Goal: Task Accomplishment & Management: Complete application form

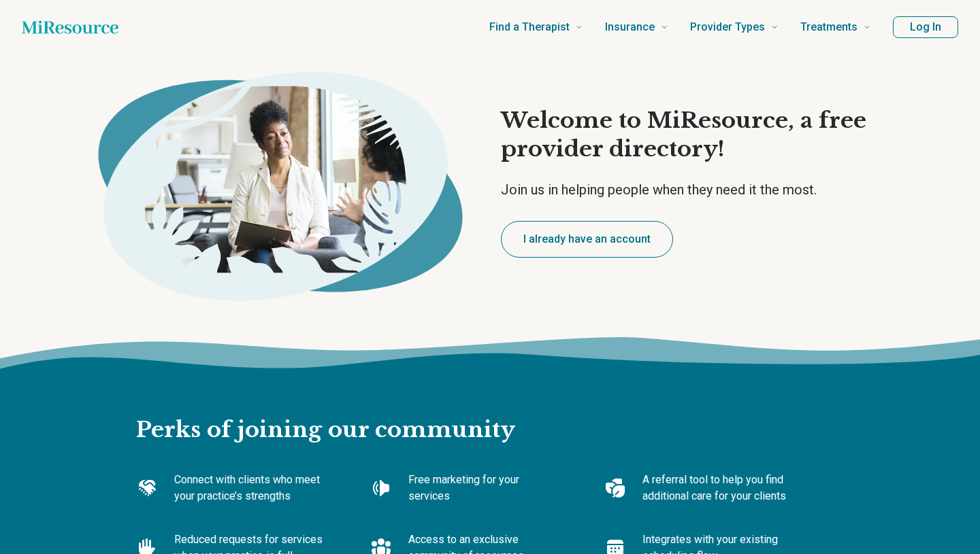
type textarea "*"
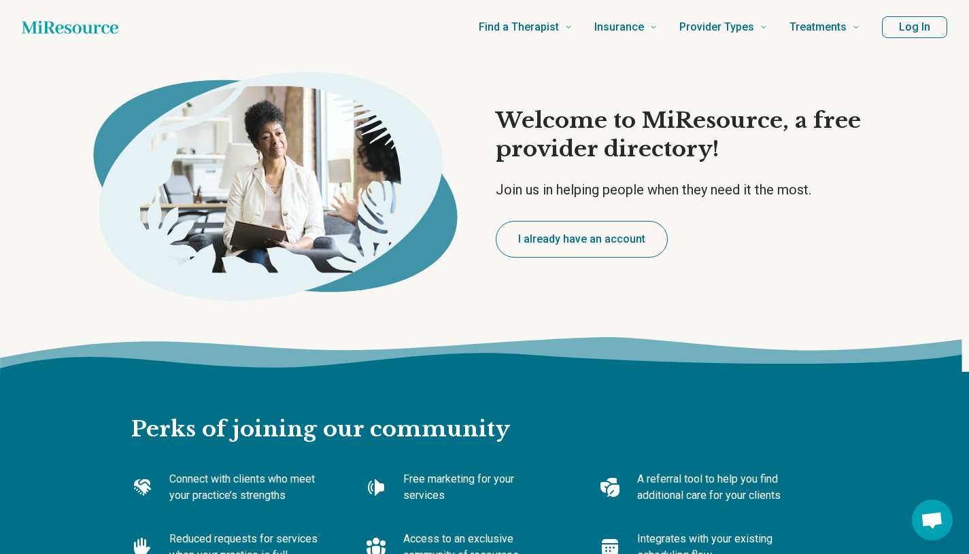
click at [571, 236] on button "I already have an account" at bounding box center [582, 239] width 172 height 37
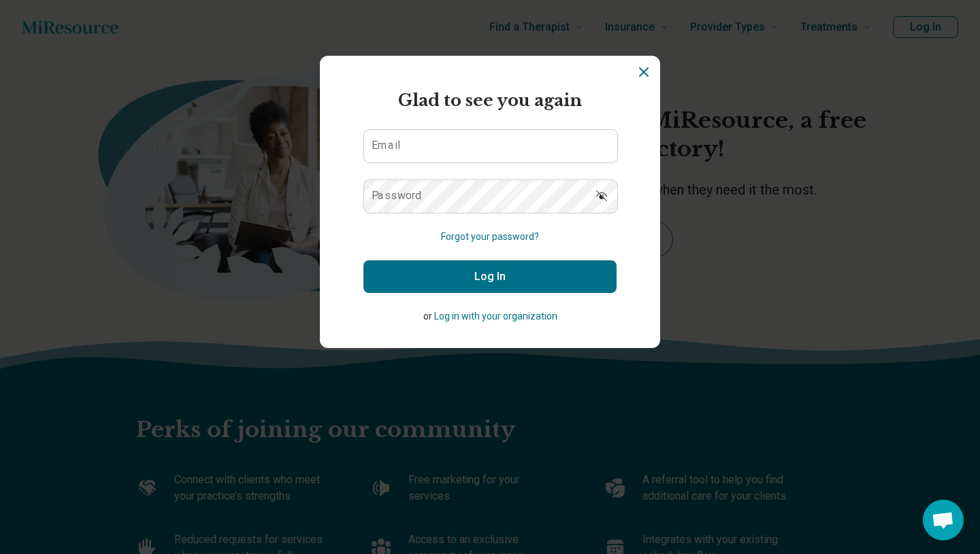
click at [478, 163] on div "Email" at bounding box center [489, 146] width 253 height 34
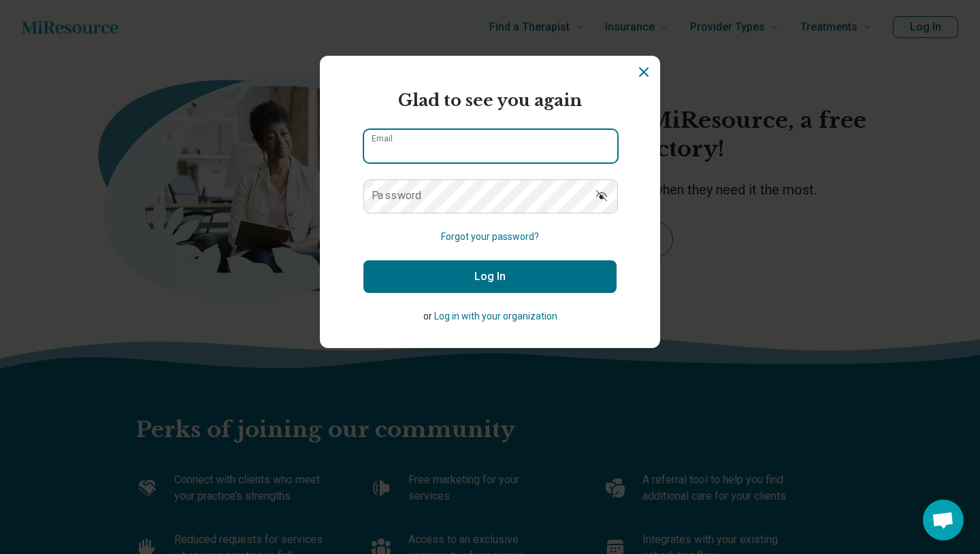
click at [456, 151] on input "Email" at bounding box center [490, 146] width 253 height 33
type input "**********"
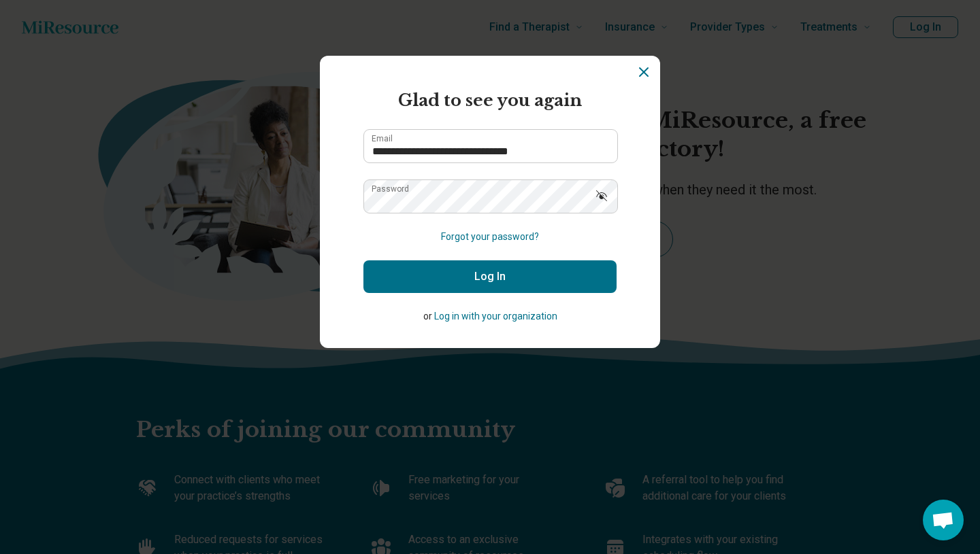
click at [603, 199] on icon "Show password" at bounding box center [602, 196] width 14 height 14
click at [563, 273] on button "Log In" at bounding box center [489, 277] width 253 height 33
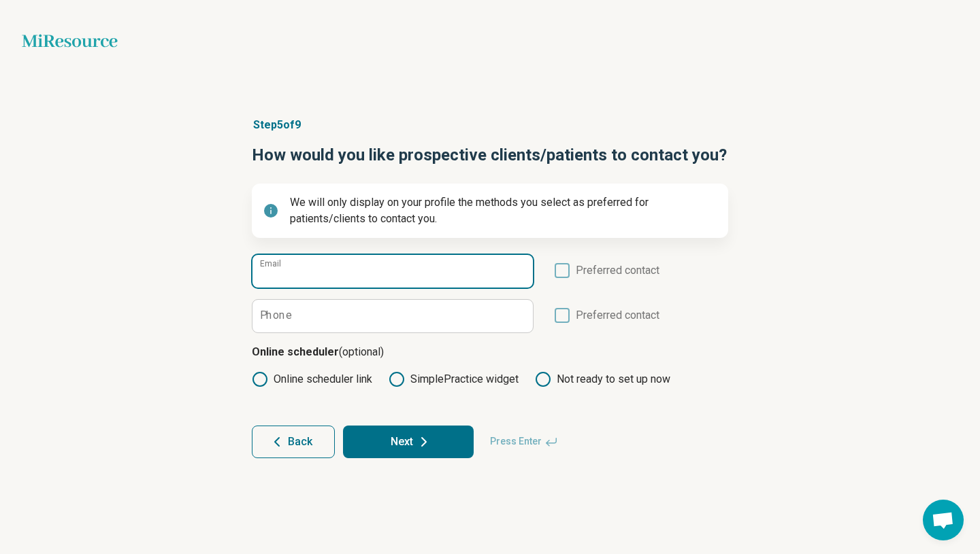
click at [424, 281] on input "Email" at bounding box center [392, 271] width 280 height 33
type input "**********"
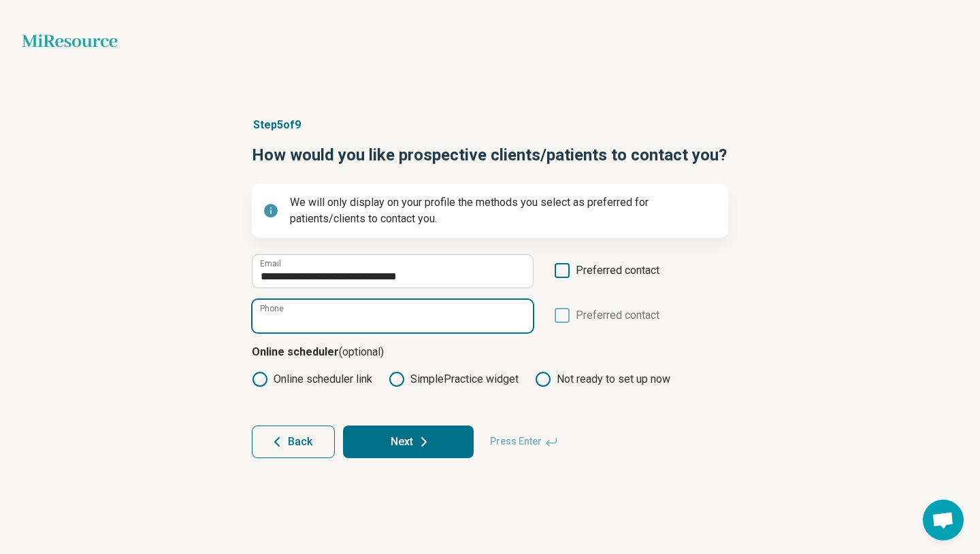
click at [320, 310] on input "Phone" at bounding box center [392, 316] width 280 height 33
type input "**********"
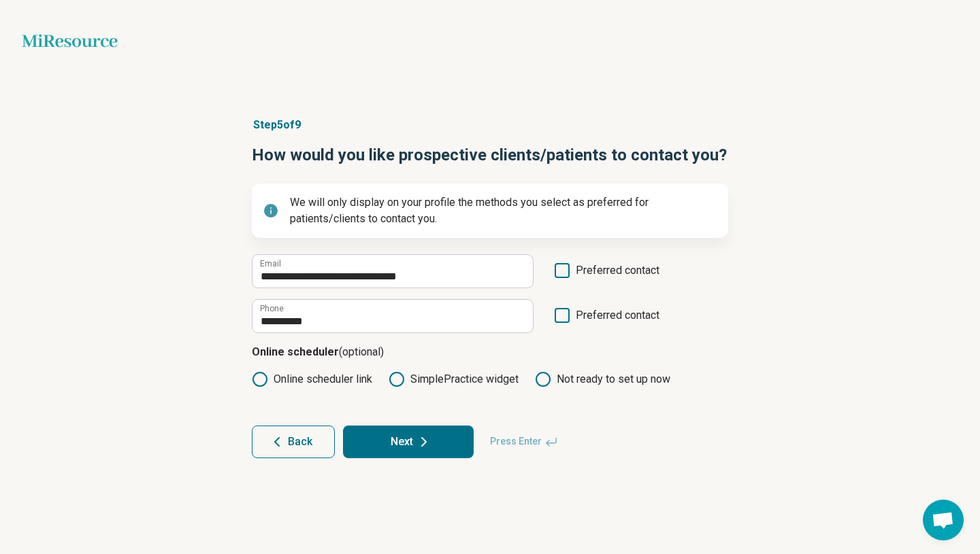
click at [401, 381] on icon at bounding box center [396, 379] width 16 height 16
type textarea "*"
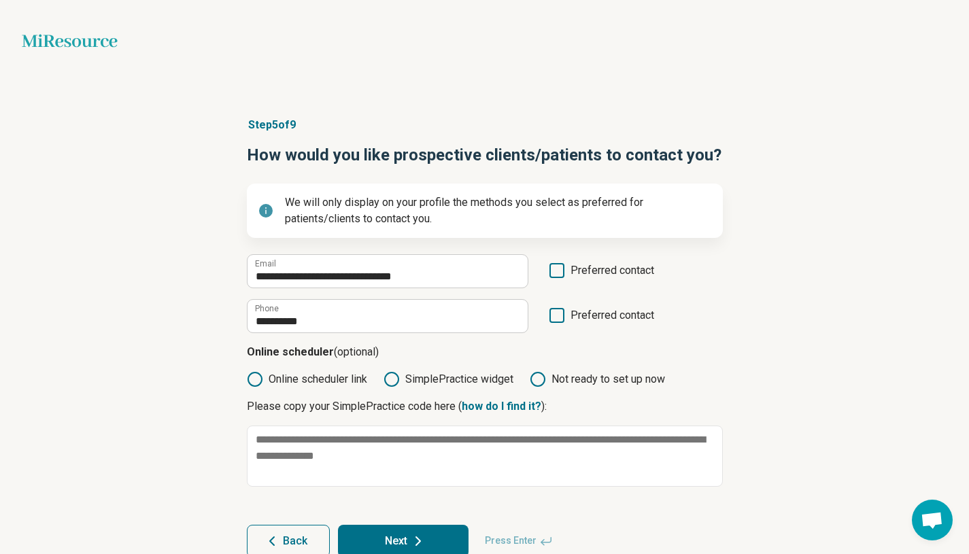
scroll to position [31, 0]
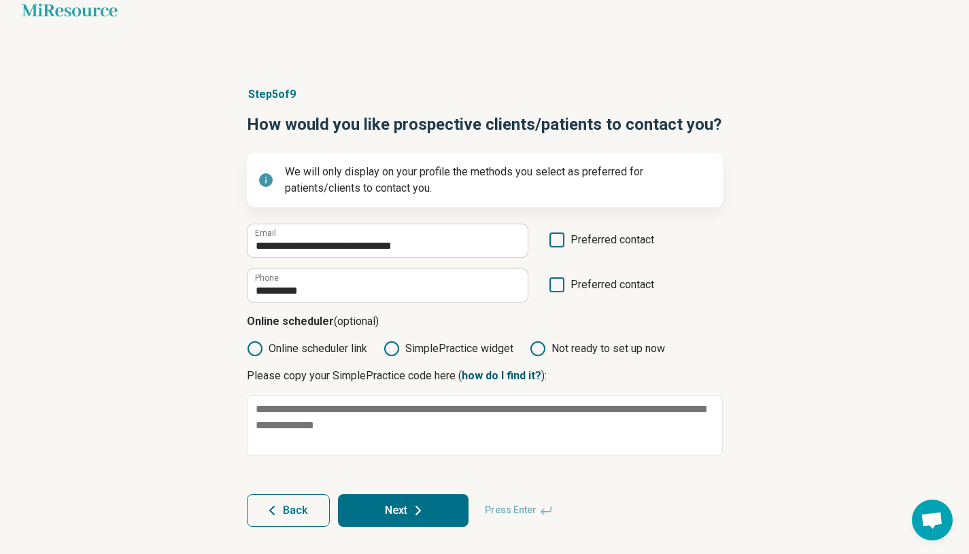
click at [525, 377] on link "how do I find it?" at bounding box center [502, 375] width 80 height 13
click at [544, 341] on icon at bounding box center [538, 349] width 16 height 16
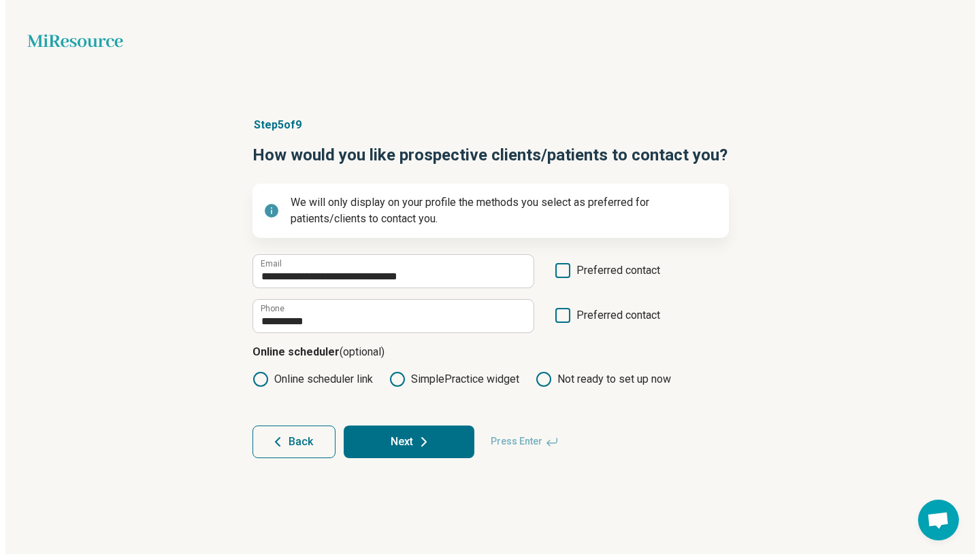
scroll to position [0, 0]
click at [386, 446] on button "Next" at bounding box center [408, 442] width 131 height 33
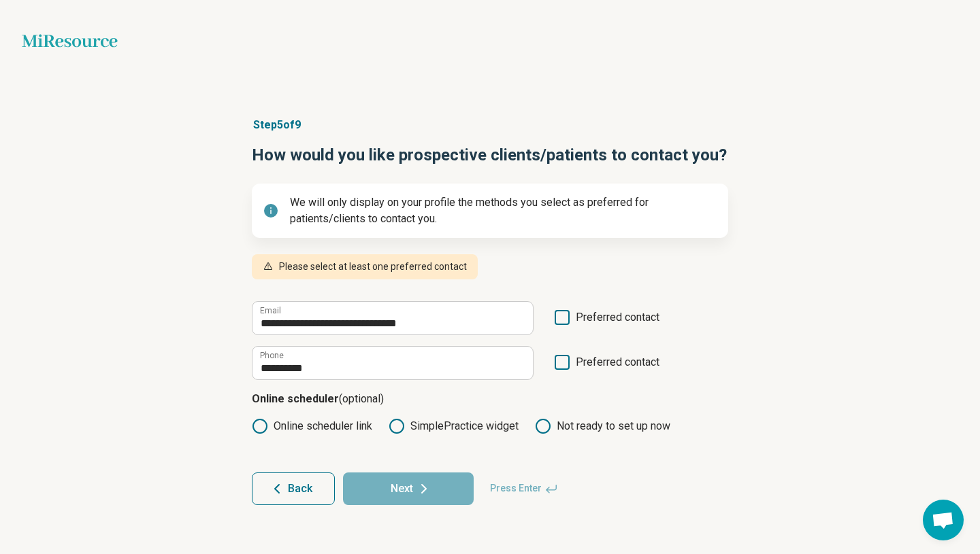
scroll to position [7, 0]
click at [571, 315] on label "Preferred contact" at bounding box center [606, 323] width 105 height 26
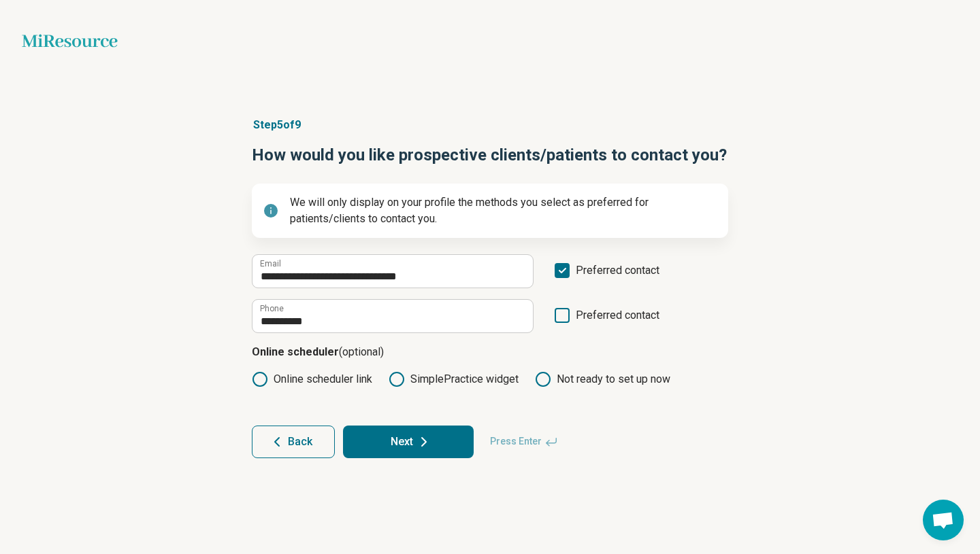
click at [566, 314] on icon at bounding box center [561, 315] width 15 height 15
click at [444, 437] on button "Next" at bounding box center [408, 442] width 131 height 33
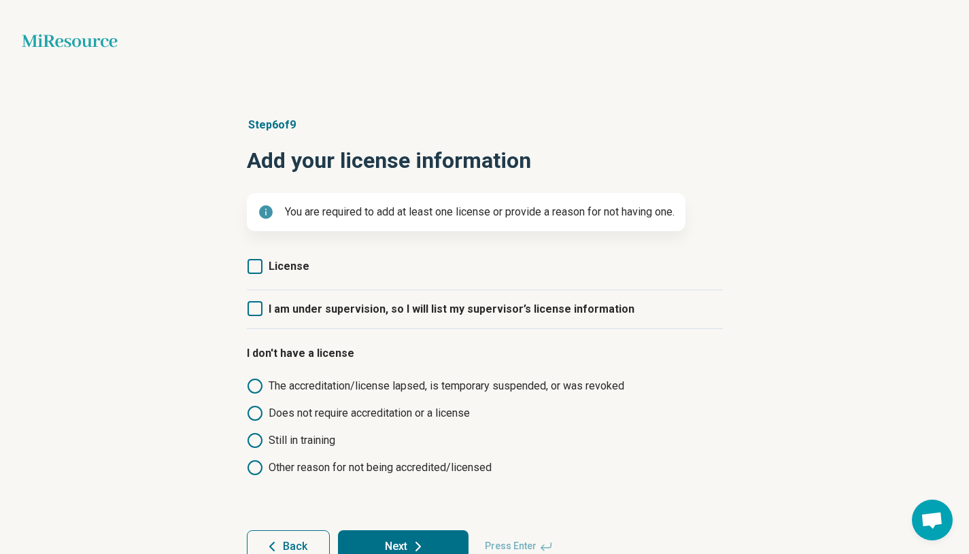
click at [256, 269] on icon at bounding box center [255, 266] width 15 height 15
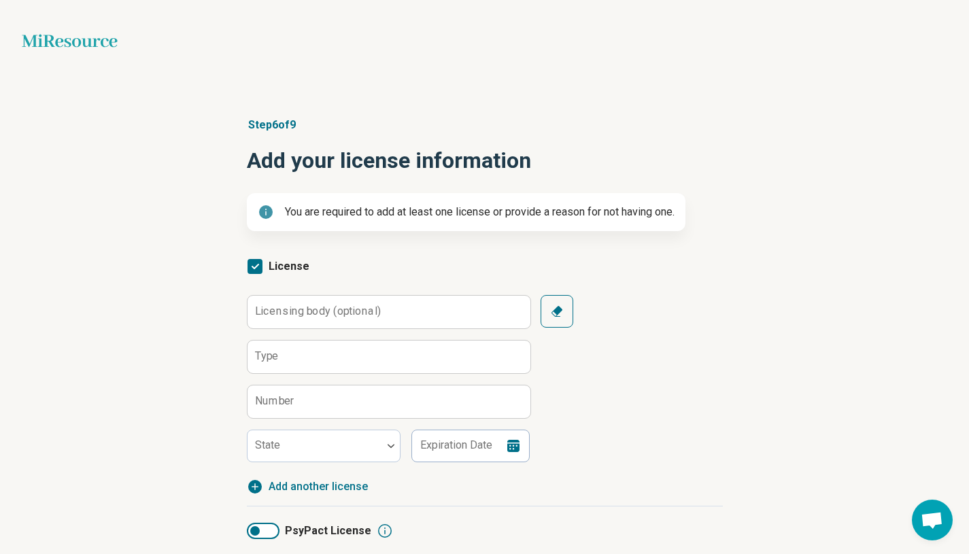
scroll to position [99, 0]
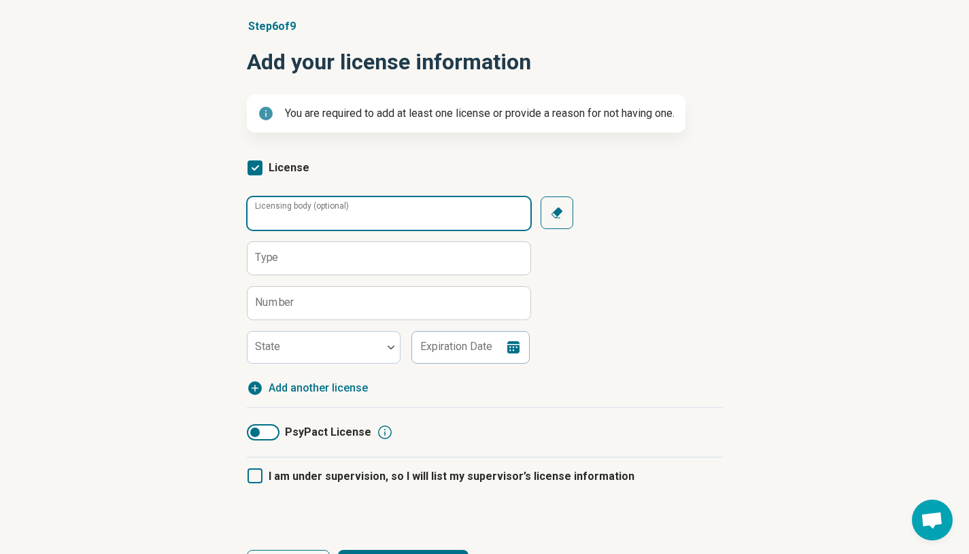
click at [329, 205] on div "Licensing body (optional)" at bounding box center [388, 214] width 283 height 34
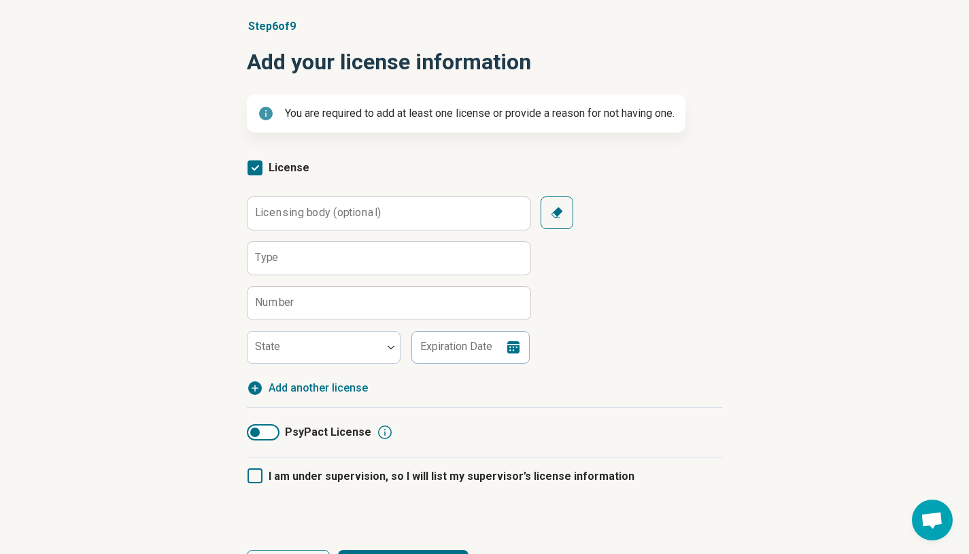
click at [573, 280] on div "Licensing body (optional) Type Number State Expiration Date Clear" at bounding box center [485, 280] width 476 height 167
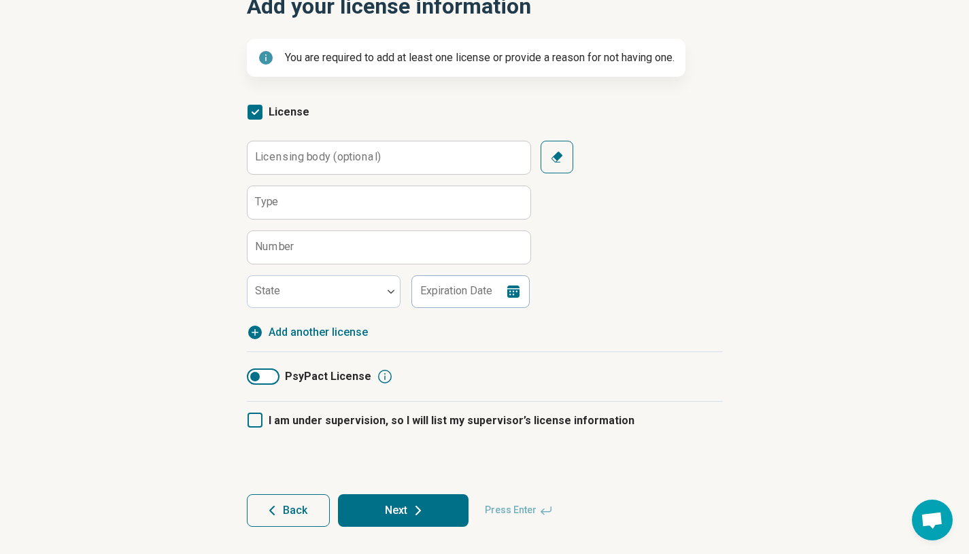
click at [339, 333] on span "Add another license" at bounding box center [318, 333] width 99 height 16
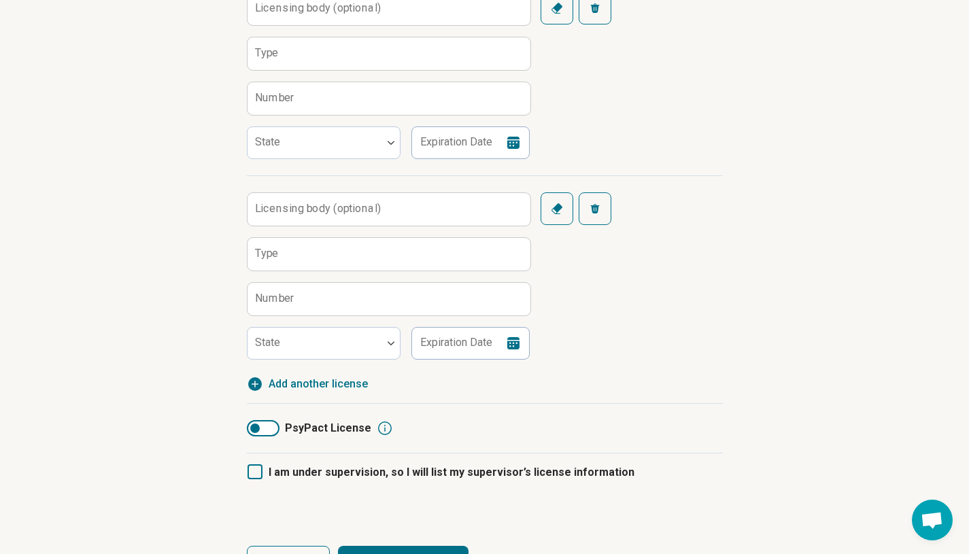
scroll to position [355, 0]
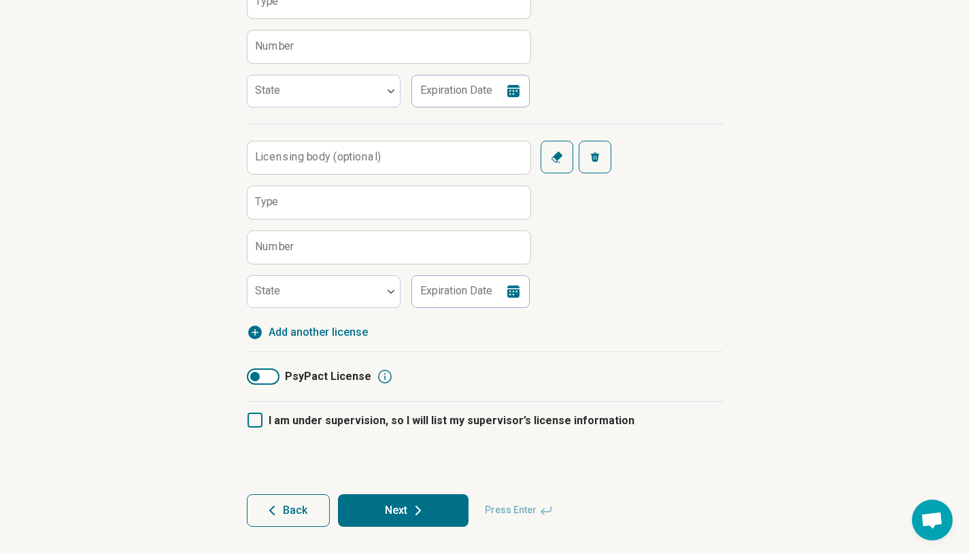
click at [295, 339] on span "Add another license" at bounding box center [318, 333] width 99 height 16
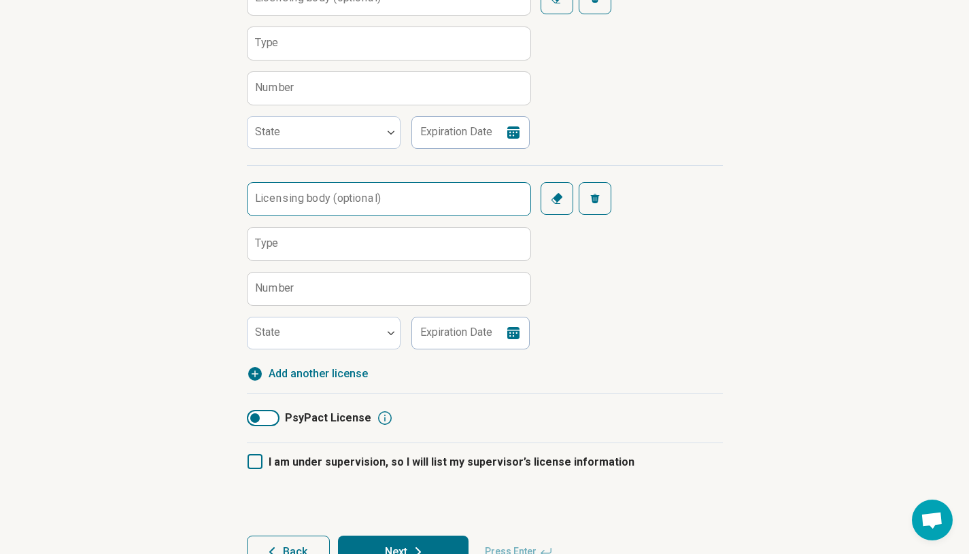
scroll to position [530, 0]
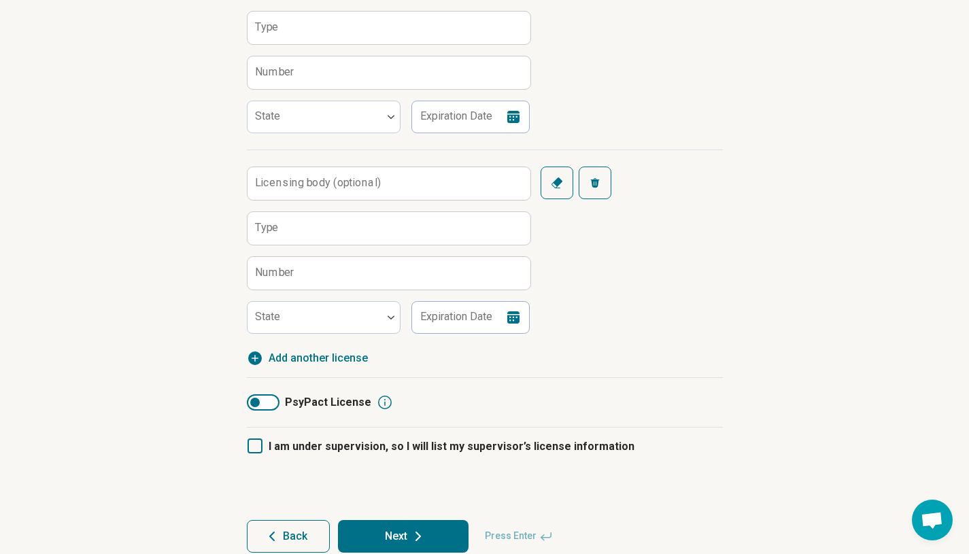
click at [315, 361] on span "Add another license" at bounding box center [318, 358] width 99 height 16
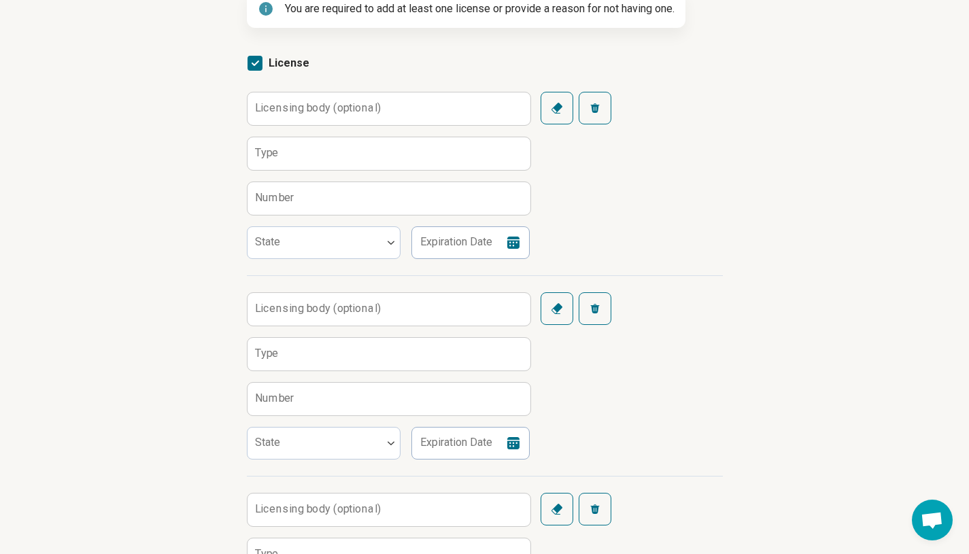
scroll to position [199, 0]
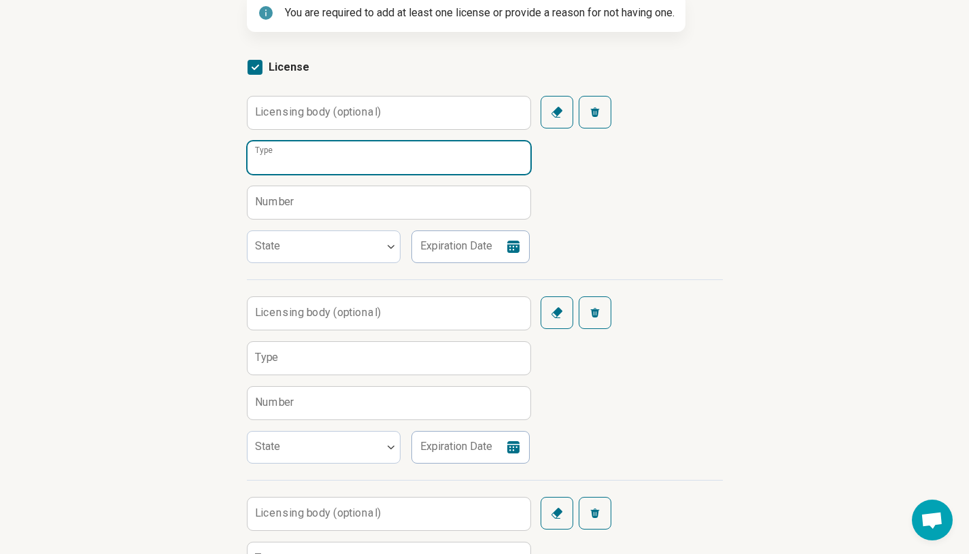
click at [285, 160] on input "Type" at bounding box center [389, 158] width 283 height 33
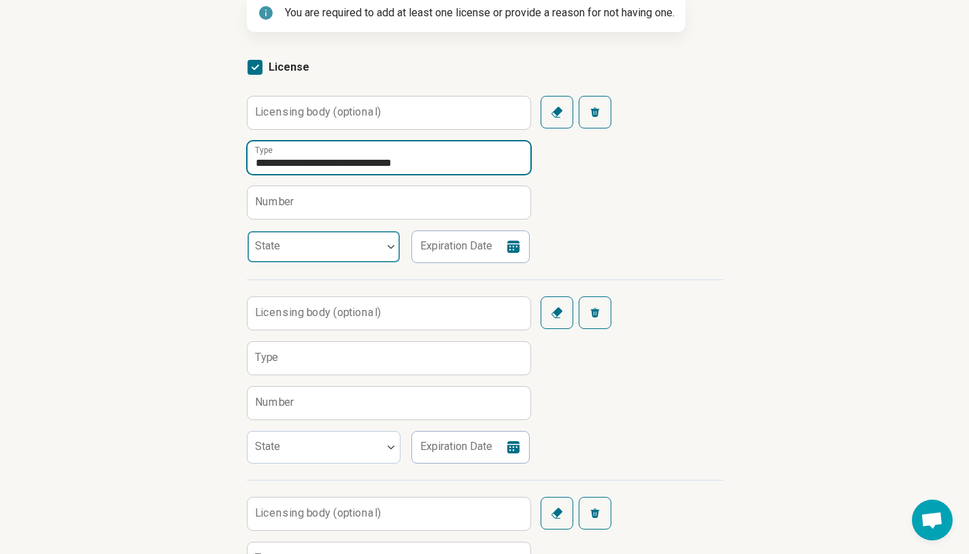
type input "**********"
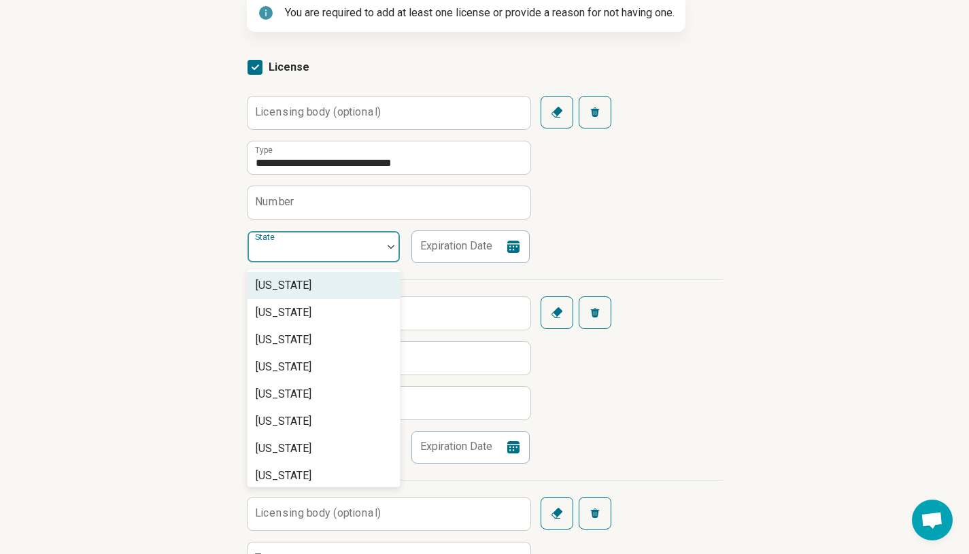
click at [325, 254] on div at bounding box center [315, 252] width 124 height 19
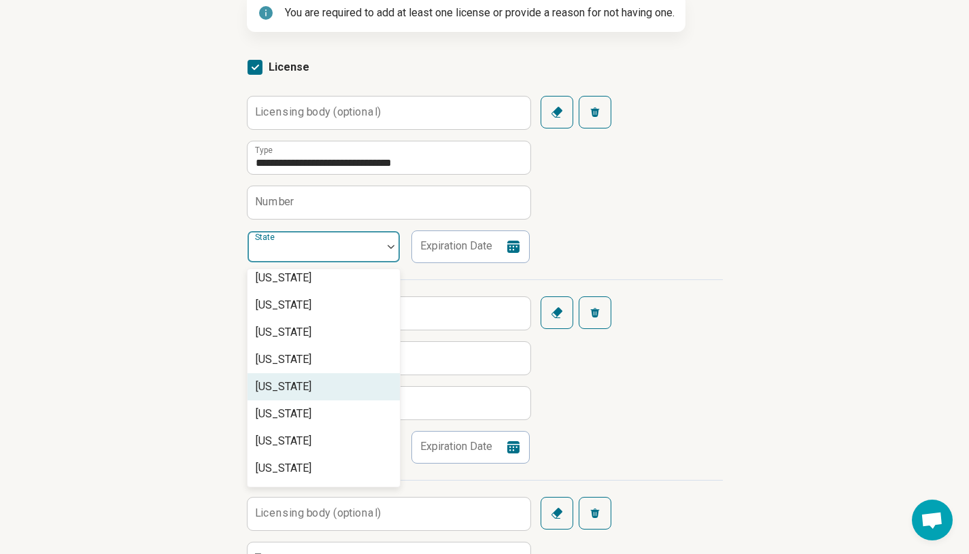
scroll to position [820, 0]
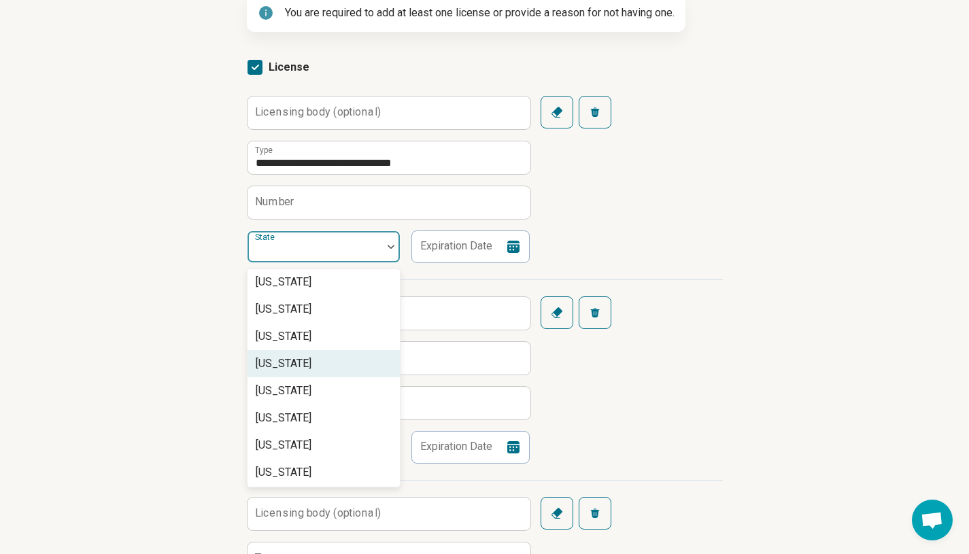
click at [315, 372] on div "[US_STATE]" at bounding box center [324, 363] width 152 height 27
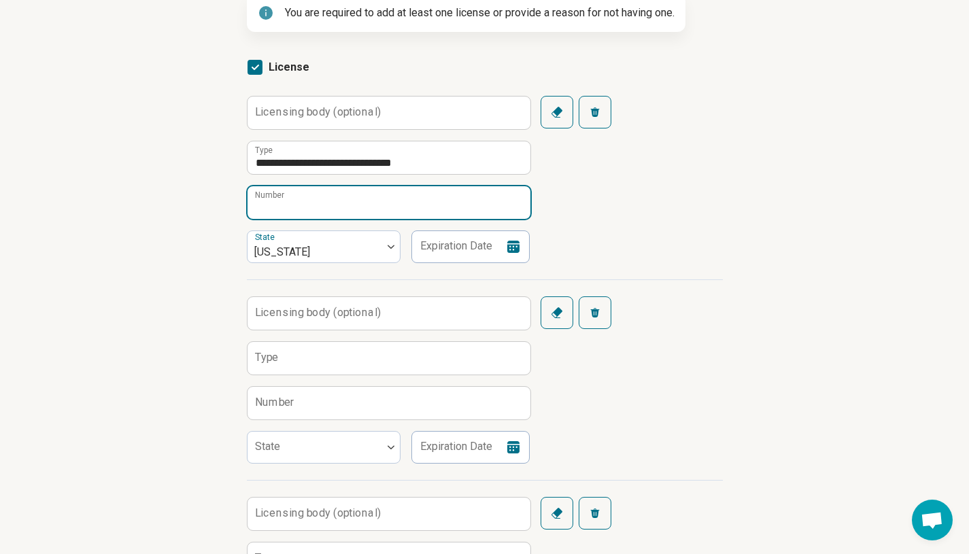
click at [295, 201] on input "Number" at bounding box center [389, 202] width 283 height 33
type input "*****"
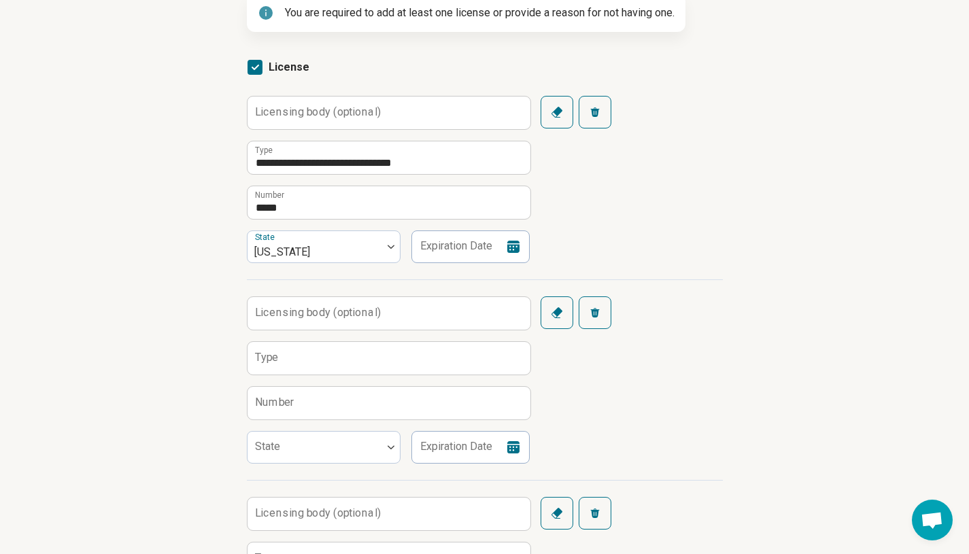
click at [518, 244] on icon at bounding box center [514, 247] width 12 height 12
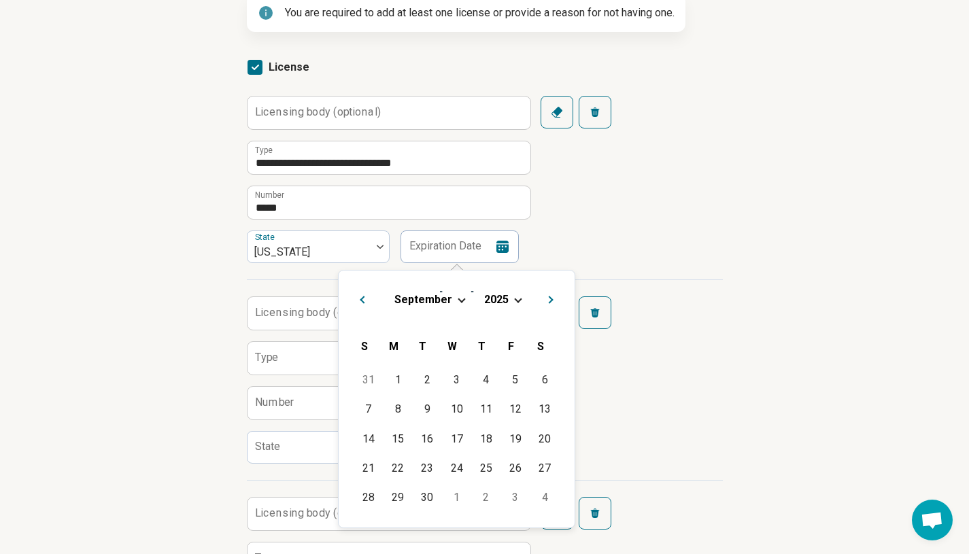
click at [458, 299] on span "Choose Date" at bounding box center [461, 298] width 7 height 7
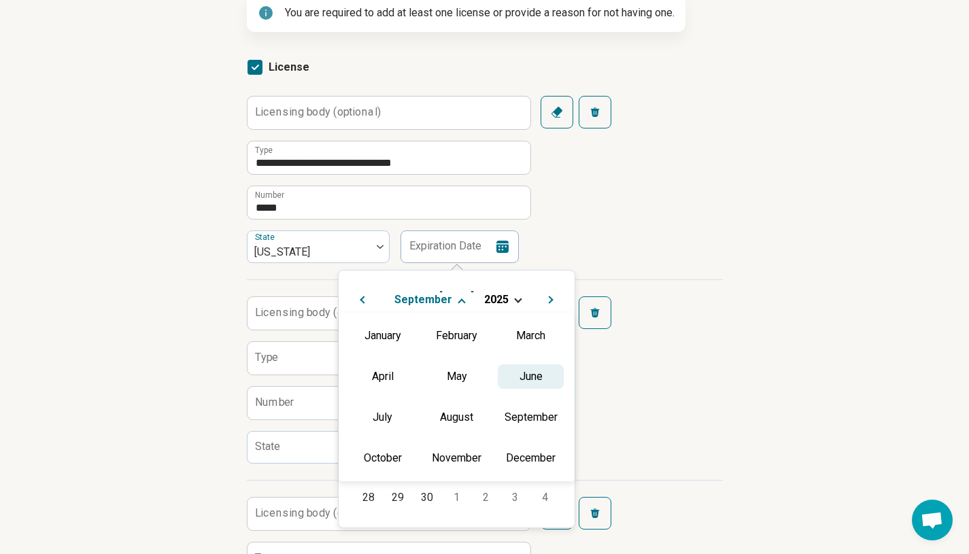
click at [519, 380] on div "June" at bounding box center [531, 377] width 66 height 24
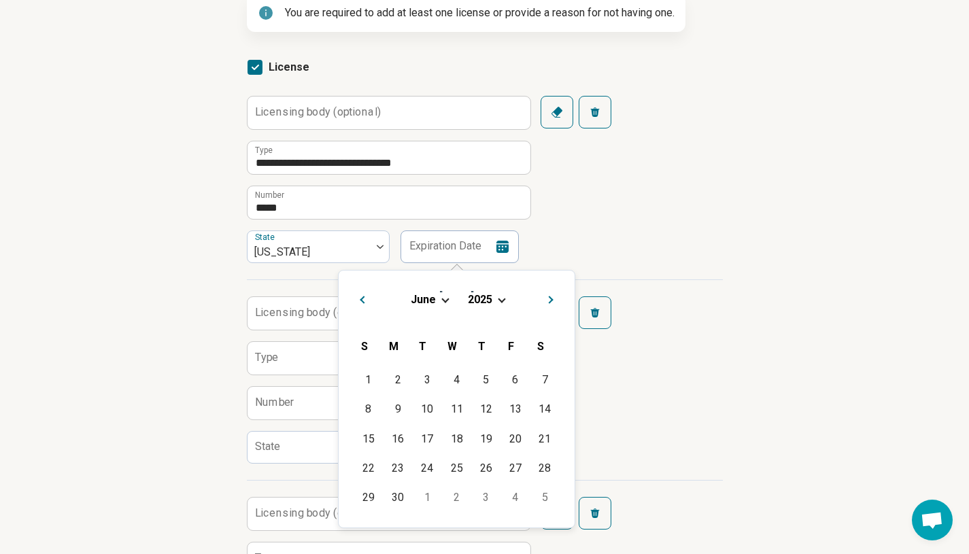
click at [499, 293] on div "[DATE]" at bounding box center [457, 300] width 214 height 14
click at [499, 299] on span "Choose Date" at bounding box center [501, 298] width 7 height 7
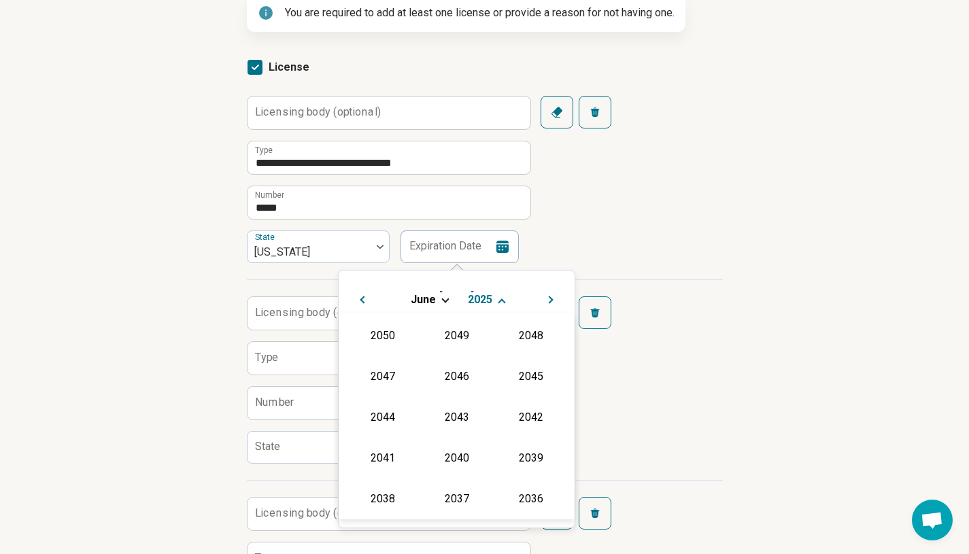
scroll to position [246, 0]
click at [387, 411] on div "2026" at bounding box center [383, 416] width 66 height 24
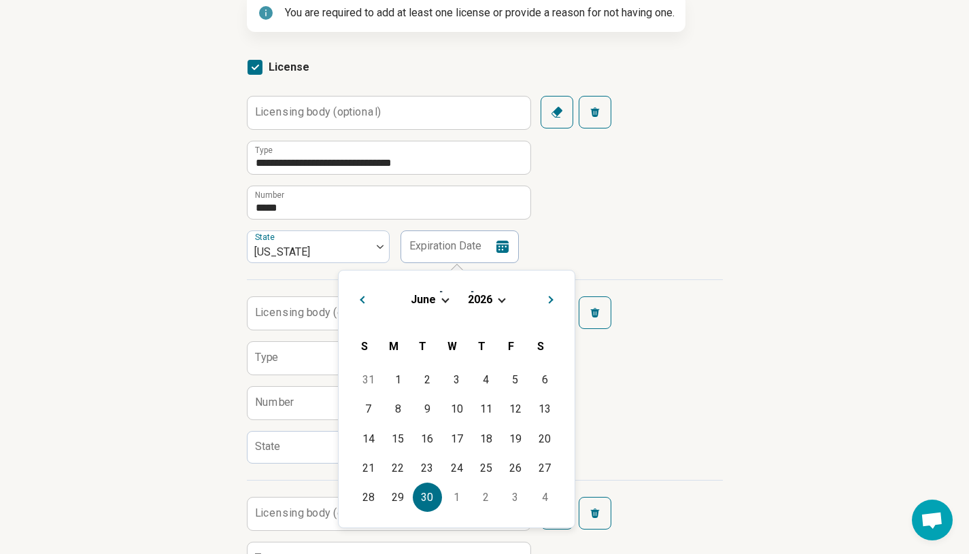
click at [427, 495] on div "30" at bounding box center [427, 497] width 29 height 29
type input "**********"
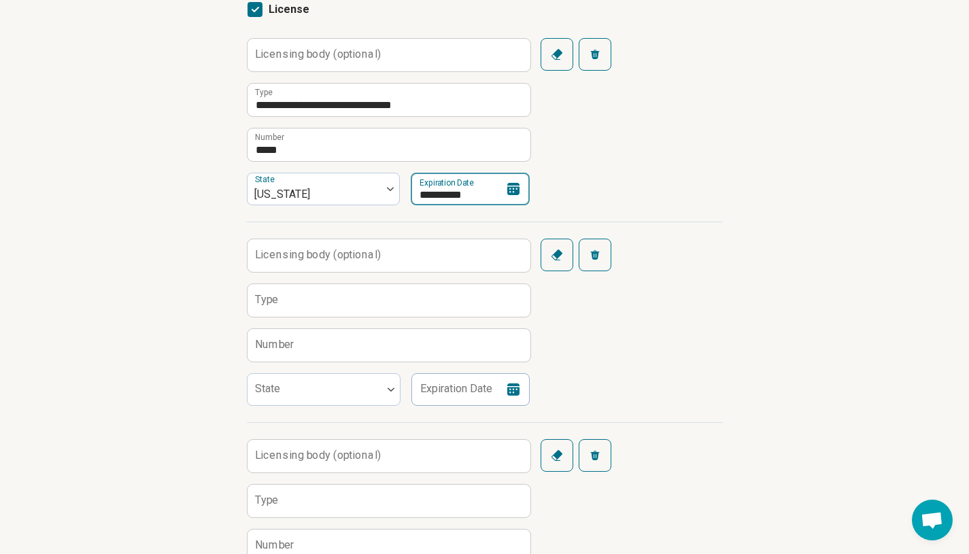
scroll to position [262, 0]
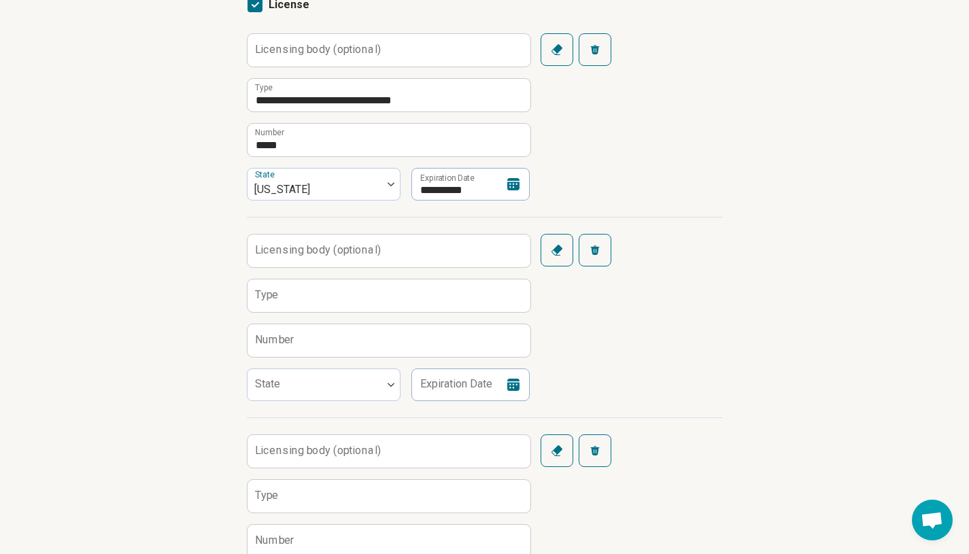
click at [357, 254] on label "Licensing body (optional)" at bounding box center [318, 250] width 126 height 11
click at [357, 254] on input "Licensing body (optional)" at bounding box center [389, 251] width 283 height 33
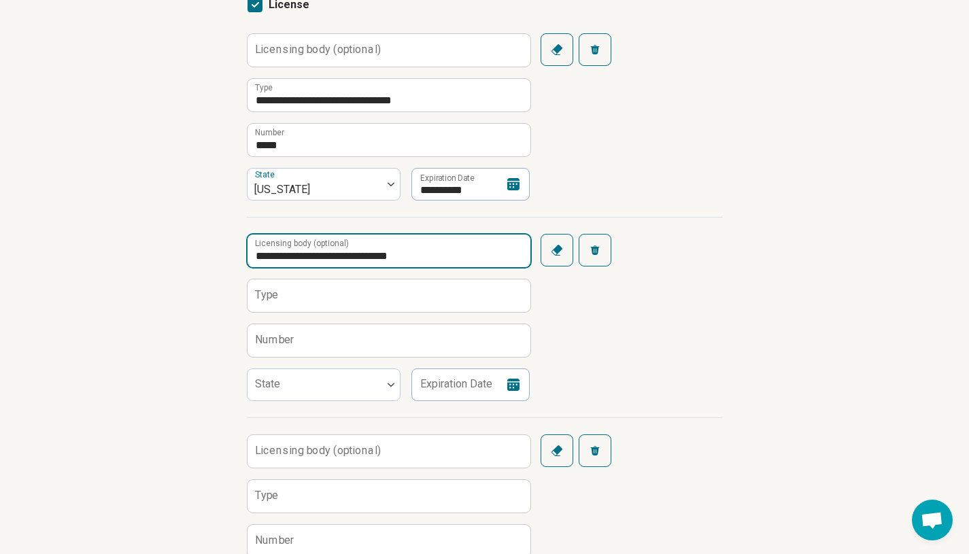
scroll to position [301, 0]
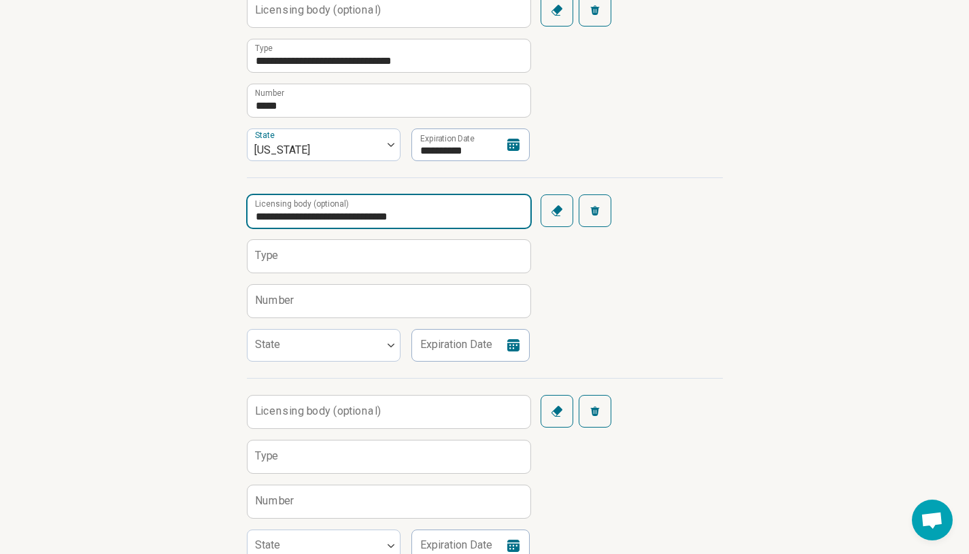
click at [315, 216] on input "**********" at bounding box center [389, 211] width 283 height 33
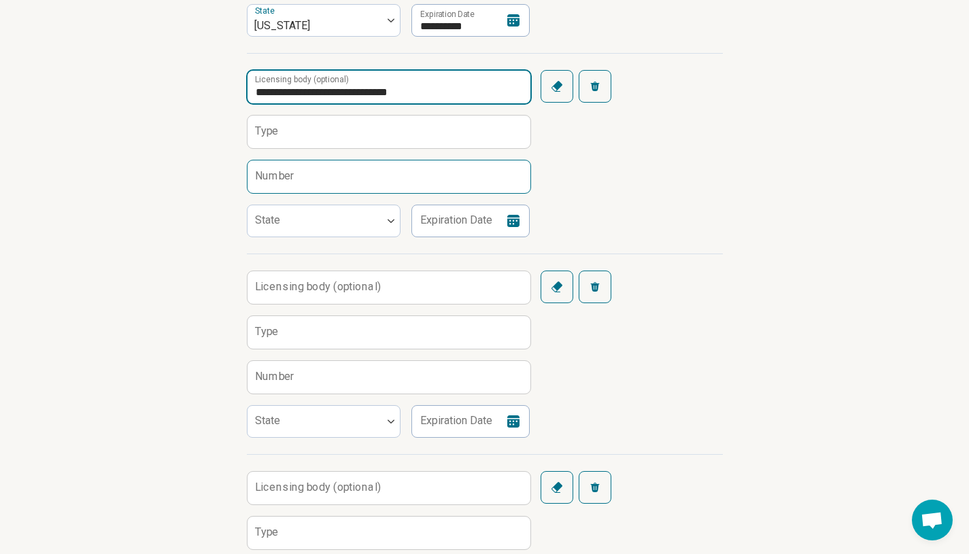
scroll to position [439, 0]
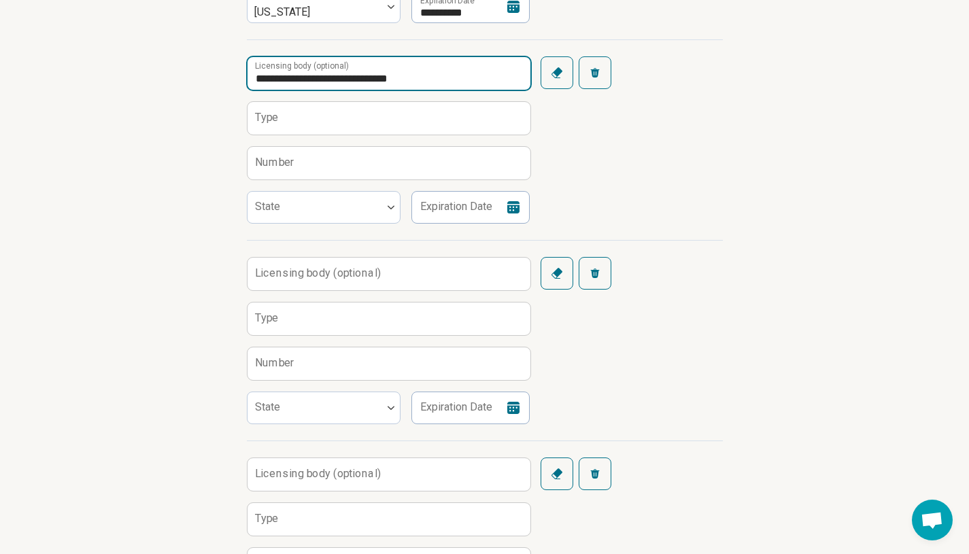
type input "**********"
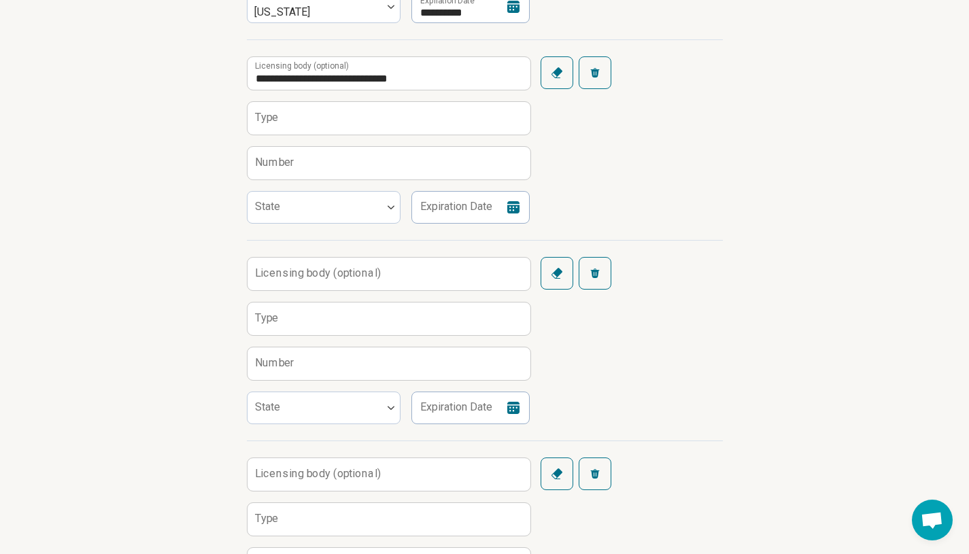
click at [292, 275] on label "Licensing body (optional)" at bounding box center [318, 273] width 126 height 11
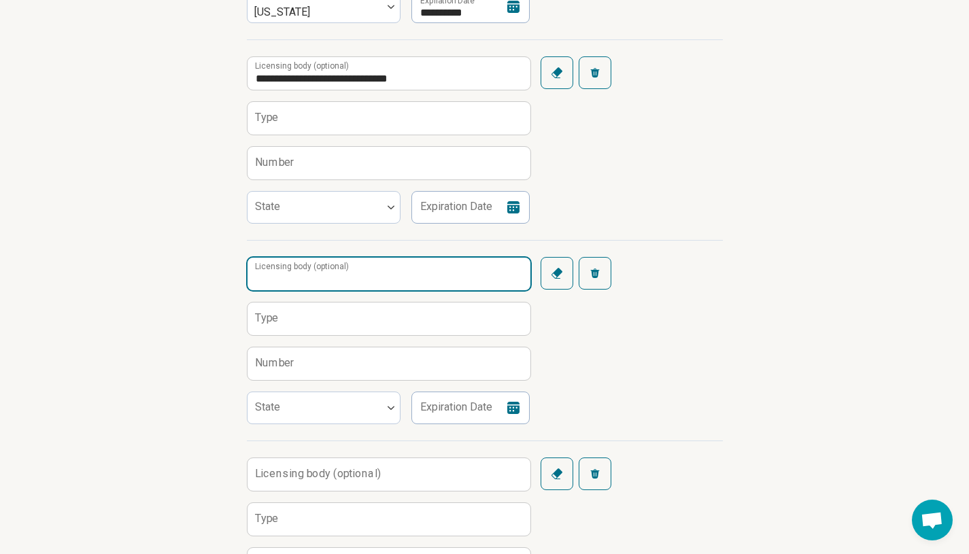
click at [292, 275] on input "Licensing body (optional)" at bounding box center [389, 274] width 283 height 33
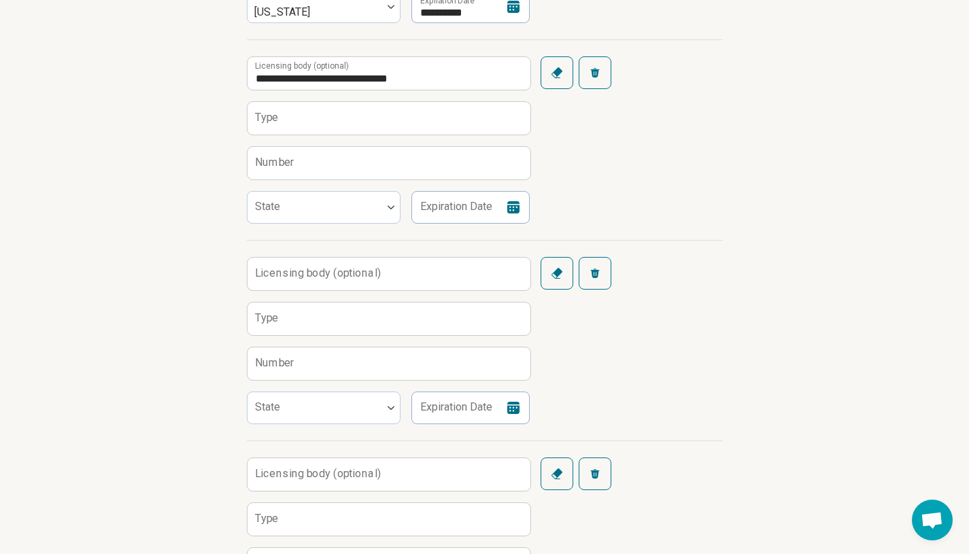
click at [270, 322] on label "Type" at bounding box center [267, 318] width 24 height 11
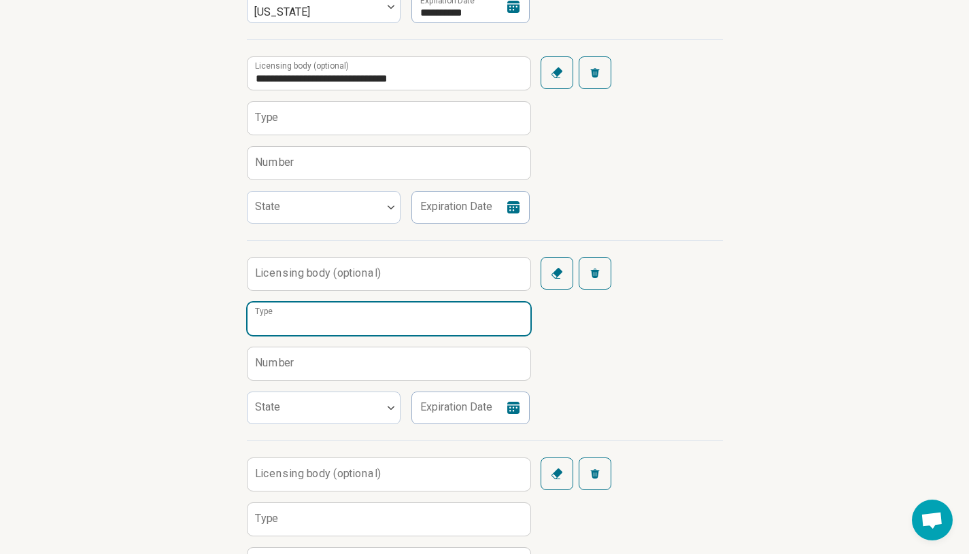
click at [270, 322] on input "Type" at bounding box center [389, 319] width 283 height 33
paste input "**********"
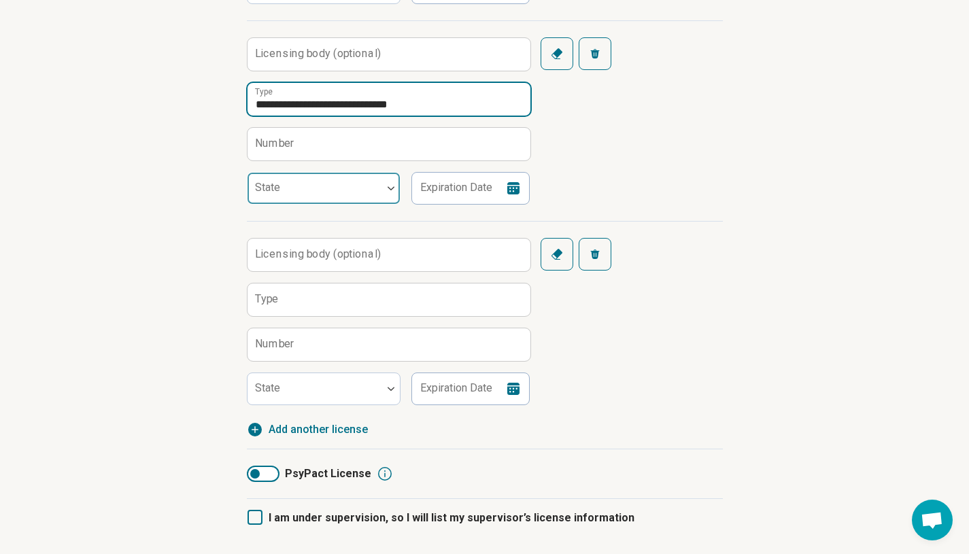
scroll to position [661, 0]
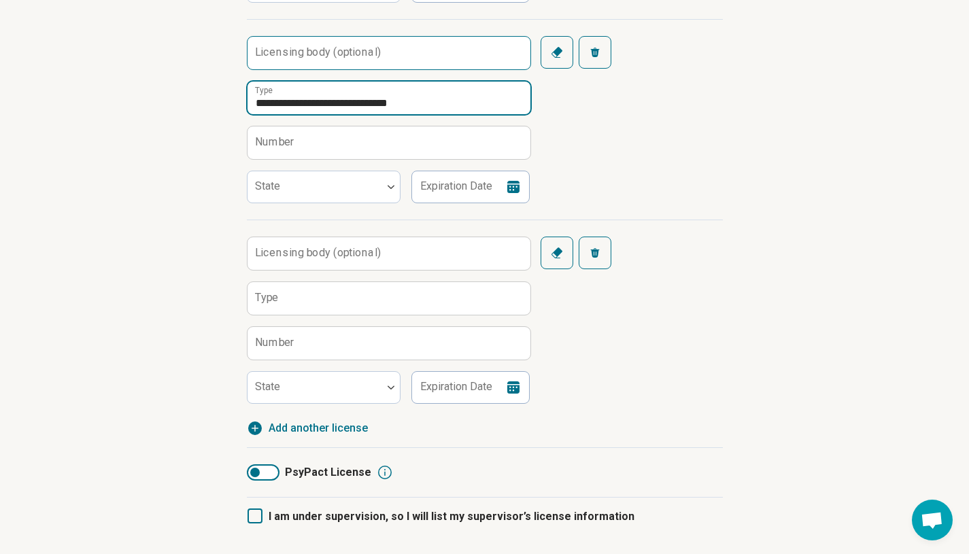
type input "**********"
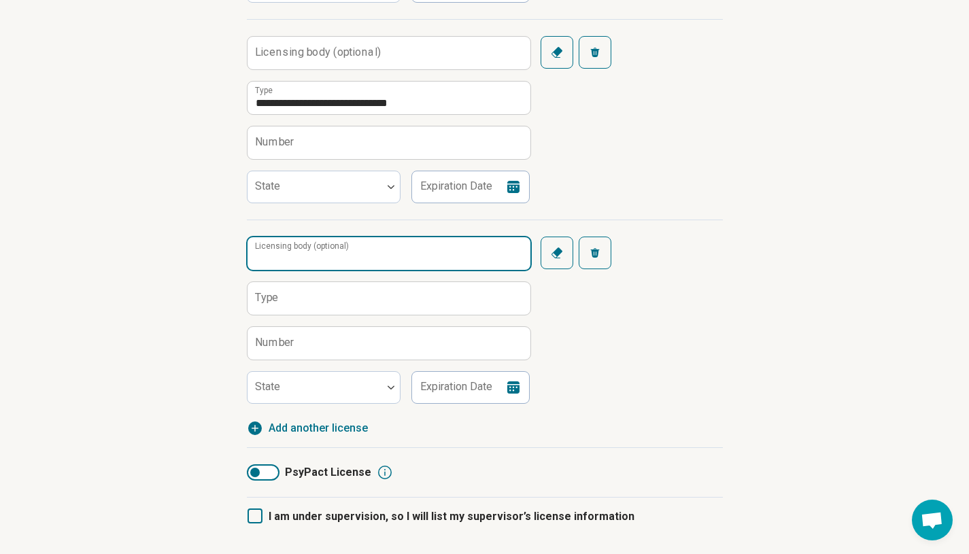
click at [282, 259] on input "Licensing body (optional)" at bounding box center [389, 253] width 283 height 33
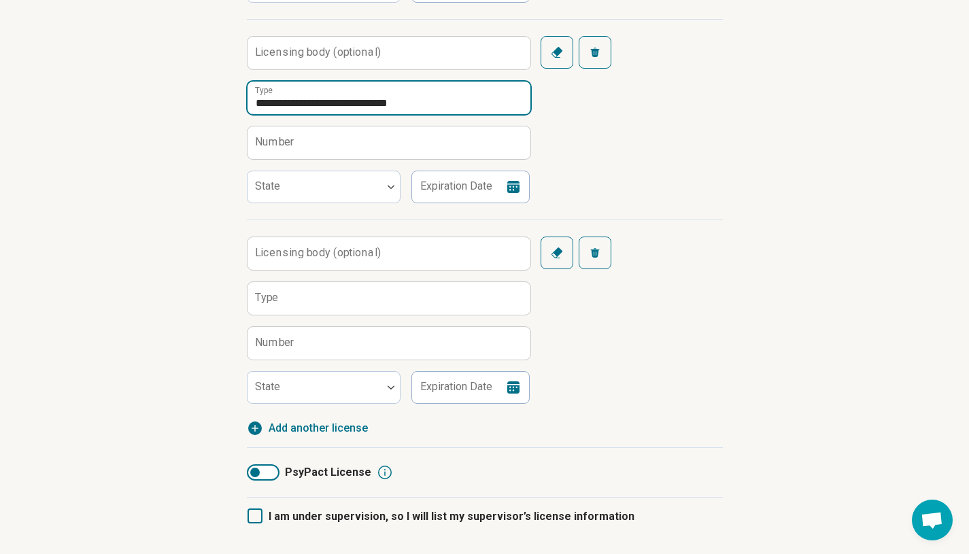
click at [373, 102] on input "**********" at bounding box center [389, 98] width 283 height 33
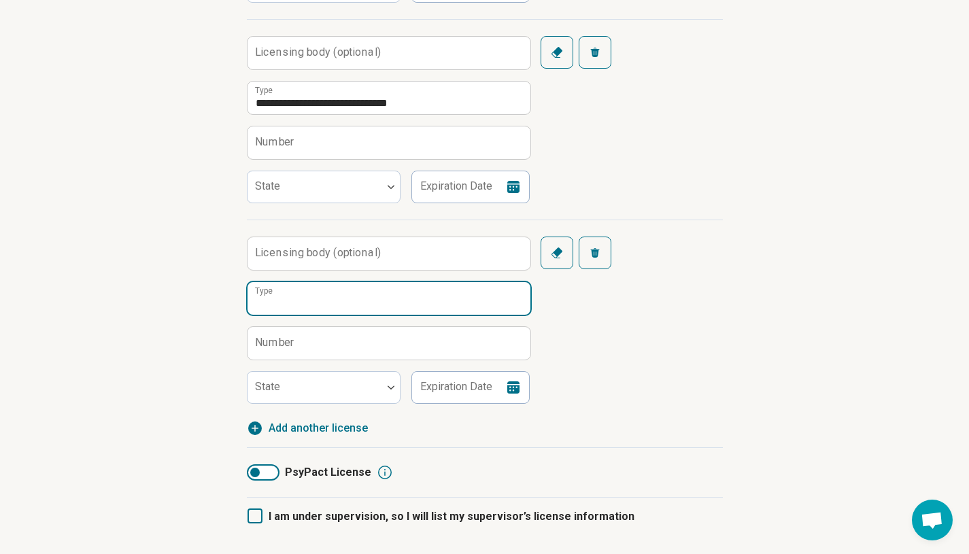
click at [265, 308] on input "Type" at bounding box center [389, 298] width 283 height 33
paste input "**********"
click at [361, 303] on input "**********" at bounding box center [389, 298] width 283 height 33
click at [365, 304] on input "**********" at bounding box center [389, 298] width 283 height 33
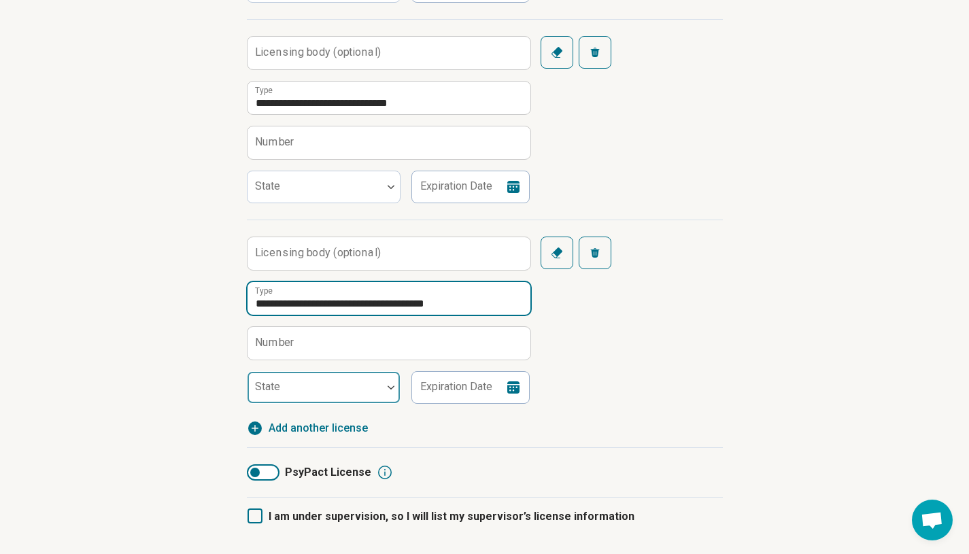
type input "**********"
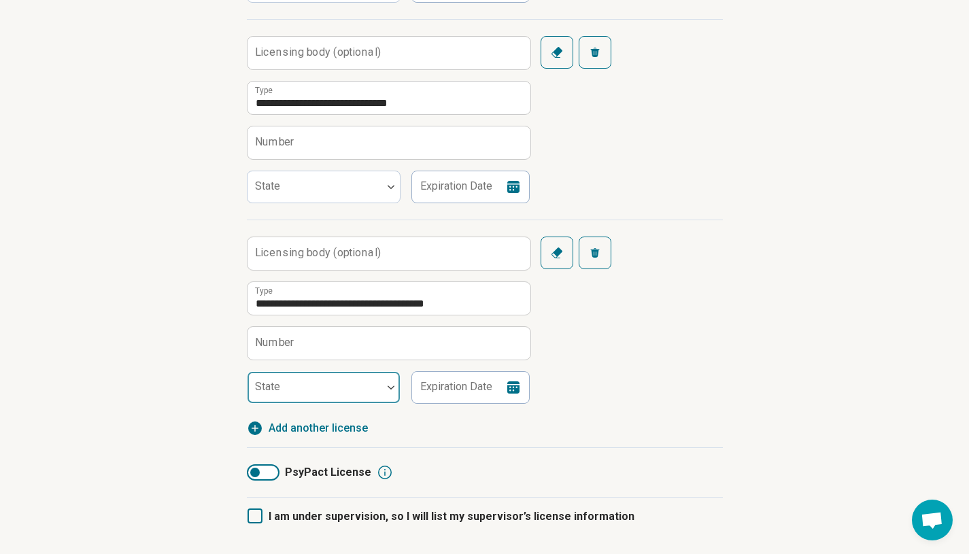
click at [371, 390] on div at bounding box center [315, 393] width 124 height 19
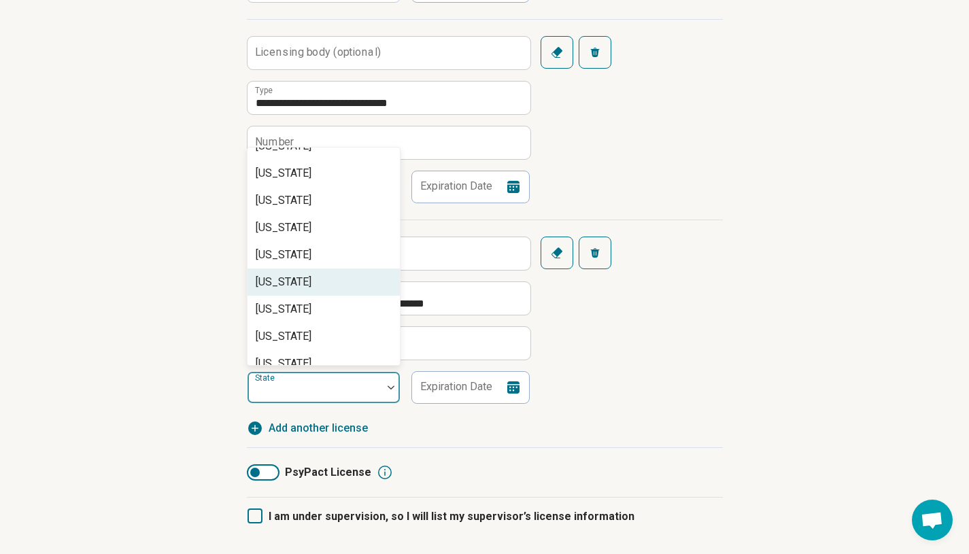
scroll to position [376, 0]
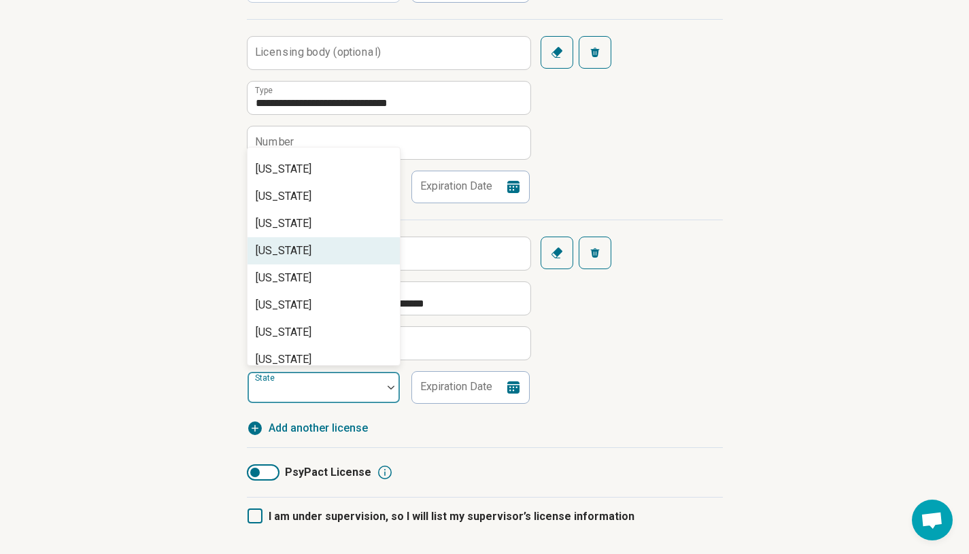
click at [333, 251] on div "[US_STATE]" at bounding box center [324, 250] width 152 height 27
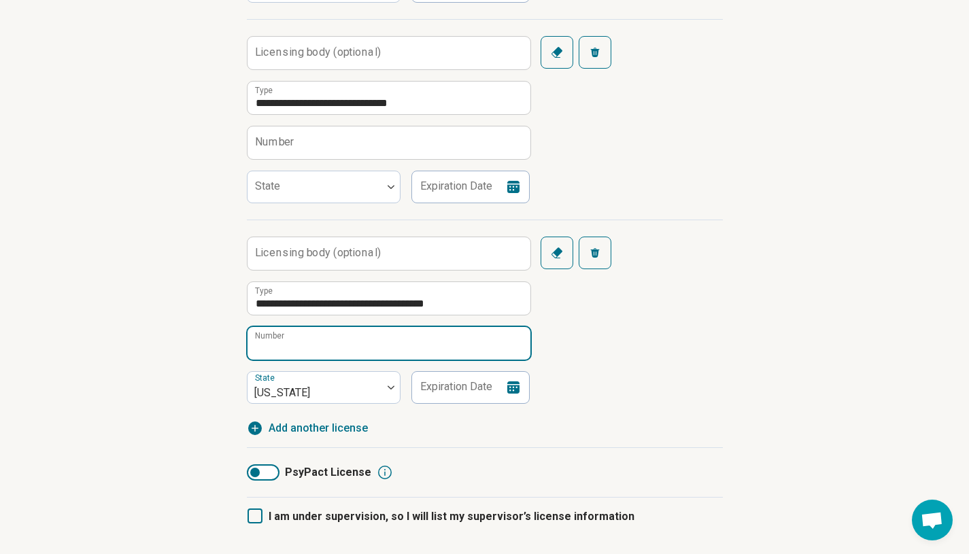
click at [295, 346] on input "Number" at bounding box center [389, 343] width 283 height 33
paste input "******"
type input "******"
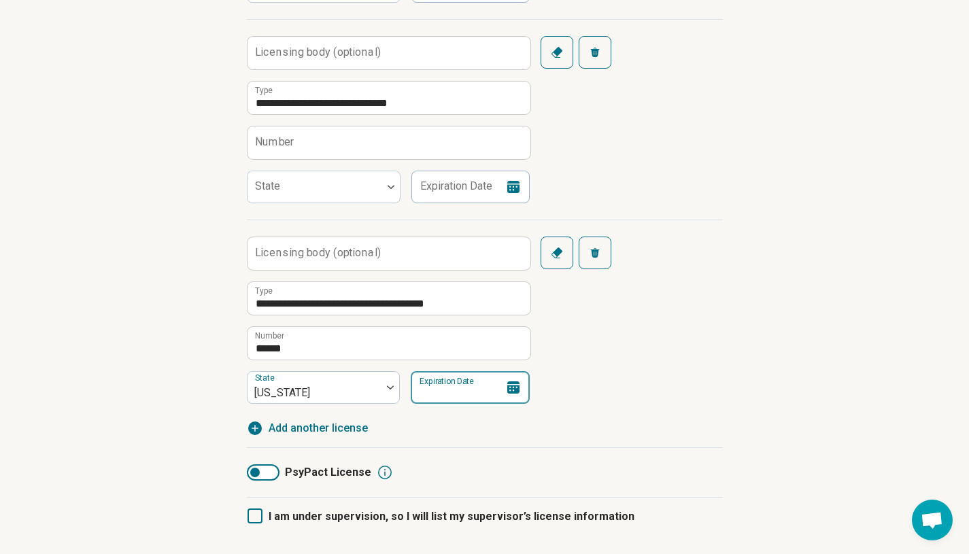
click at [433, 384] on input "Expiration Date" at bounding box center [470, 387] width 119 height 33
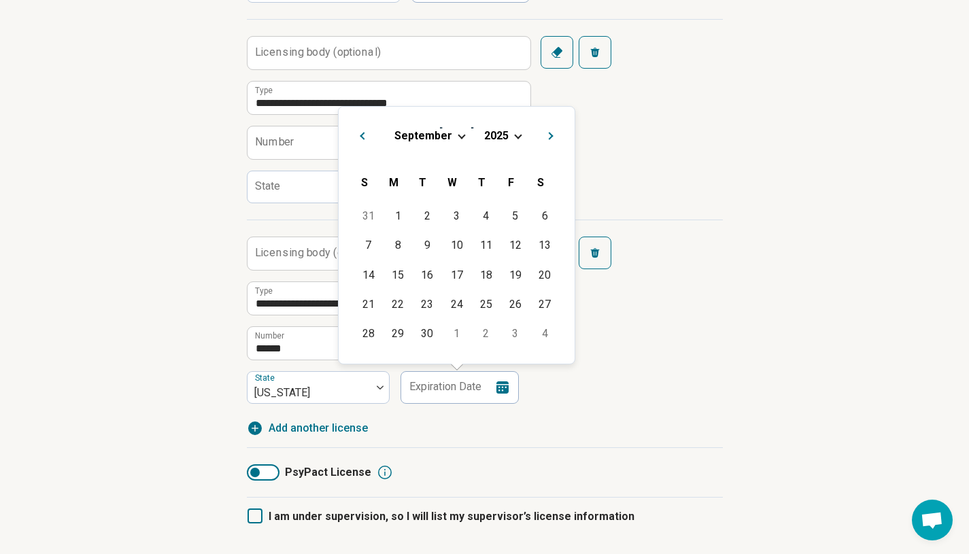
click at [552, 133] on span "Next Month" at bounding box center [552, 137] width 0 height 16
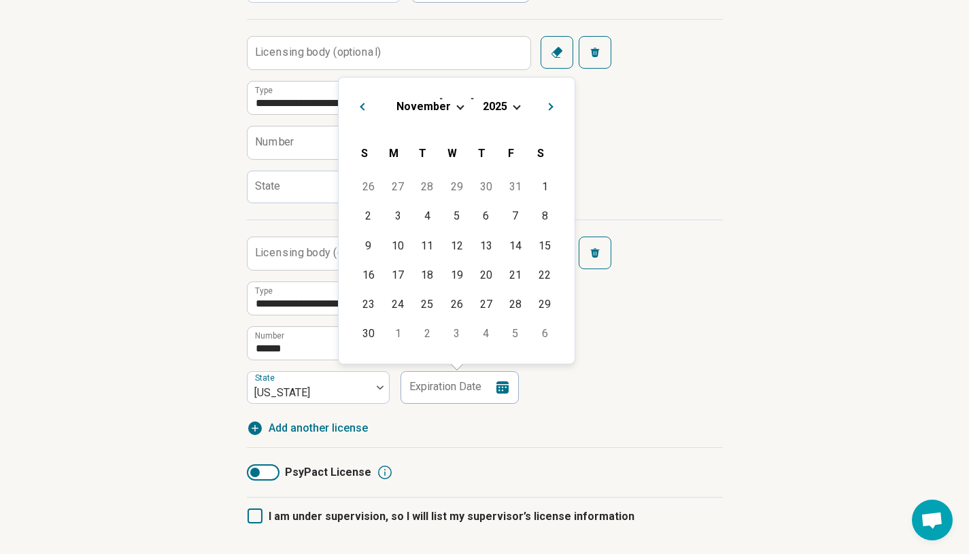
click at [549, 133] on div "[DATE] S [DATE] M [DATE] T [DATE] W [DATE] T [DATE] F [DATE] S" at bounding box center [457, 153] width 214 height 40
click at [547, 103] on button "Next Month" at bounding box center [553, 105] width 22 height 22
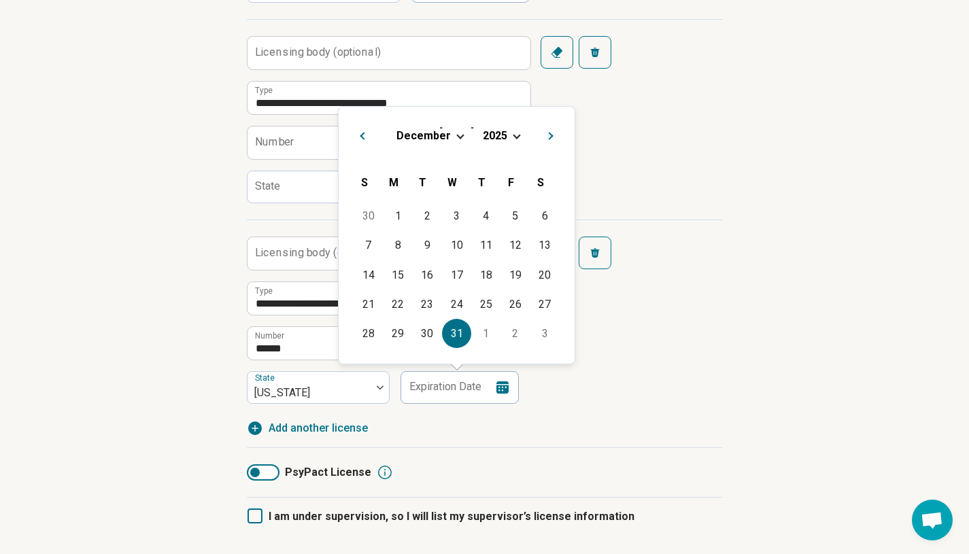
click at [456, 330] on div "31" at bounding box center [456, 333] width 29 height 29
type input "**********"
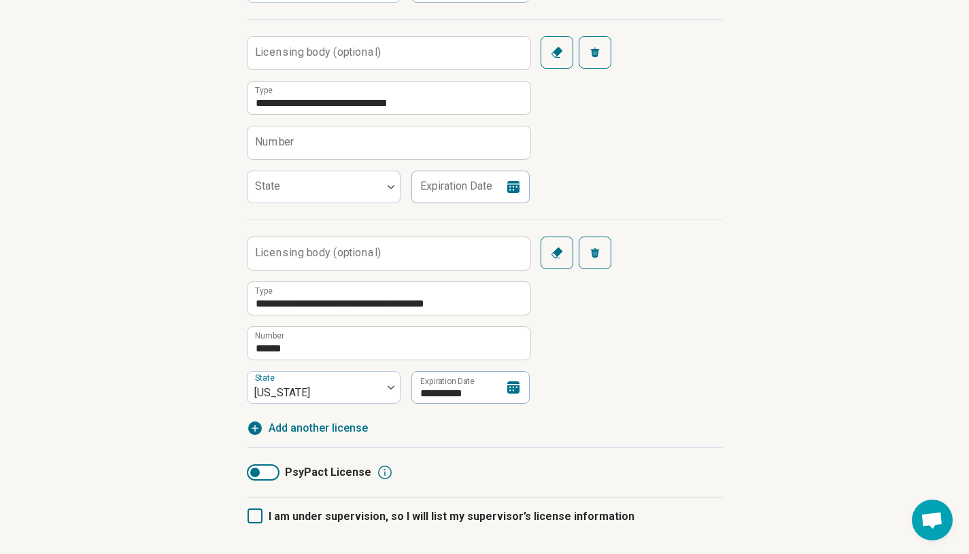
click at [733, 339] on article "**********" at bounding box center [485, 39] width 520 height 1221
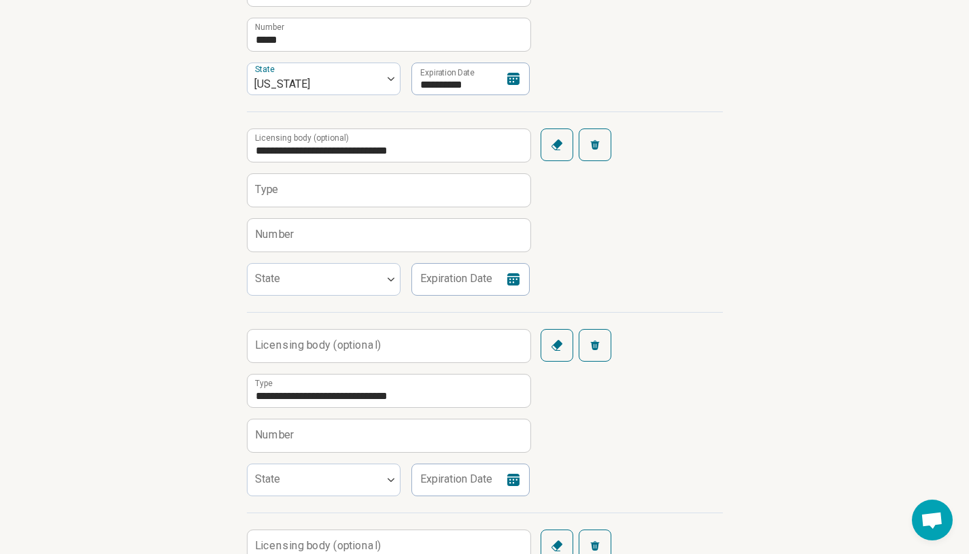
scroll to position [369, 0]
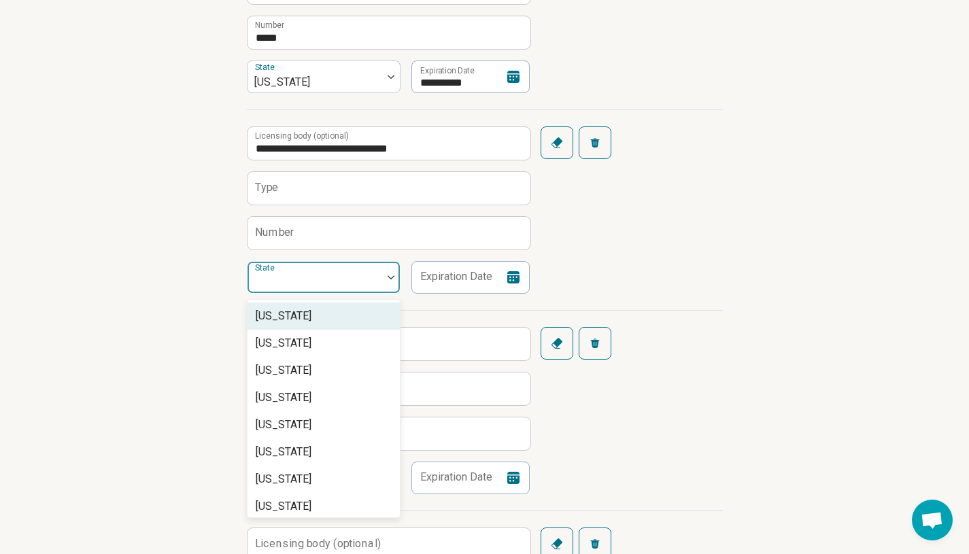
click at [365, 283] on div at bounding box center [315, 282] width 124 height 19
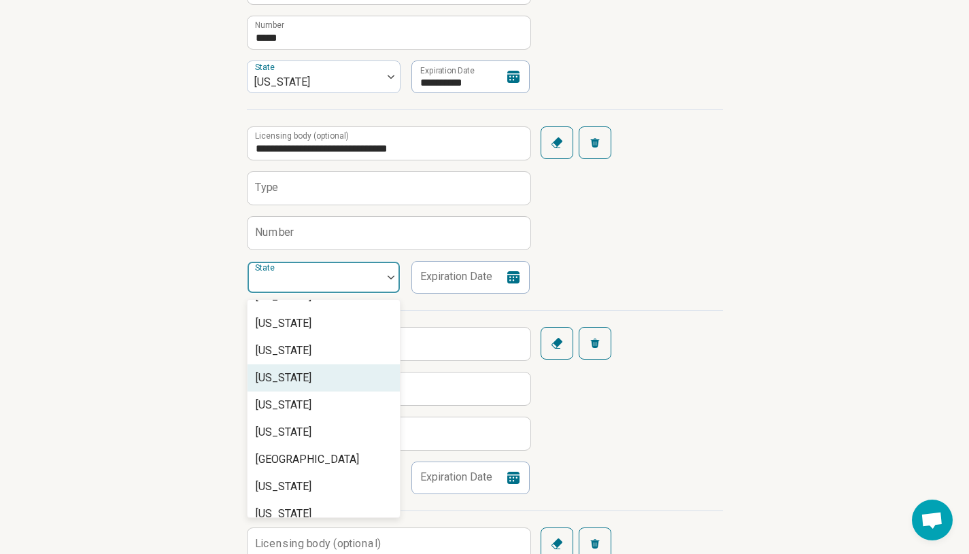
scroll to position [1163, 0]
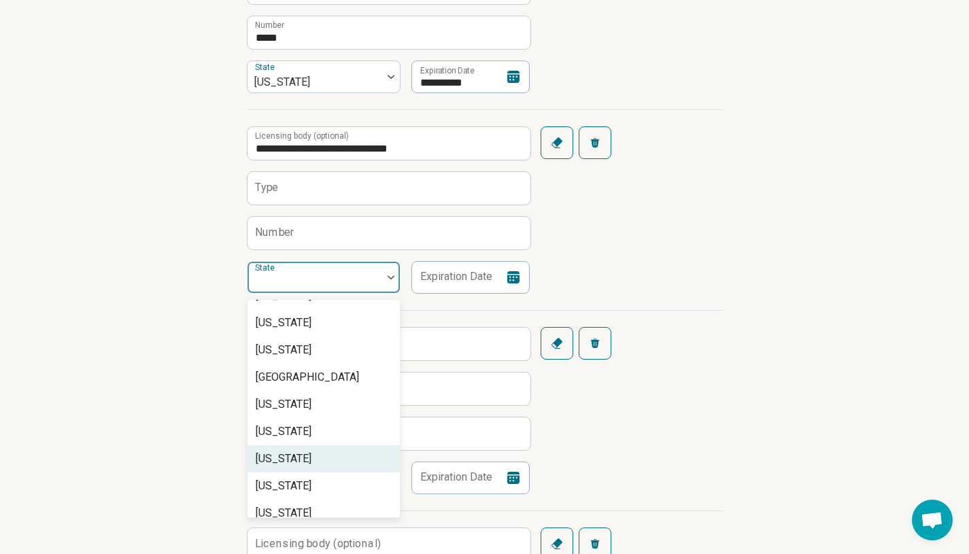
click at [314, 468] on div "[US_STATE]" at bounding box center [324, 459] width 152 height 27
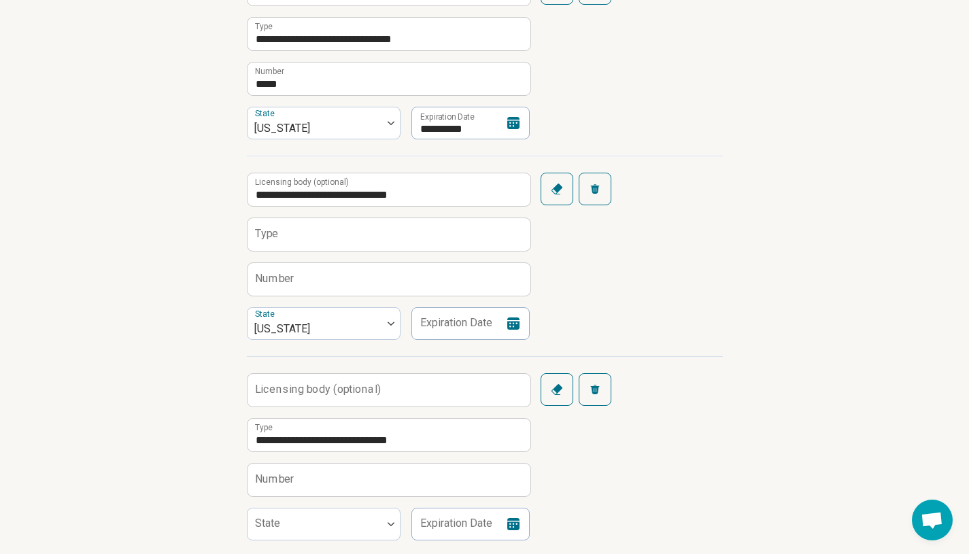
scroll to position [342, 0]
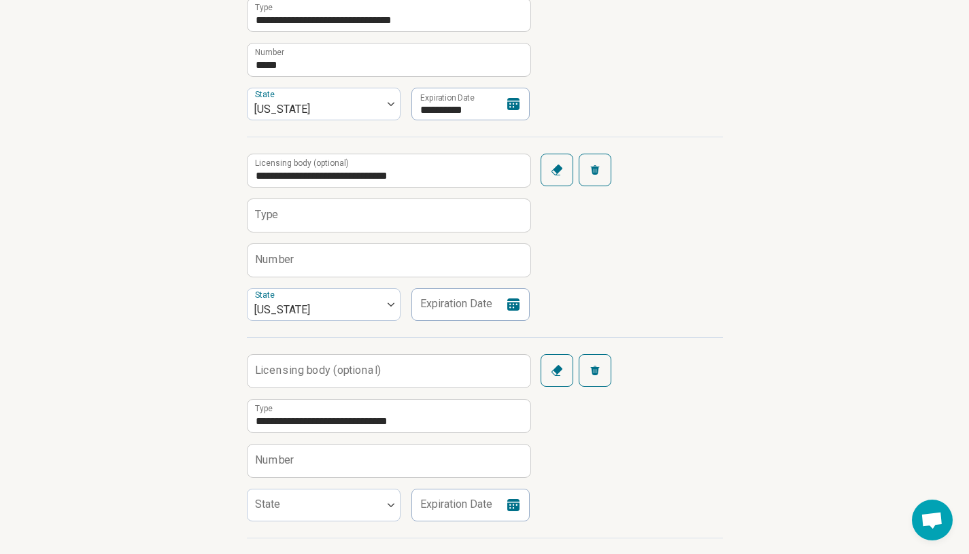
click at [514, 309] on icon at bounding box center [514, 305] width 12 height 12
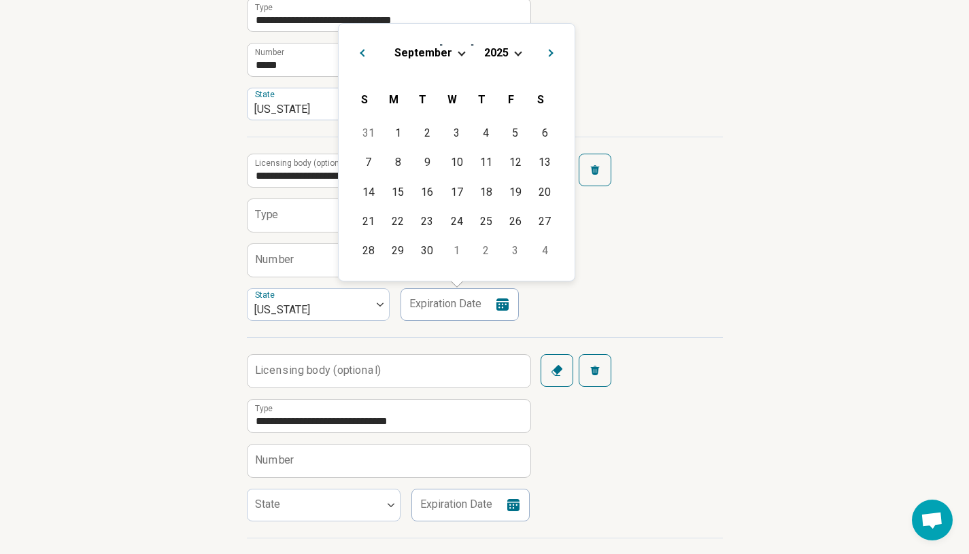
click at [446, 59] on span "September" at bounding box center [424, 52] width 58 height 13
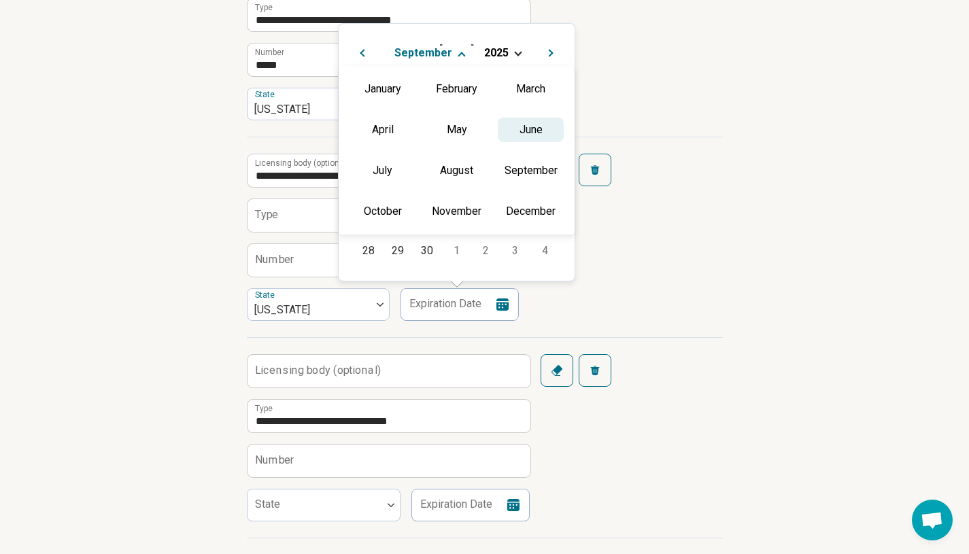
click at [503, 131] on div "June" at bounding box center [531, 130] width 66 height 24
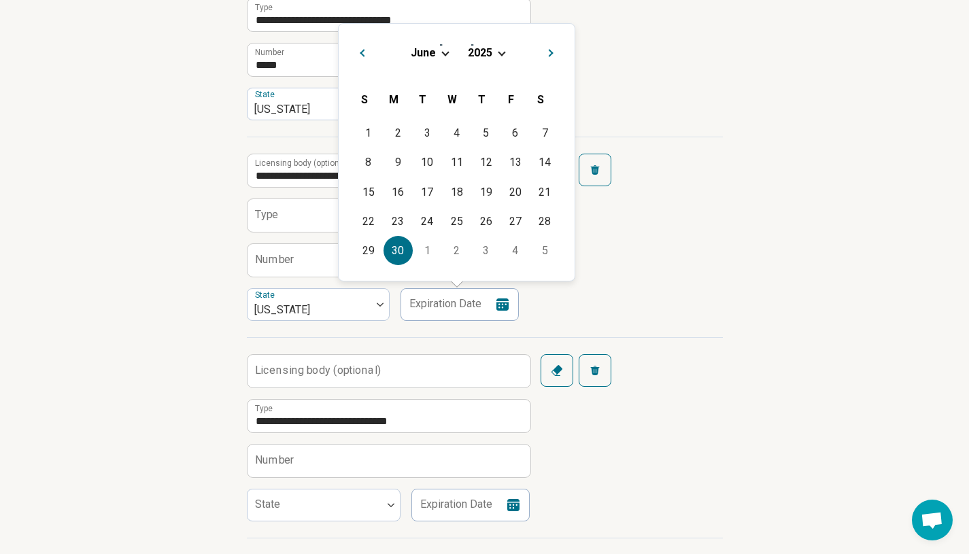
click at [398, 247] on div "30" at bounding box center [398, 250] width 29 height 29
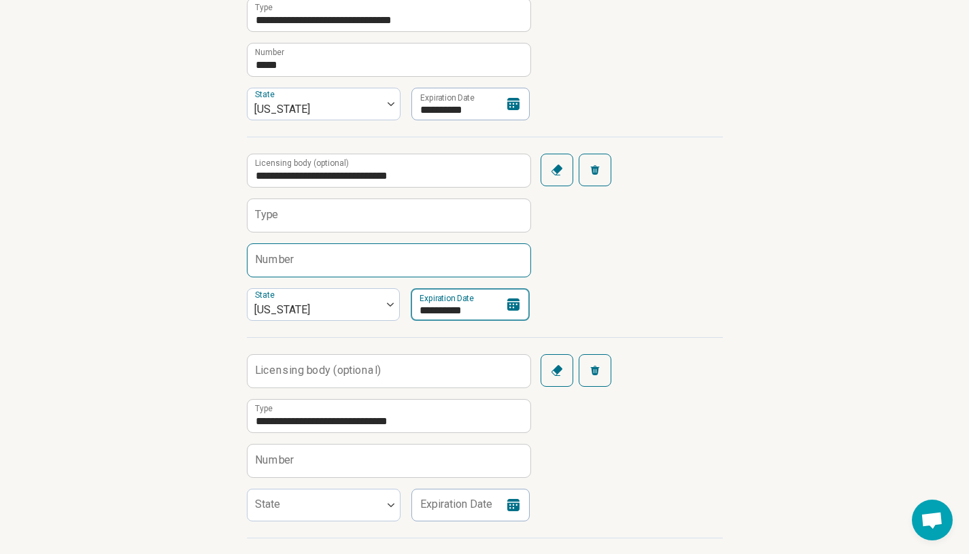
type input "**********"
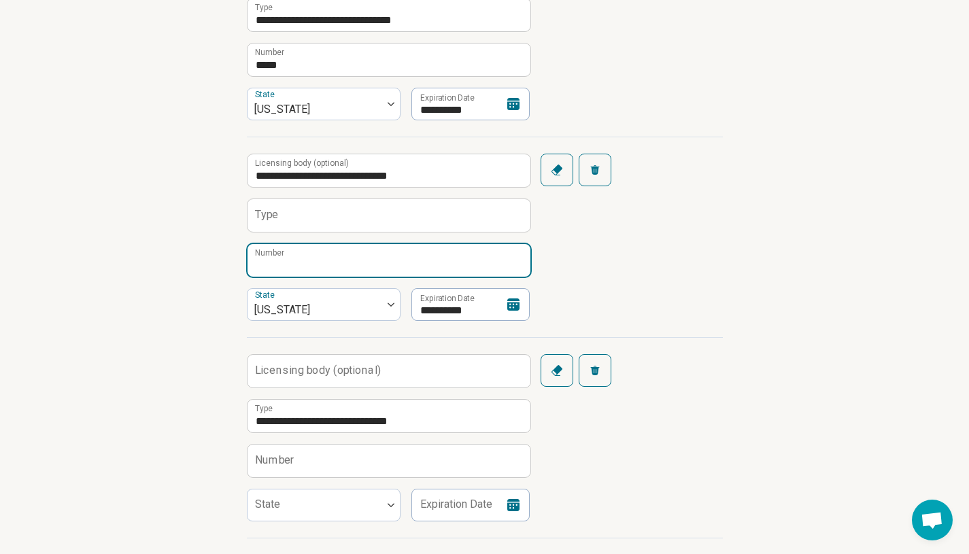
click at [323, 259] on input "Number" at bounding box center [389, 260] width 283 height 33
type input "**********"
click at [635, 261] on div "**********" at bounding box center [485, 237] width 476 height 201
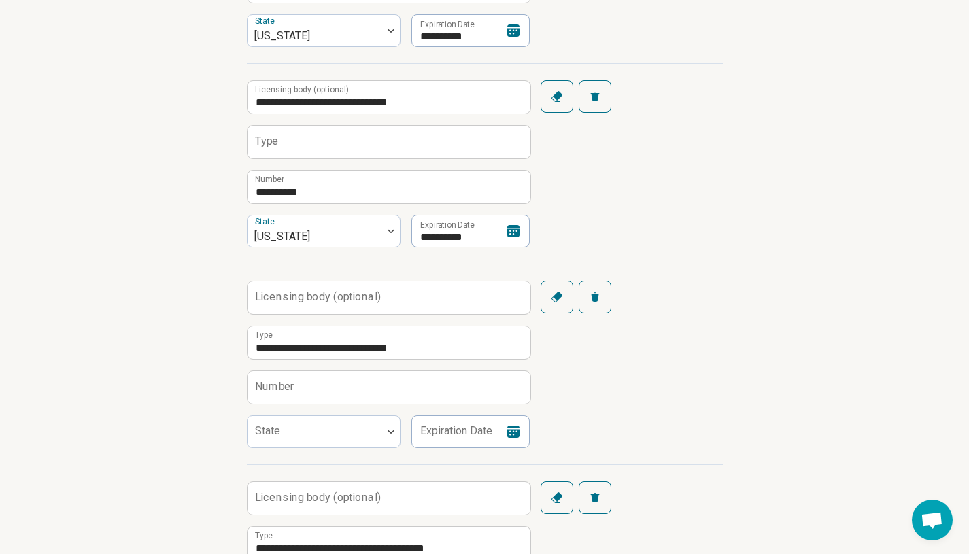
scroll to position [420, 0]
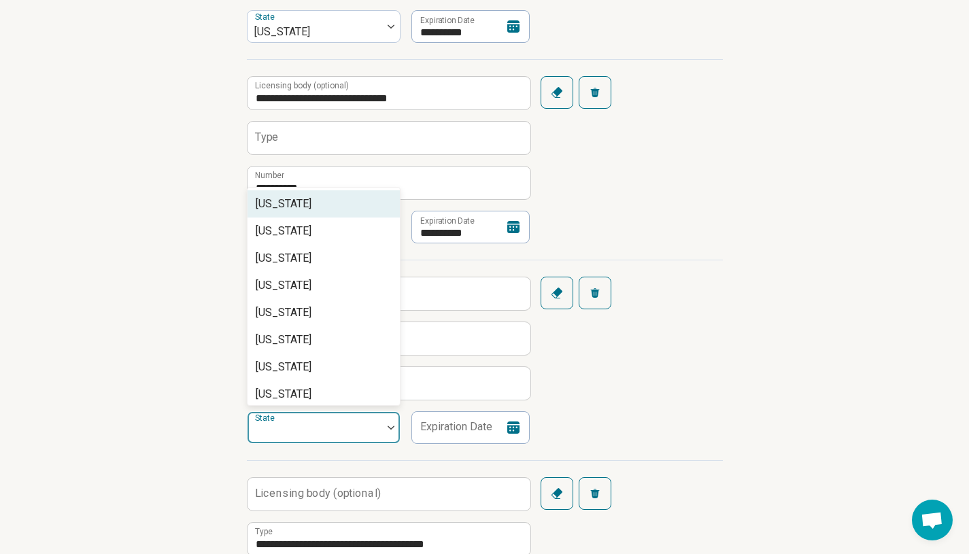
click at [327, 432] on div at bounding box center [315, 433] width 124 height 19
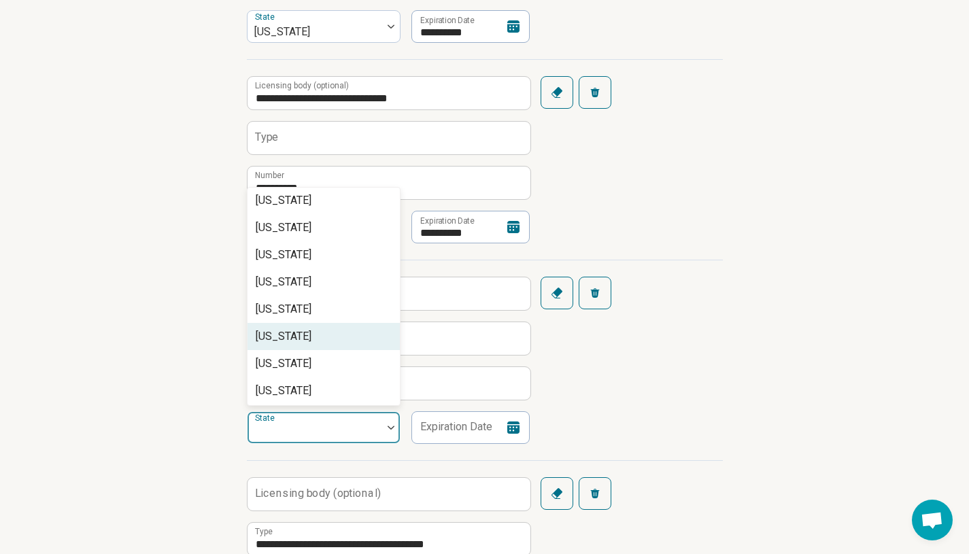
scroll to position [1024, 0]
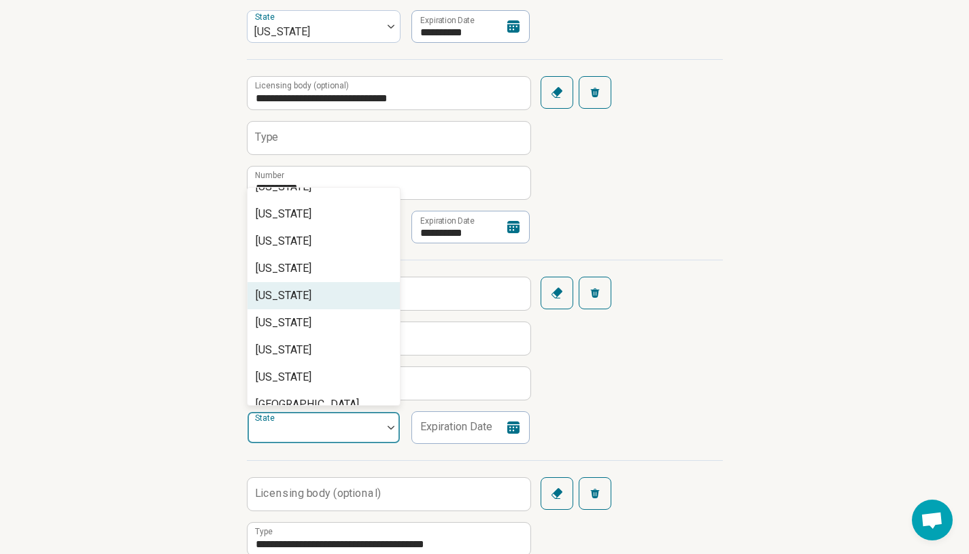
click at [327, 305] on div "[US_STATE]" at bounding box center [324, 295] width 152 height 27
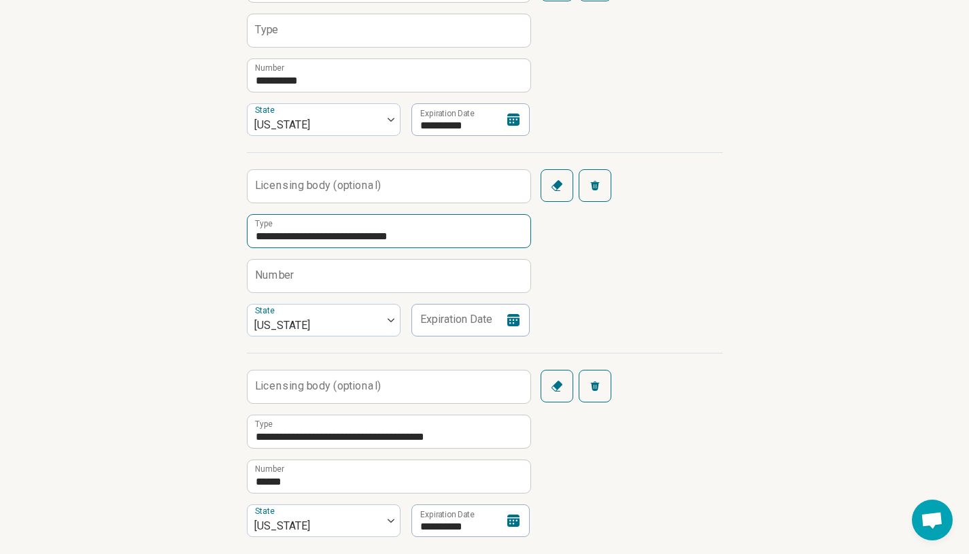
scroll to position [555, 0]
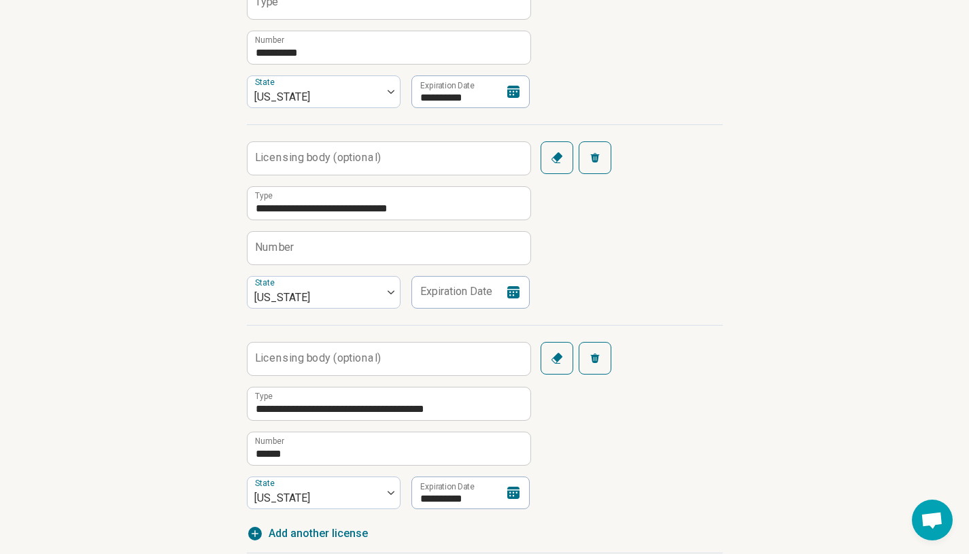
click at [515, 298] on icon at bounding box center [514, 292] width 12 height 12
click at [405, 327] on div "**********" at bounding box center [485, 417] width 476 height 184
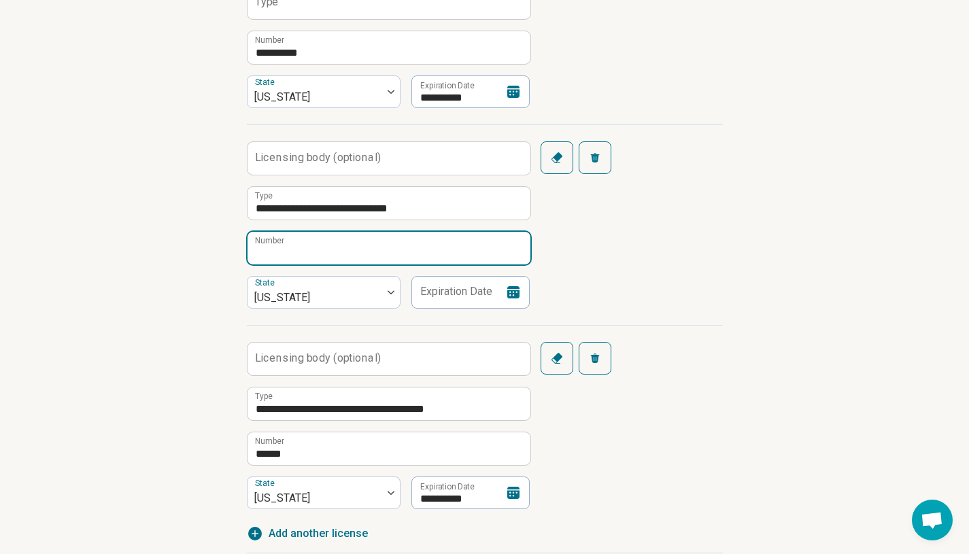
click at [344, 257] on input "Number" at bounding box center [389, 248] width 283 height 33
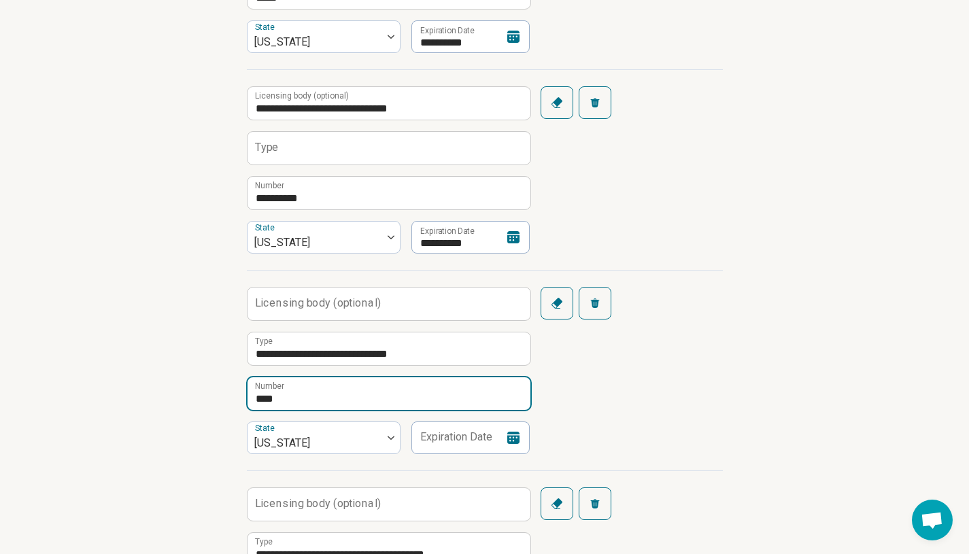
scroll to position [395, 0]
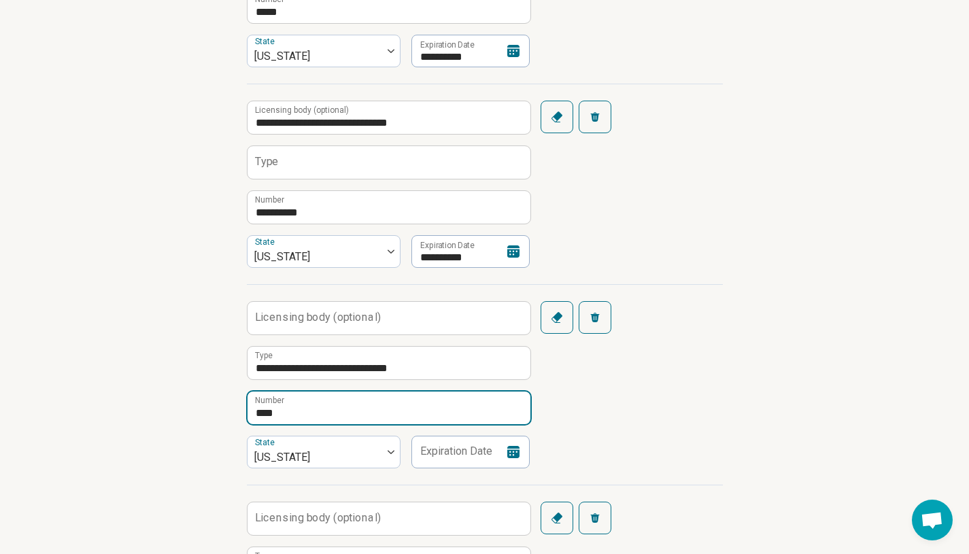
type input "****"
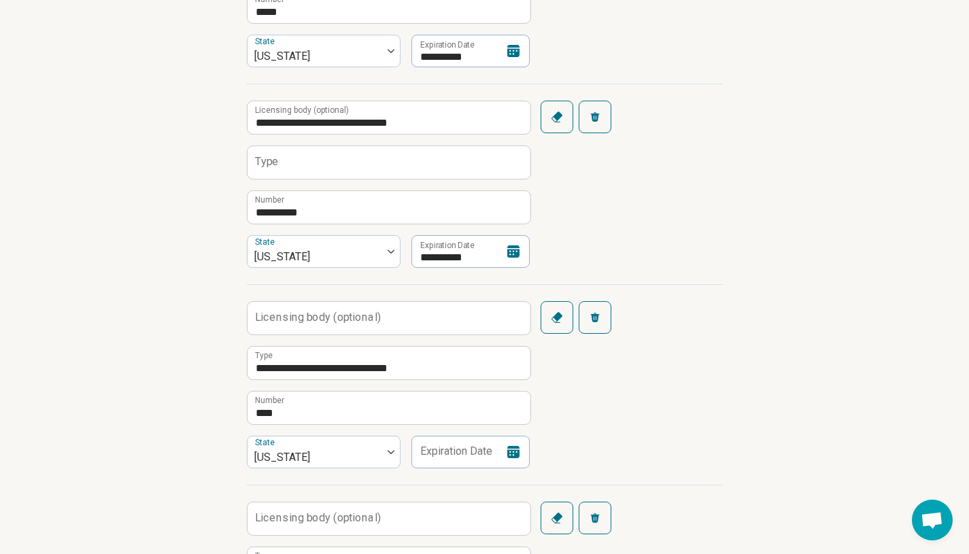
click at [661, 229] on div "**********" at bounding box center [485, 184] width 476 height 201
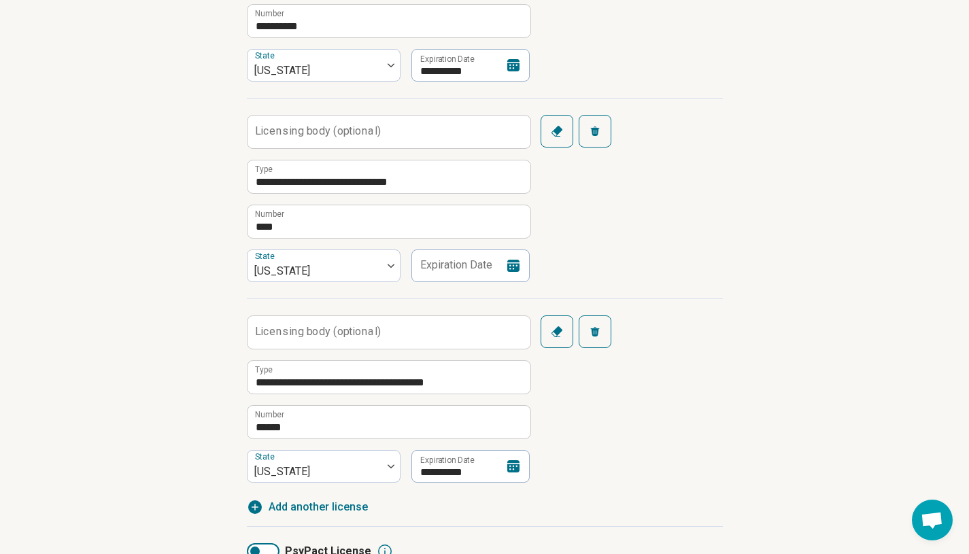
scroll to position [584, 0]
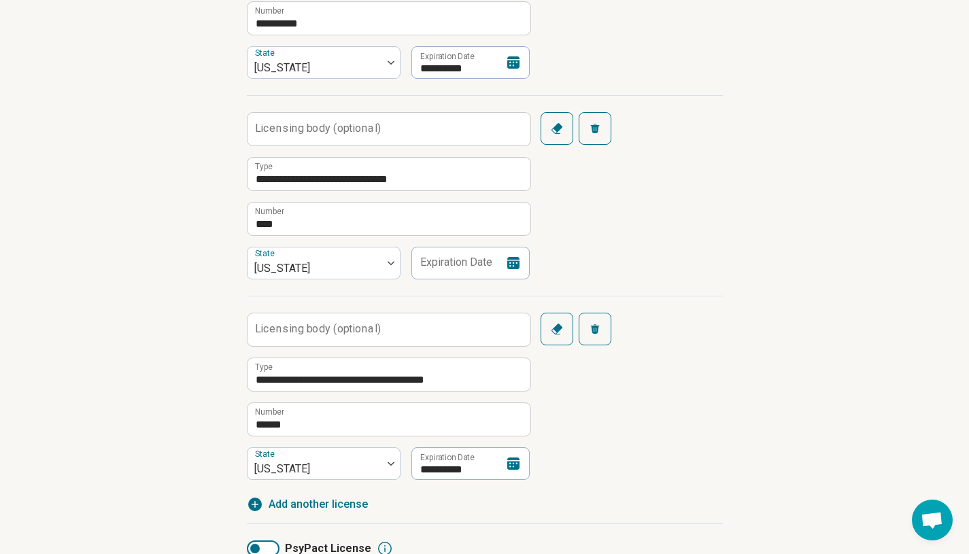
click at [518, 267] on icon at bounding box center [514, 263] width 12 height 12
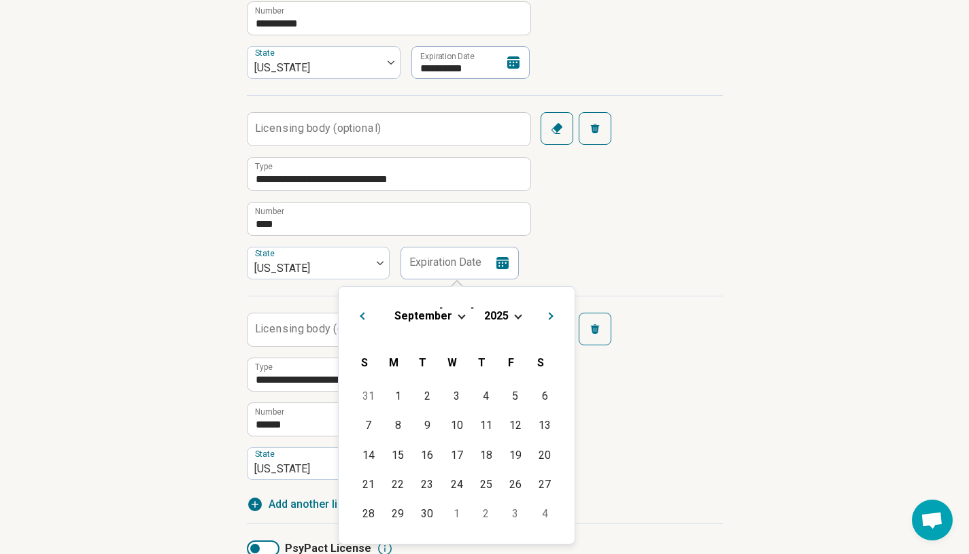
click at [459, 316] on span "Choose Date" at bounding box center [461, 315] width 7 height 7
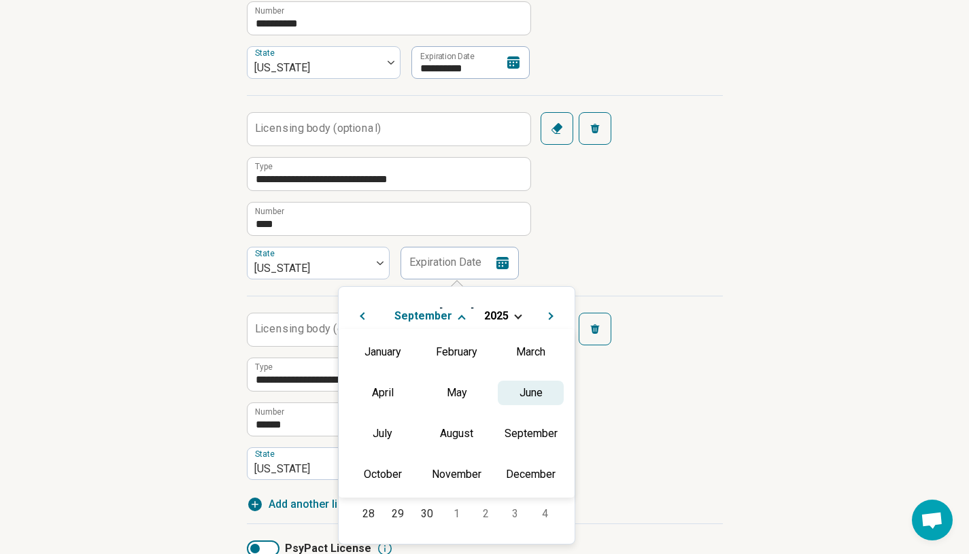
click at [524, 397] on div "June" at bounding box center [531, 393] width 66 height 24
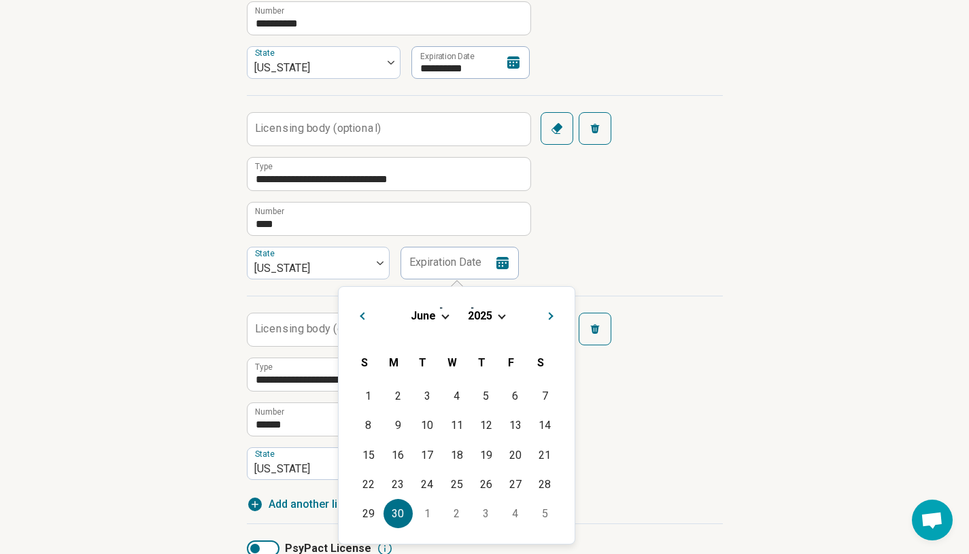
click at [394, 516] on div "30" at bounding box center [398, 513] width 29 height 29
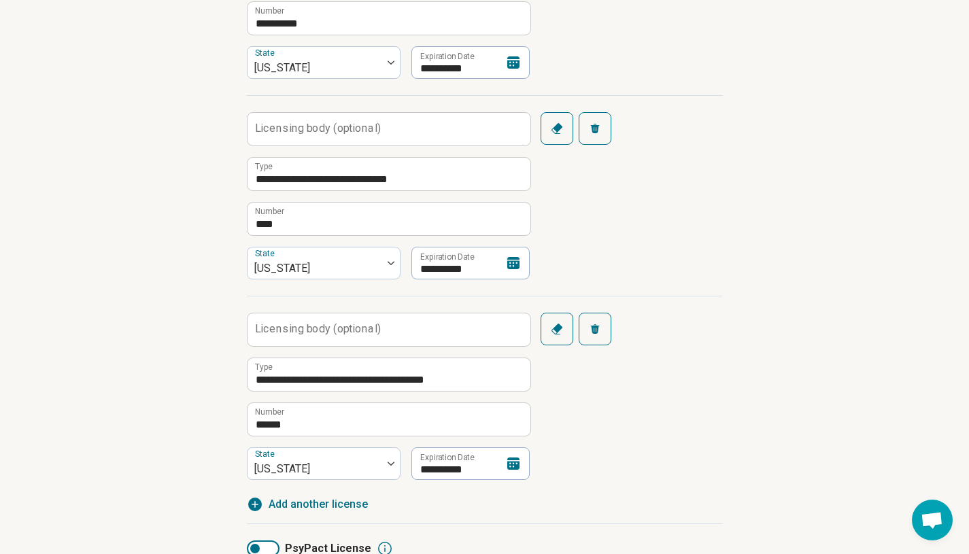
click at [688, 332] on div "**********" at bounding box center [485, 388] width 476 height 184
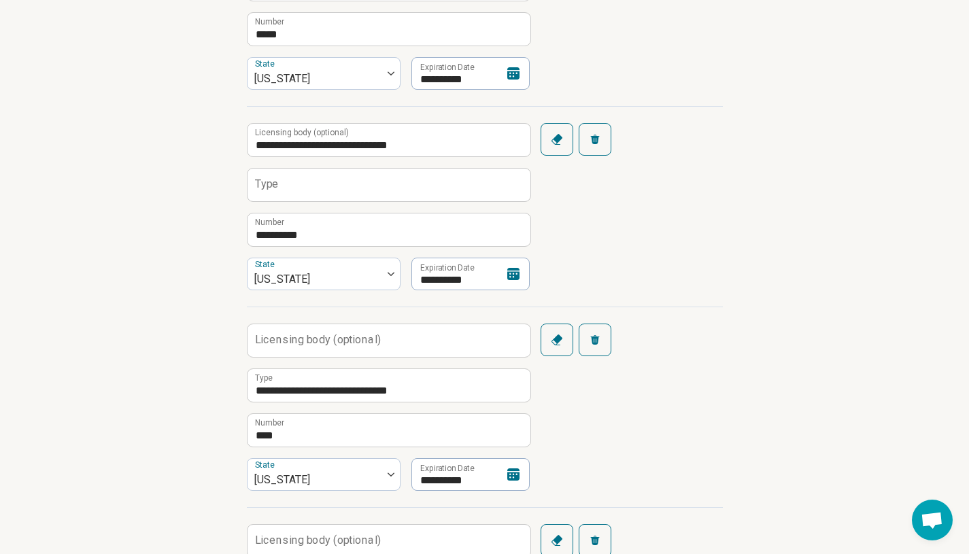
scroll to position [757, 0]
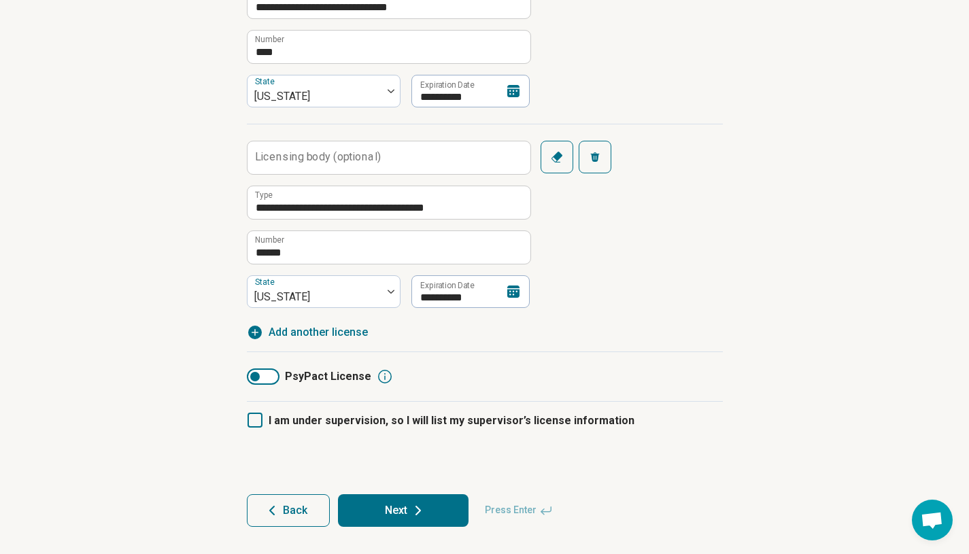
click at [428, 517] on button "Next" at bounding box center [403, 511] width 131 height 33
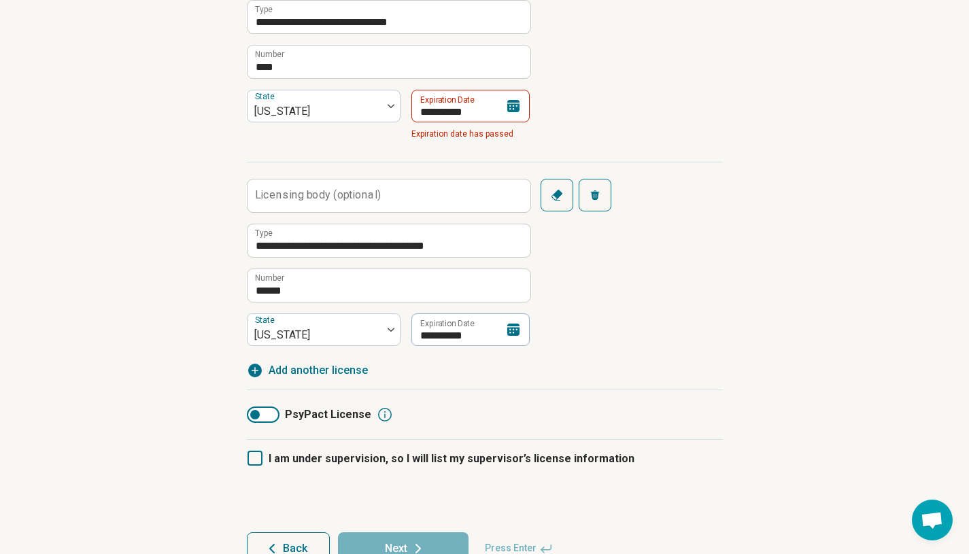
scroll to position [771, 0]
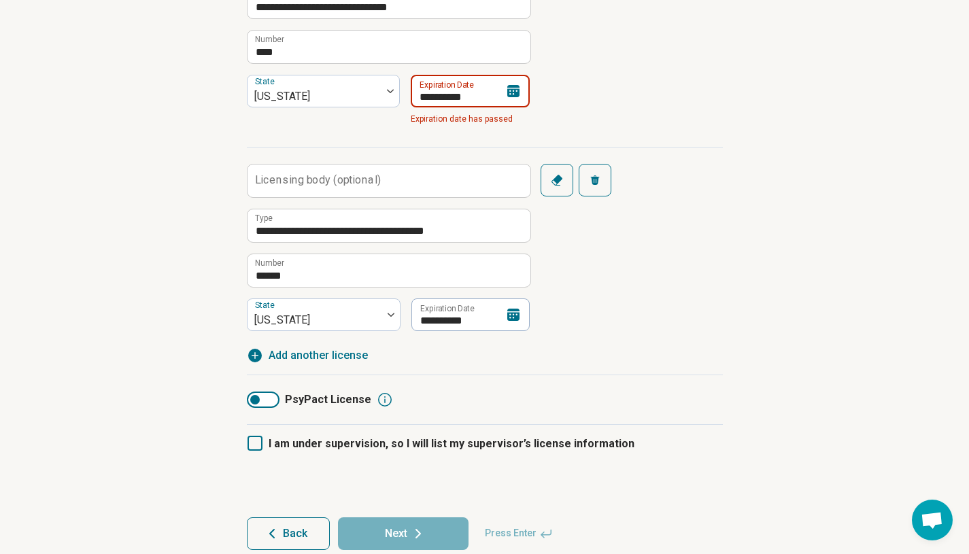
click at [491, 101] on input "**********" at bounding box center [470, 91] width 119 height 33
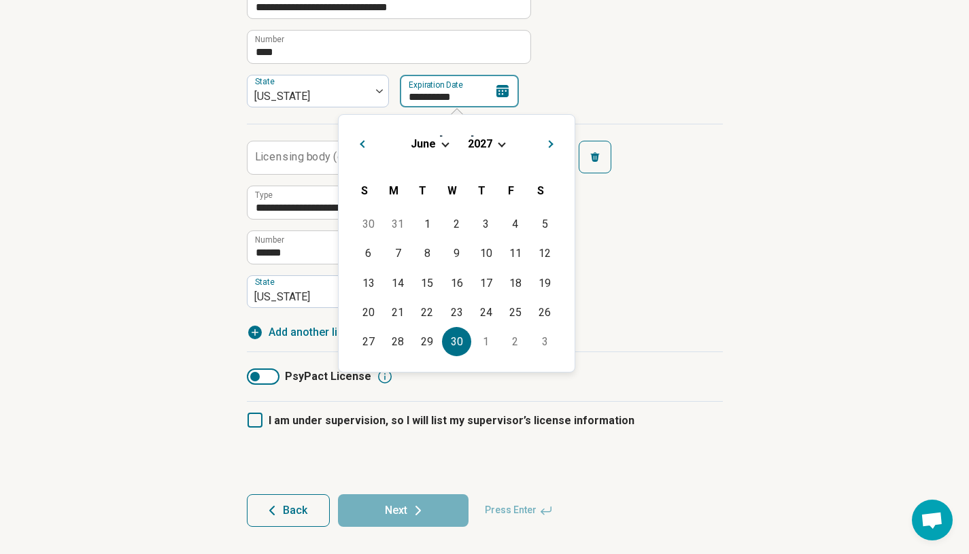
type input "**********"
click at [711, 207] on div "**********" at bounding box center [485, 216] width 476 height 184
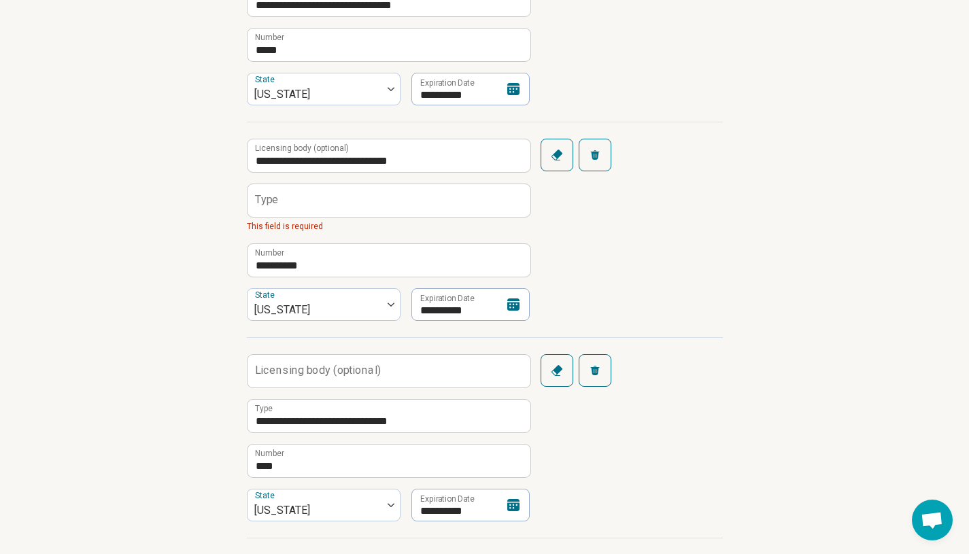
scroll to position [351, 0]
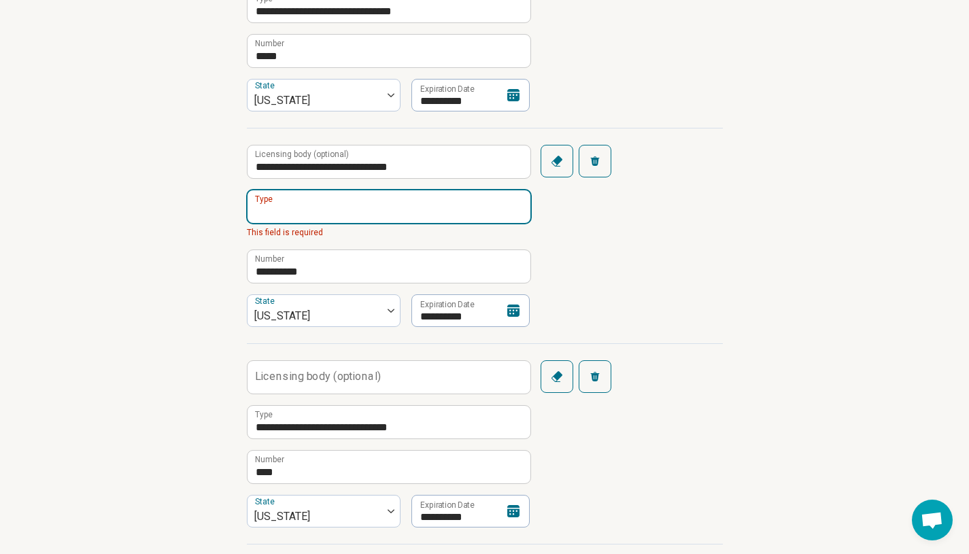
click at [331, 206] on input "Type" at bounding box center [389, 206] width 283 height 33
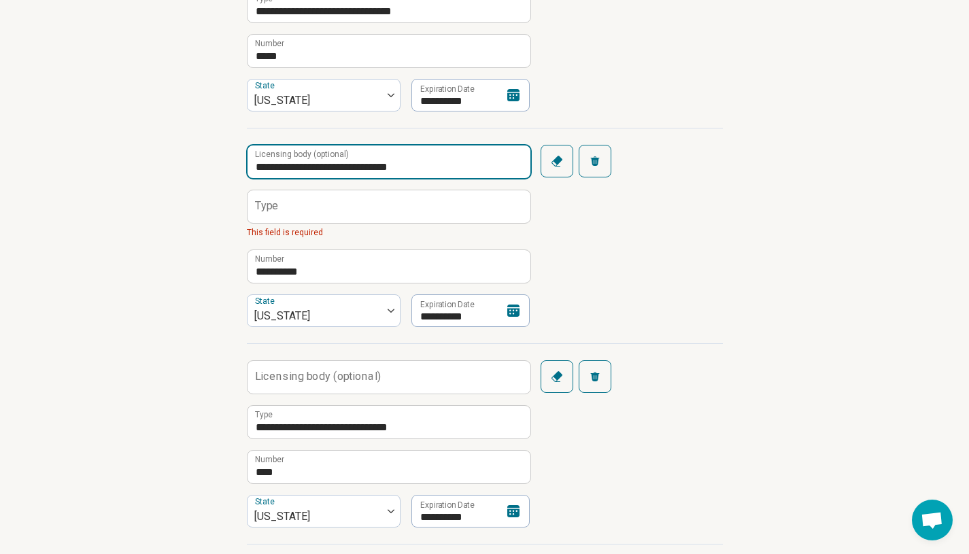
click at [333, 166] on input "**********" at bounding box center [389, 162] width 283 height 33
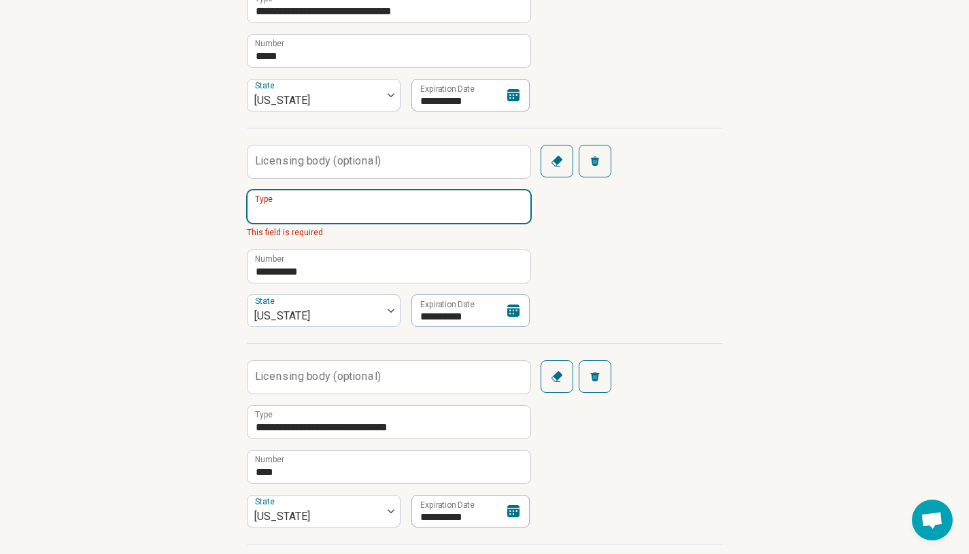
click at [301, 210] on input "Type" at bounding box center [389, 206] width 283 height 33
paste input "**********"
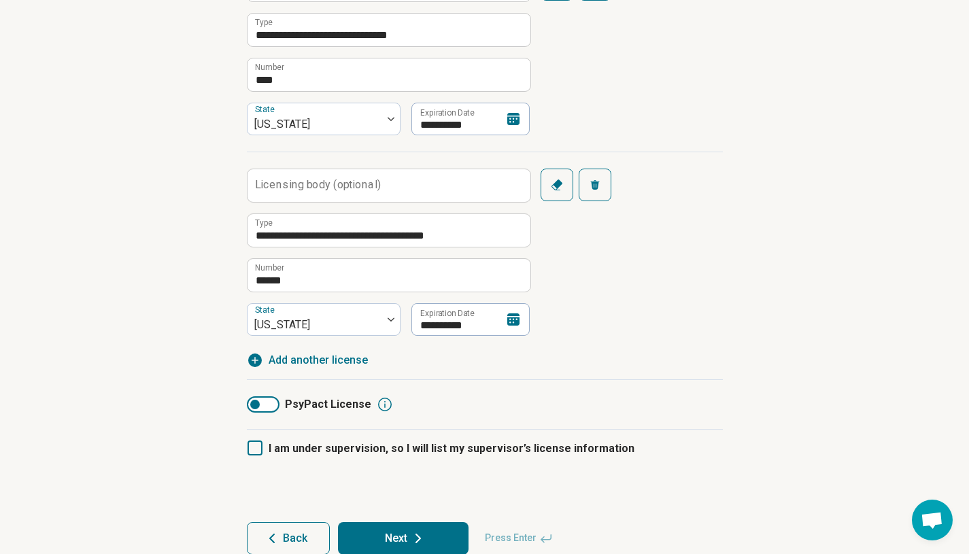
scroll to position [748, 0]
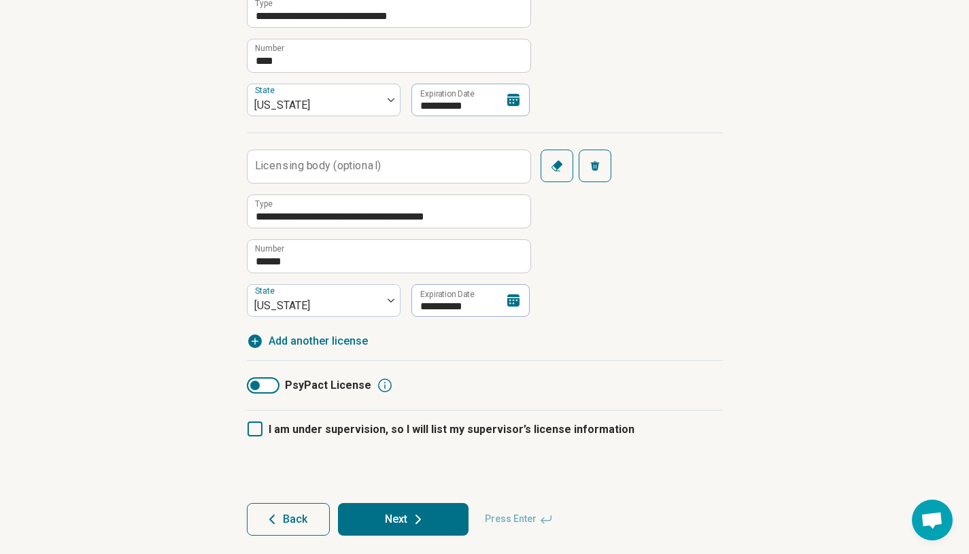
type input "**********"
click at [420, 521] on icon at bounding box center [418, 520] width 16 height 16
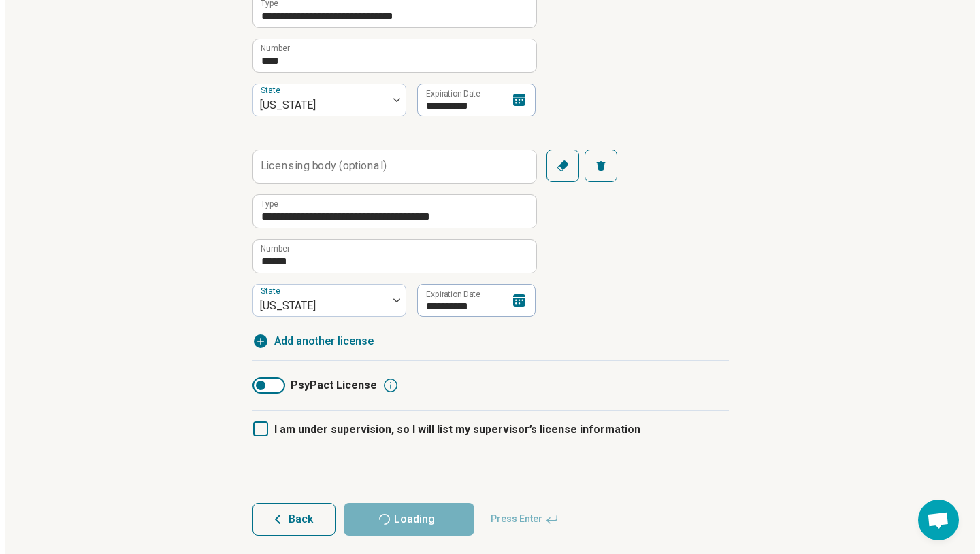
scroll to position [0, 0]
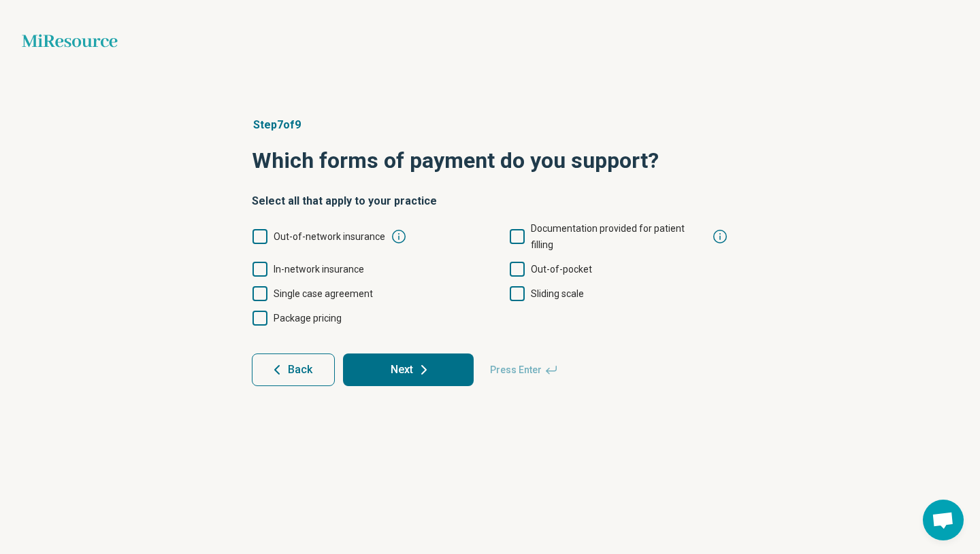
click at [263, 262] on icon at bounding box center [259, 269] width 15 height 15
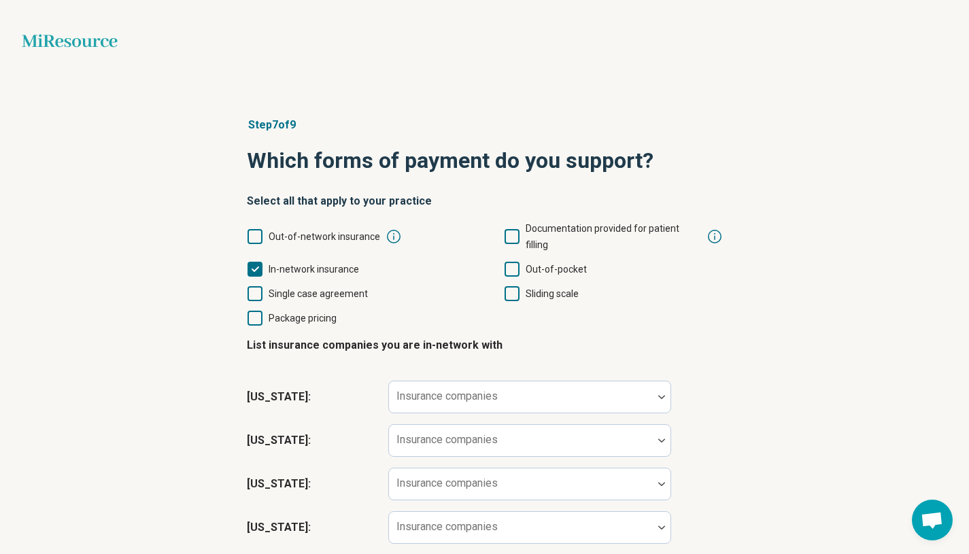
scroll to position [66, 0]
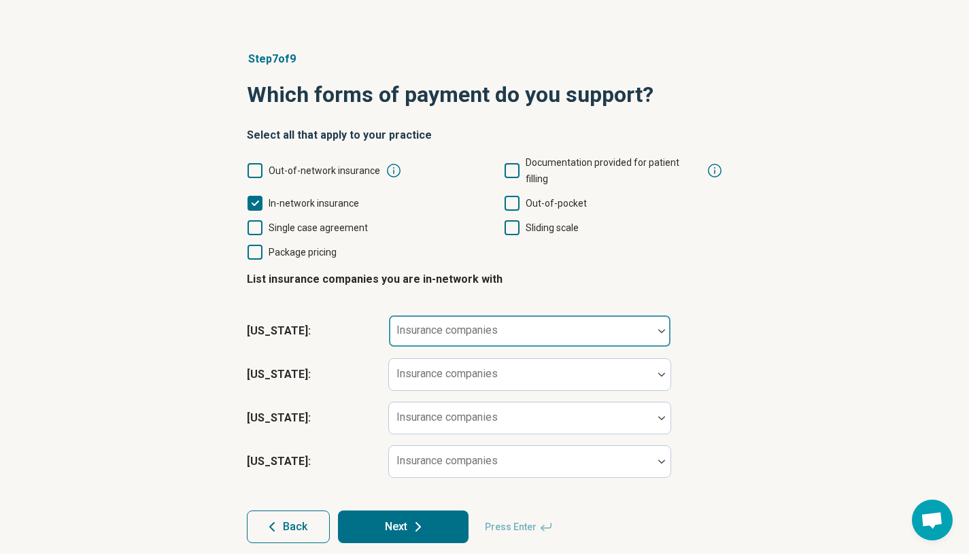
click at [486, 315] on div "Insurance companies" at bounding box center [529, 331] width 283 height 33
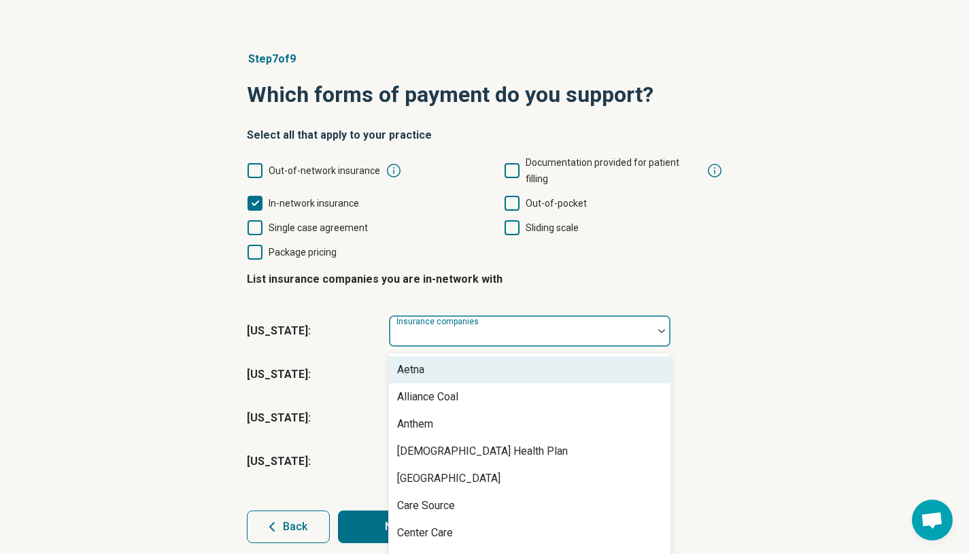
click at [775, 261] on div "Step 7 of 9 Which forms of payment do you support? Select all that apply to you…" at bounding box center [484, 297] width 969 height 547
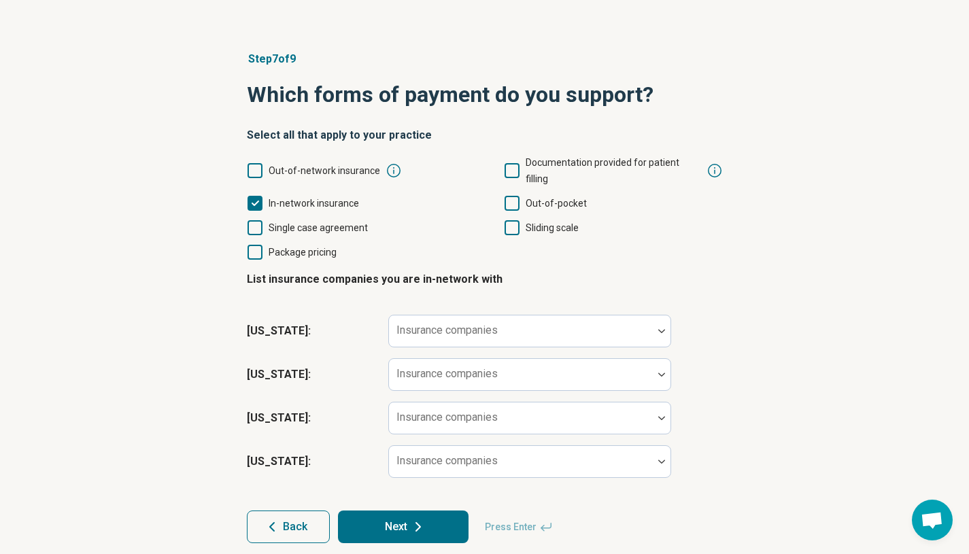
click at [518, 196] on icon at bounding box center [512, 203] width 15 height 15
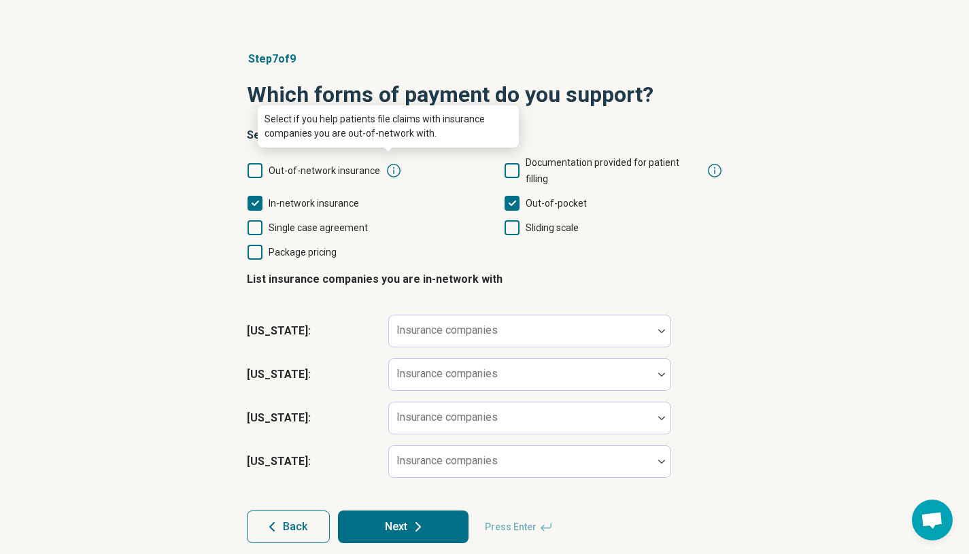
click at [391, 163] on icon at bounding box center [394, 171] width 16 height 16
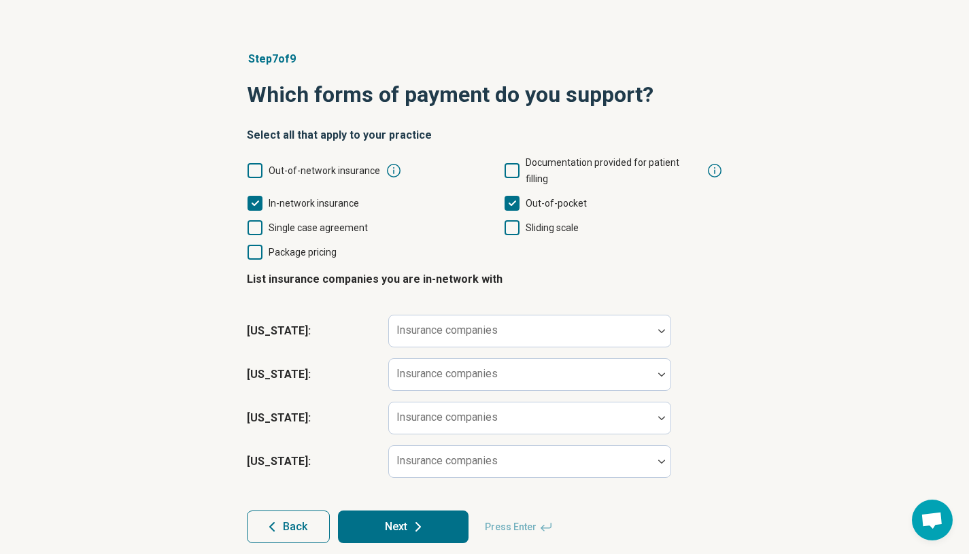
click at [418, 195] on div "In-network insurance" at bounding box center [356, 203] width 219 height 16
click at [535, 327] on div at bounding box center [521, 336] width 253 height 19
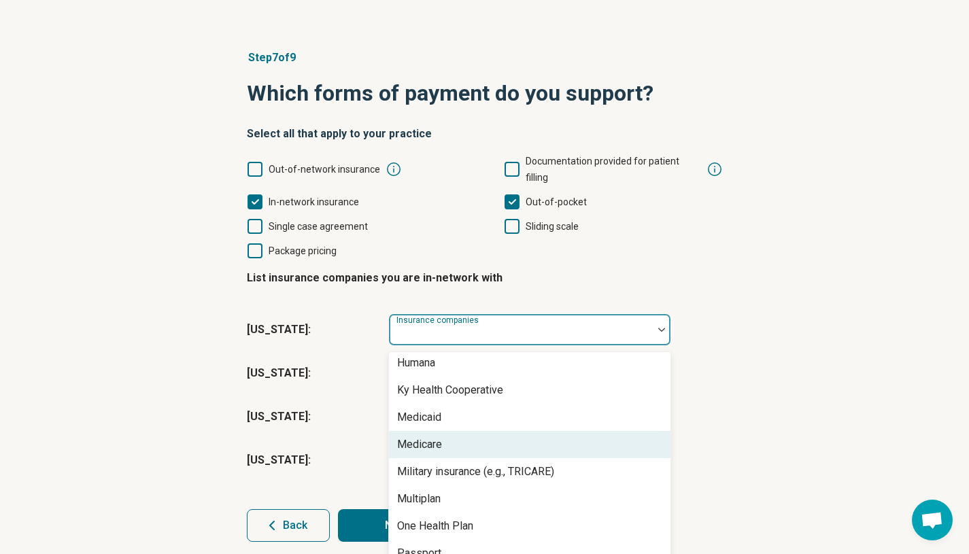
scroll to position [0, 0]
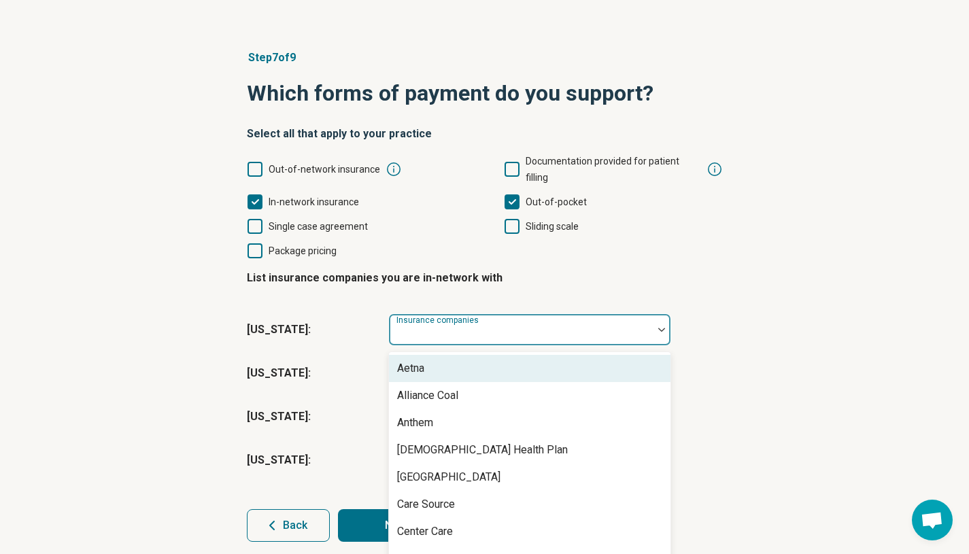
click at [518, 355] on div "Aetna" at bounding box center [530, 368] width 282 height 27
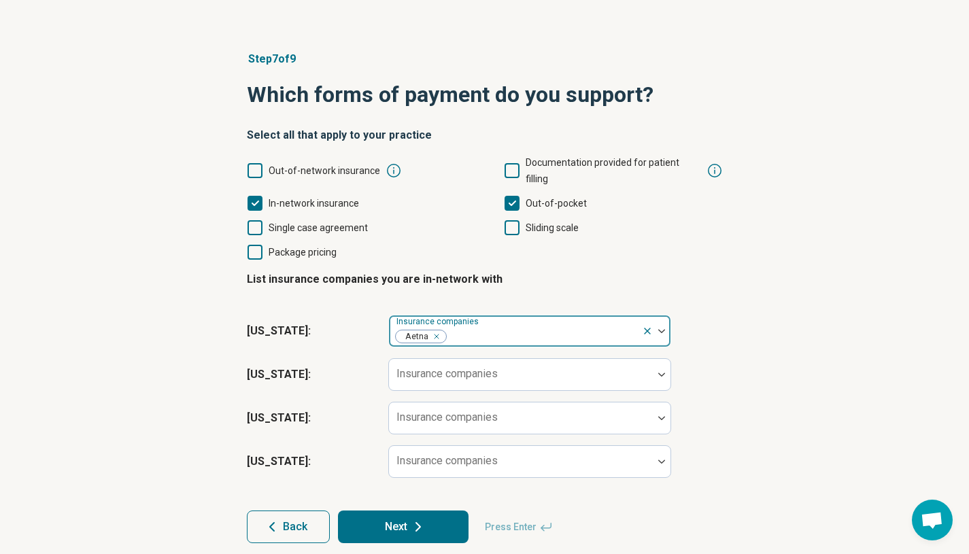
scroll to position [67, 0]
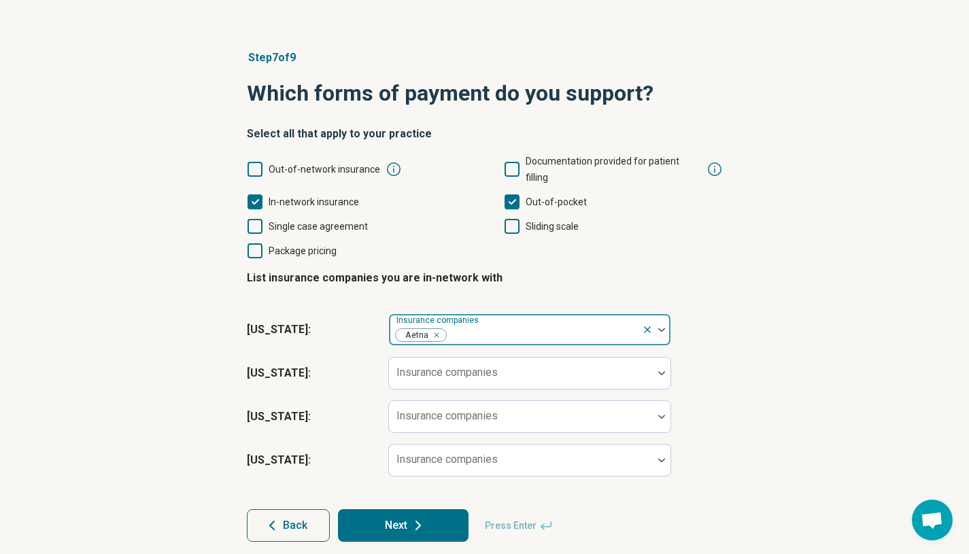
click at [548, 326] on div at bounding box center [542, 335] width 188 height 19
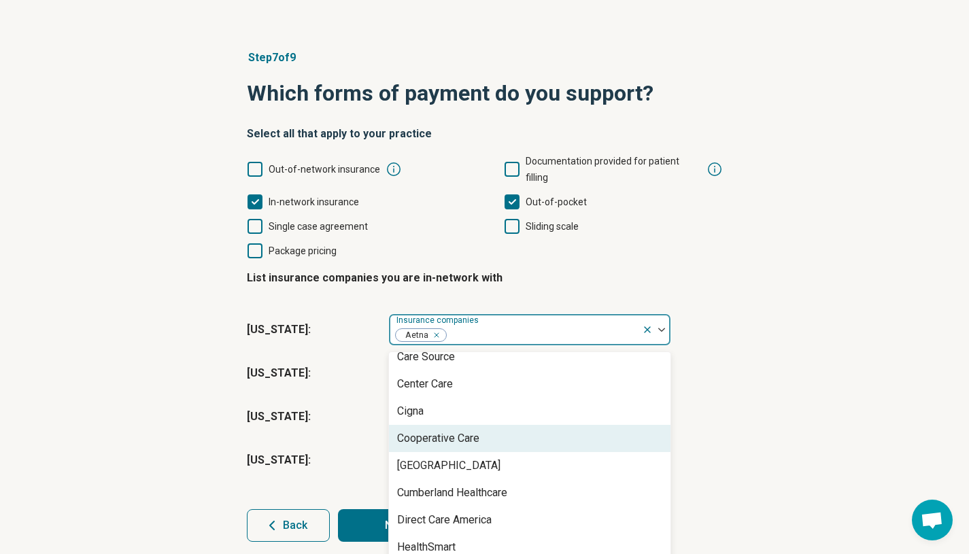
scroll to position [116, 0]
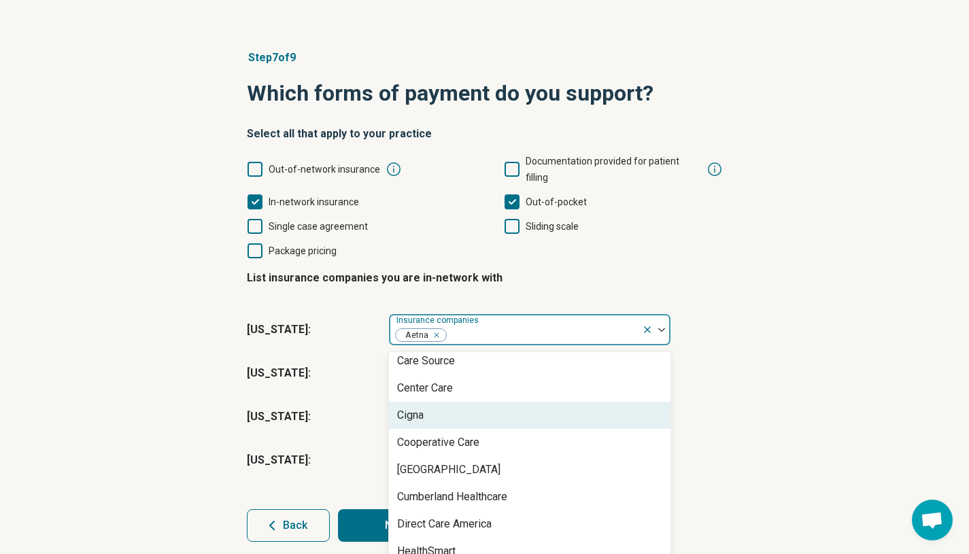
click at [499, 402] on div "Cigna" at bounding box center [530, 415] width 282 height 27
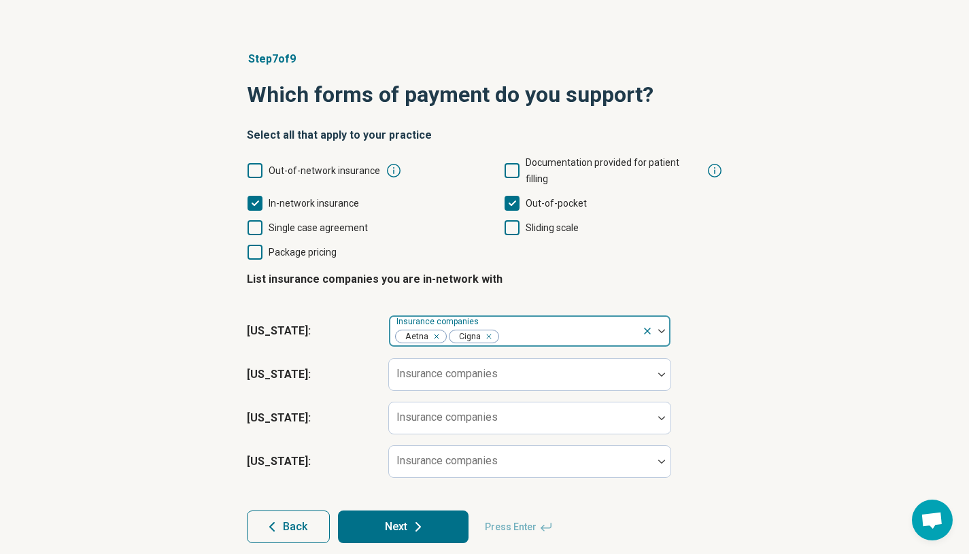
scroll to position [67, 0]
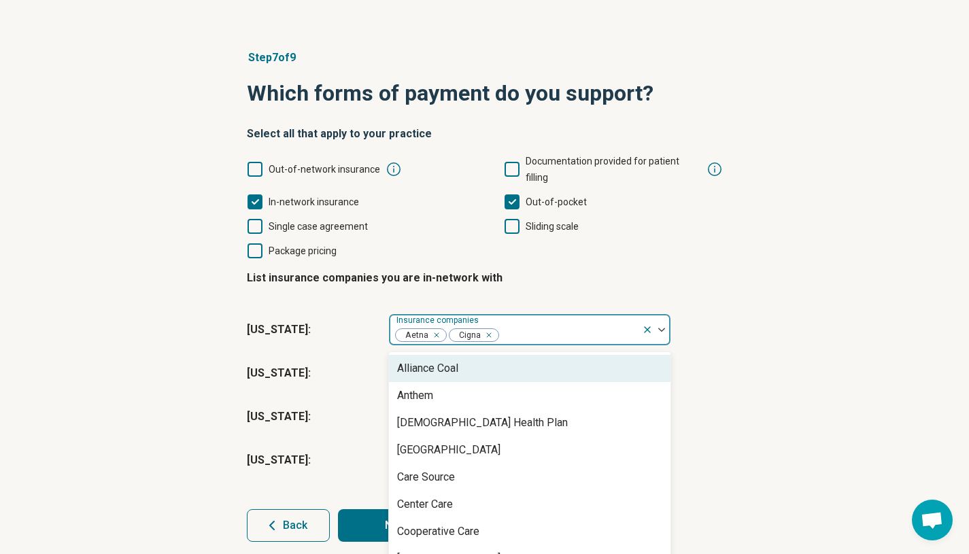
click at [529, 326] on div at bounding box center [569, 335] width 136 height 19
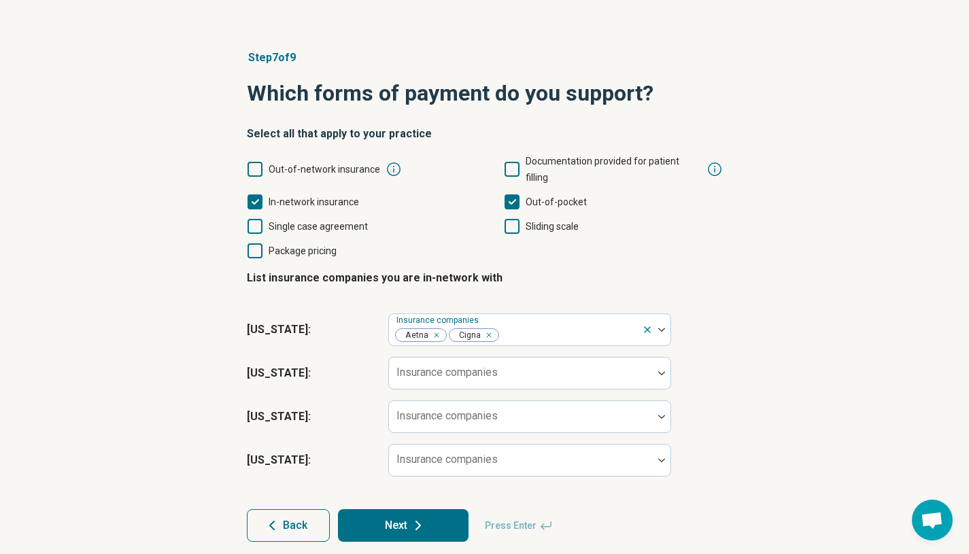
scroll to position [66, 0]
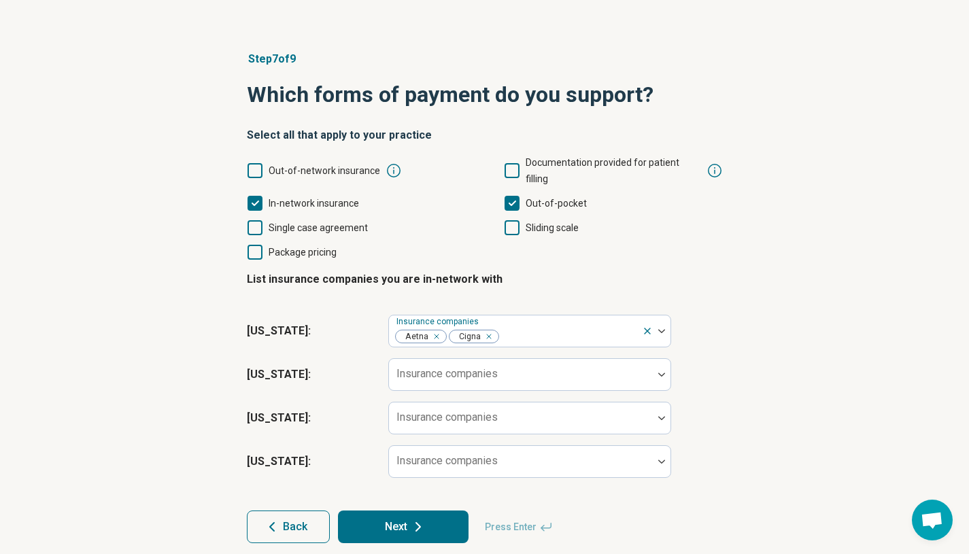
click at [687, 404] on div "[US_STATE] : Insurance companies" at bounding box center [485, 419] width 476 height 44
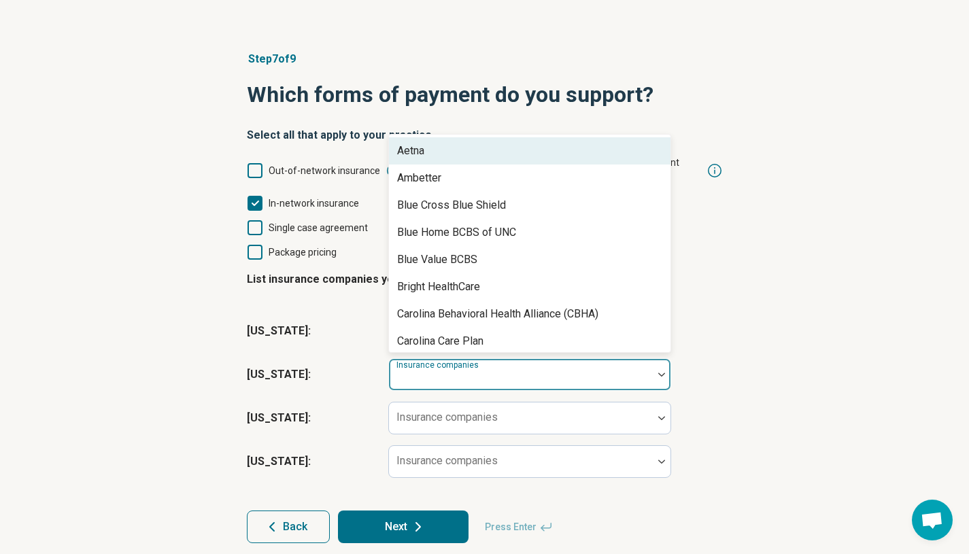
click at [523, 371] on div at bounding box center [521, 380] width 253 height 19
click at [433, 138] on div "Aetna" at bounding box center [530, 150] width 282 height 27
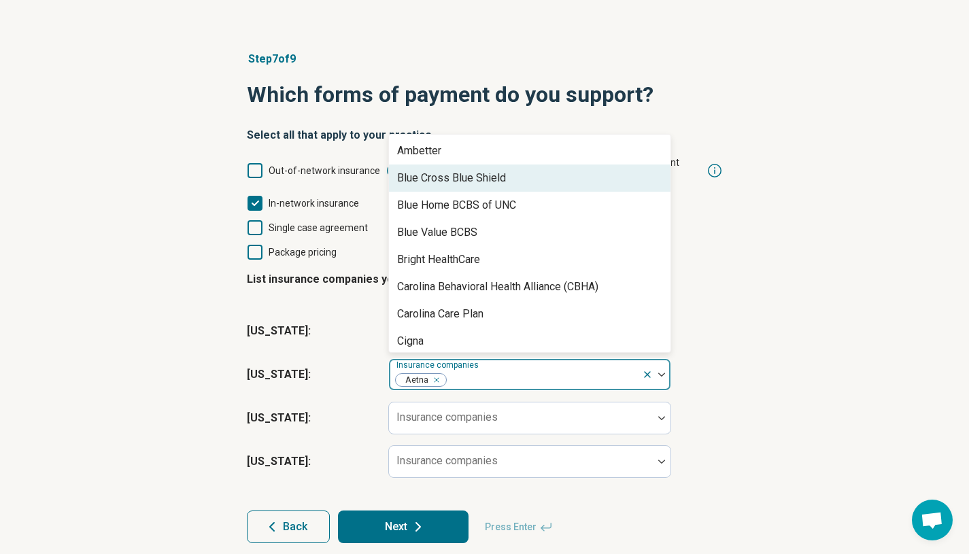
click at [449, 170] on div "Blue Cross Blue Shield" at bounding box center [451, 178] width 109 height 16
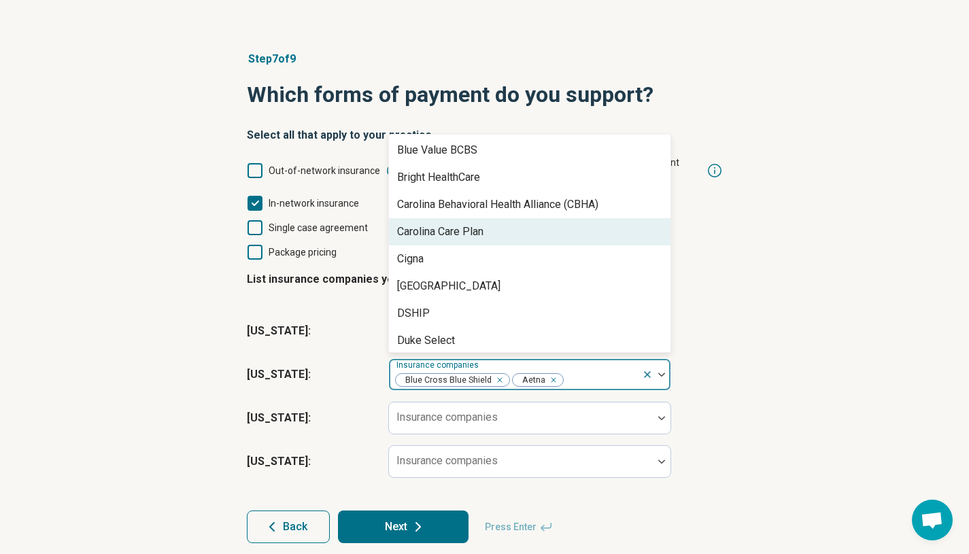
scroll to position [56, 0]
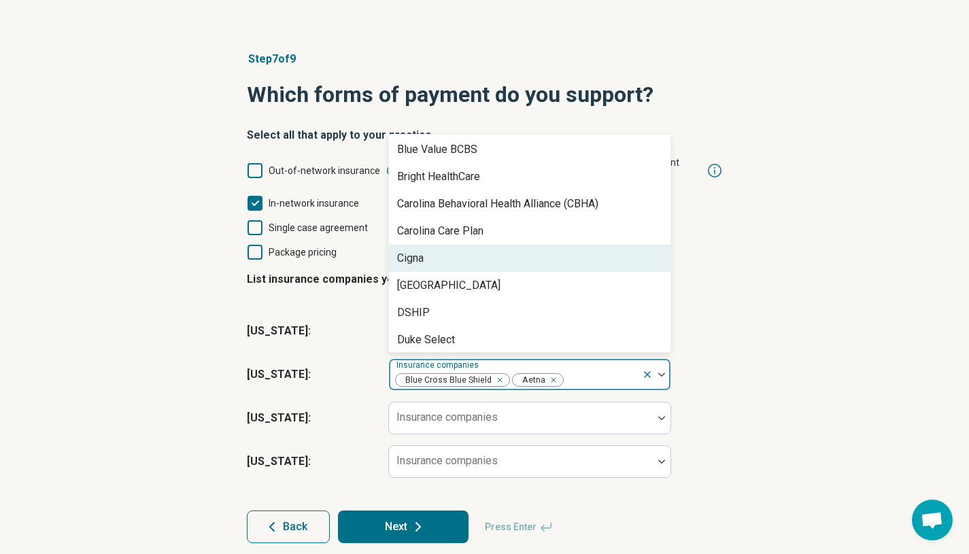
click at [446, 248] on div "Cigna" at bounding box center [530, 258] width 282 height 27
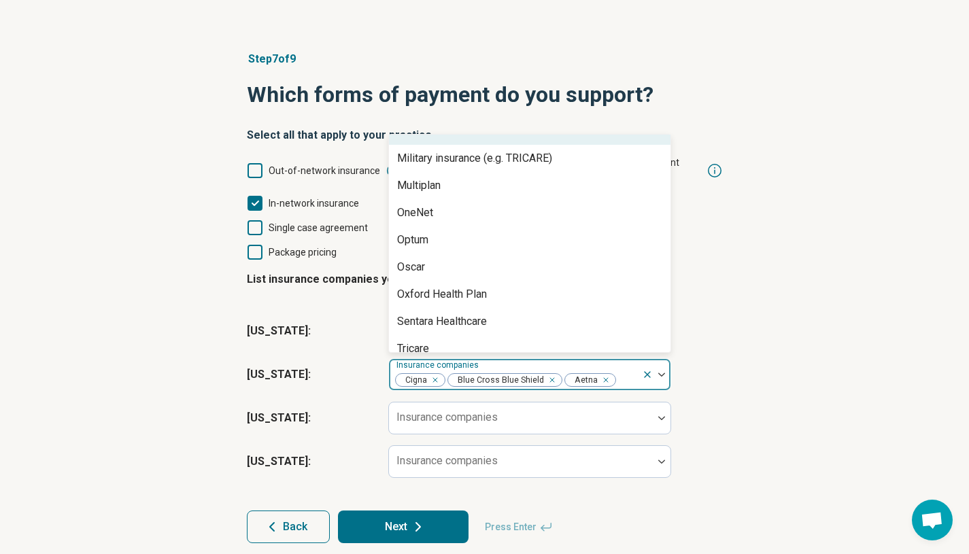
scroll to position [810, 0]
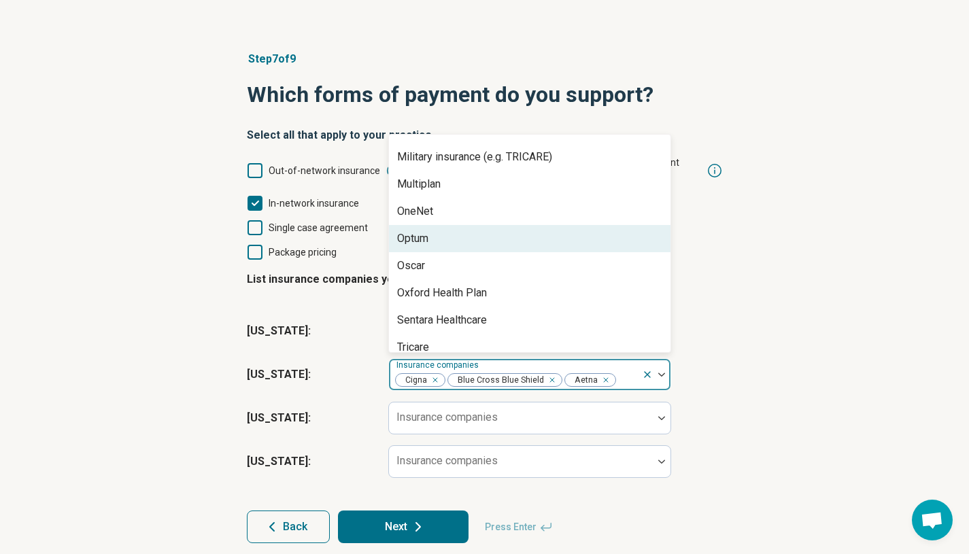
click at [427, 231] on div "Optum" at bounding box center [412, 239] width 31 height 16
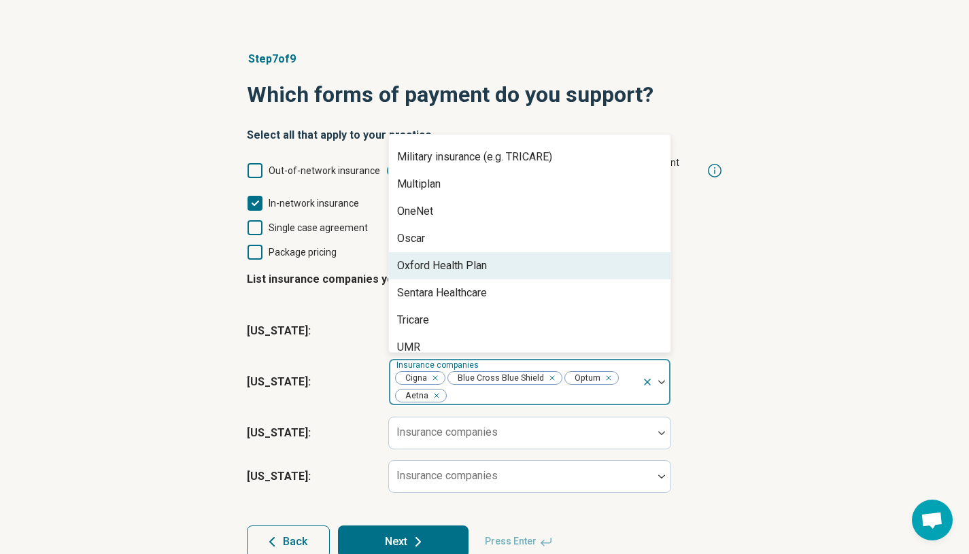
click at [438, 258] on div "Oxford Health Plan" at bounding box center [442, 266] width 90 height 16
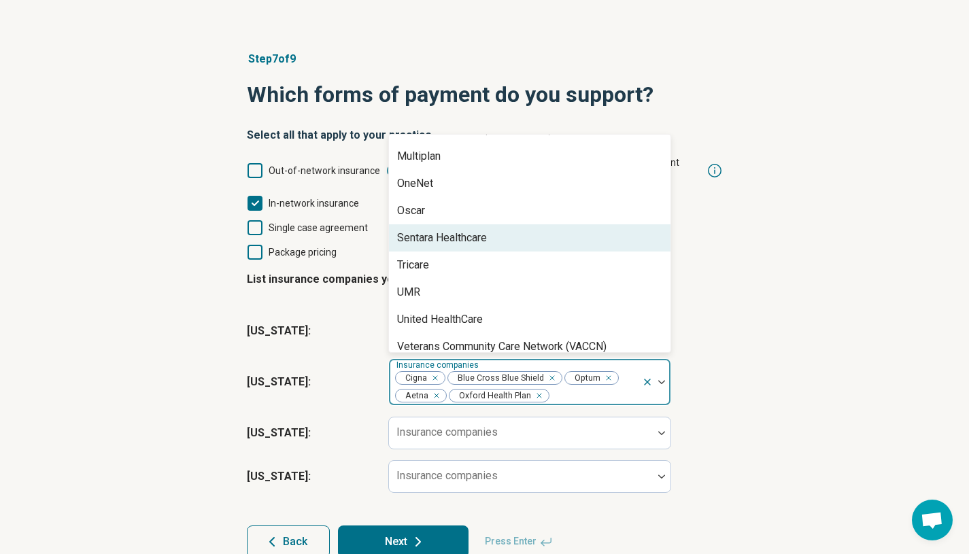
scroll to position [849, 0]
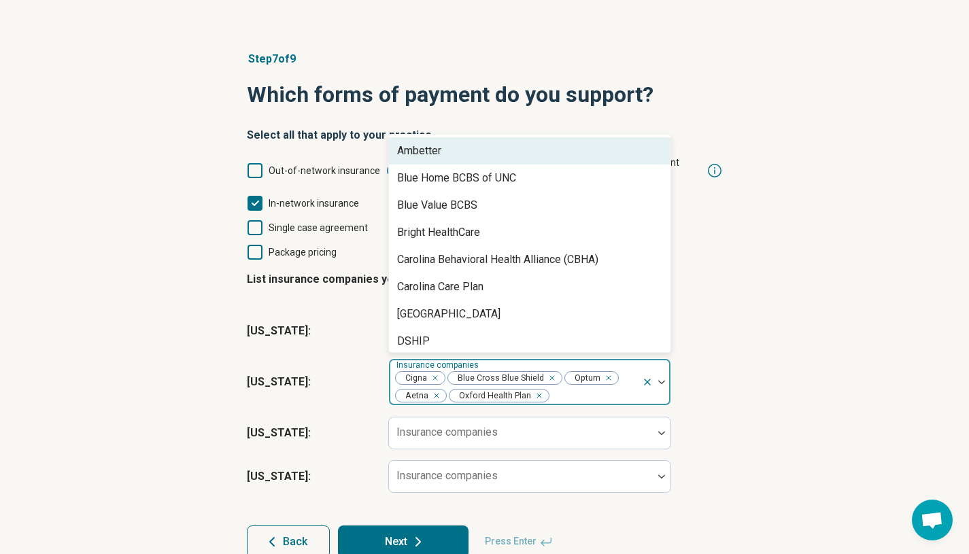
click at [575, 386] on div at bounding box center [594, 395] width 86 height 19
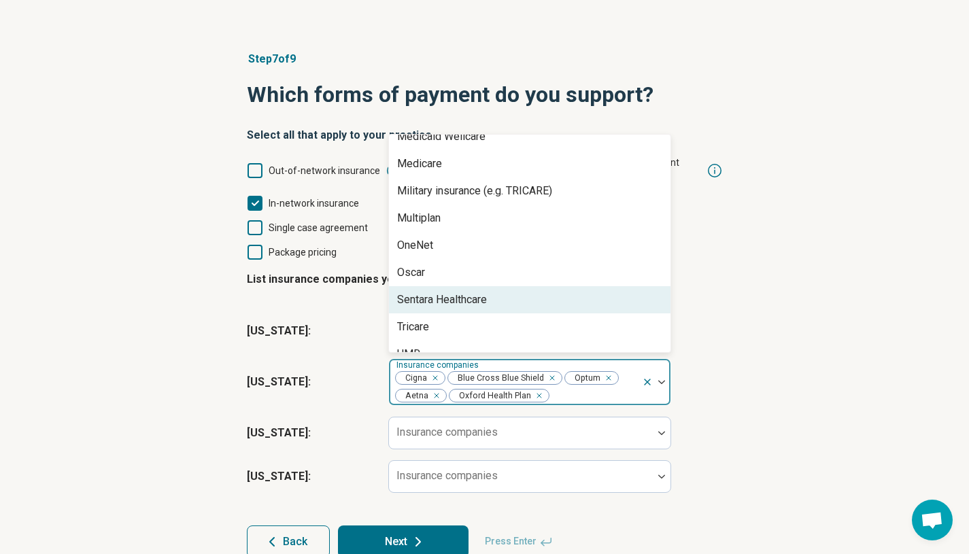
scroll to position [799, 0]
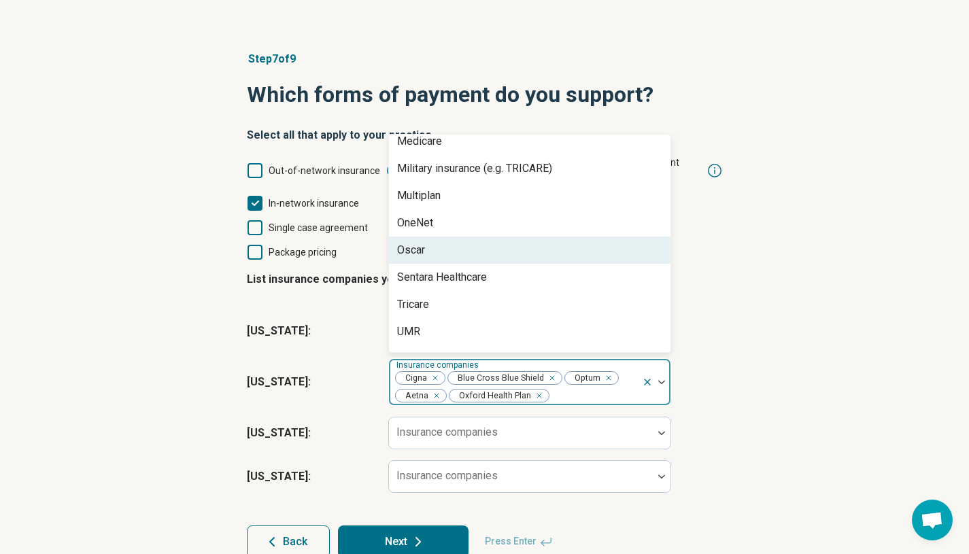
click at [507, 237] on div "Oscar" at bounding box center [530, 250] width 282 height 27
click at [816, 383] on div "Step 7 of 9 Which forms of payment do you support? Select all that apply to you…" at bounding box center [484, 305] width 969 height 562
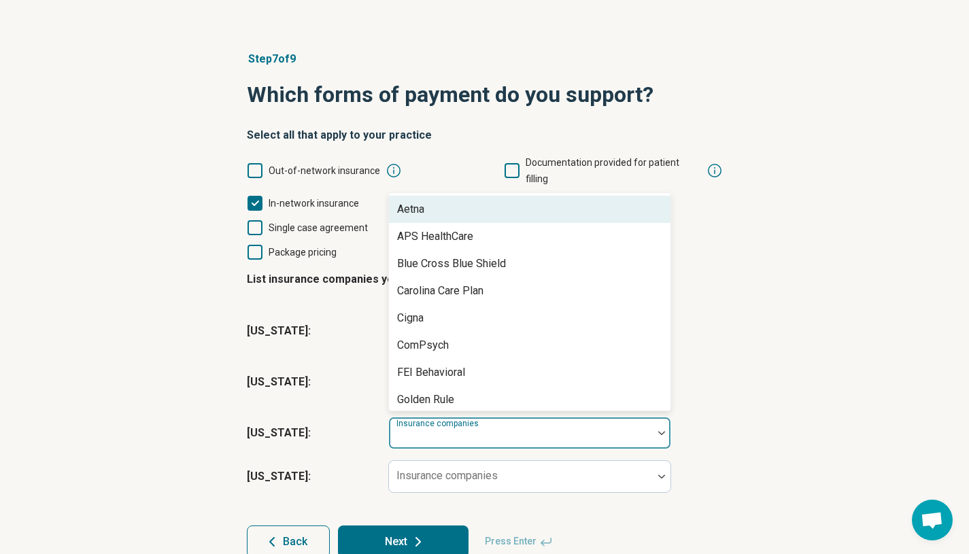
click at [420, 419] on label "Insurance companies" at bounding box center [439, 424] width 85 height 10
click at [416, 201] on div "Aetna" at bounding box center [410, 209] width 27 height 16
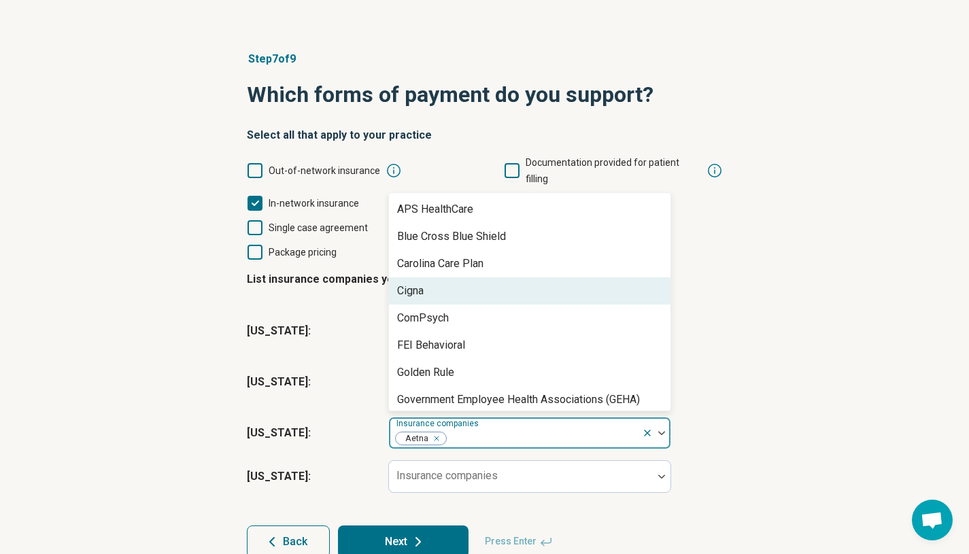
click at [420, 283] on div "Cigna" at bounding box center [410, 291] width 27 height 16
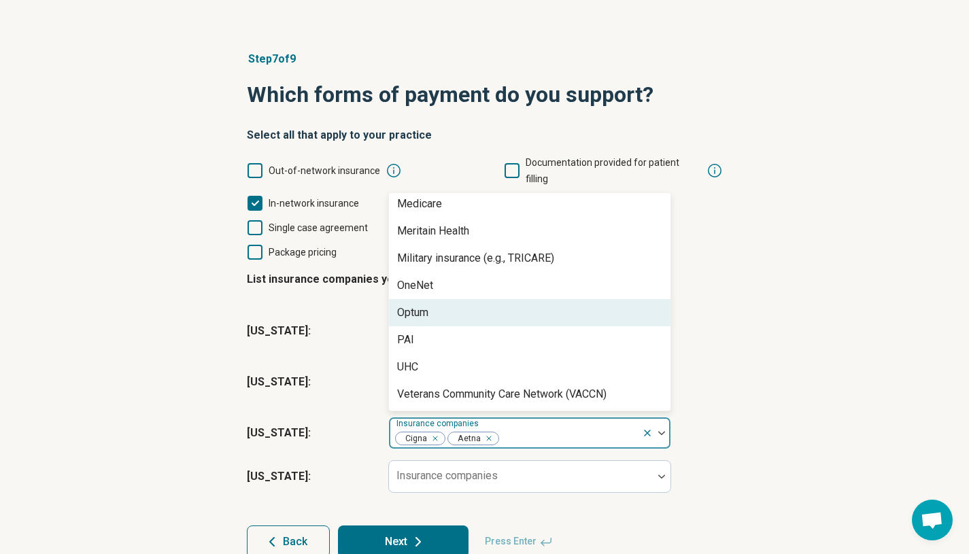
click at [434, 299] on div "Optum" at bounding box center [530, 312] width 282 height 27
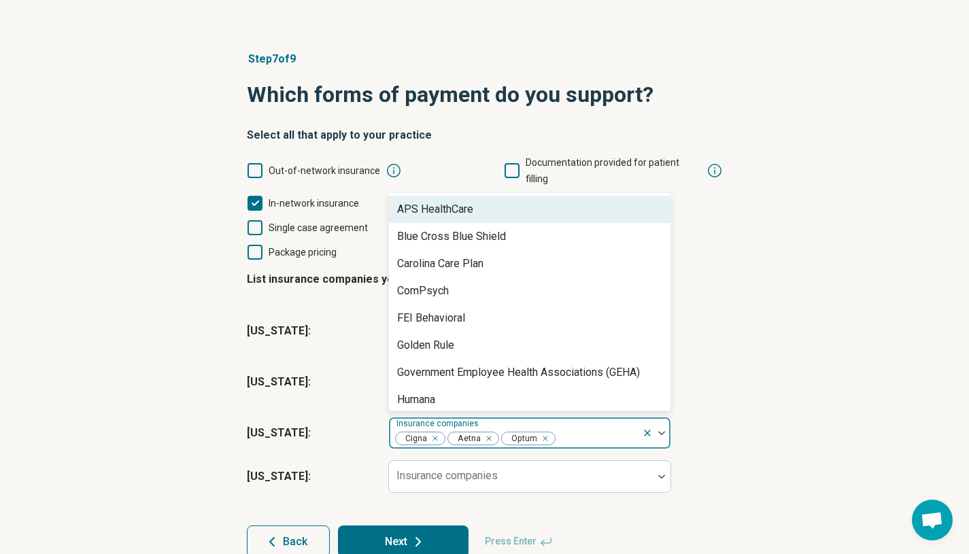
click at [571, 429] on div at bounding box center [596, 438] width 79 height 19
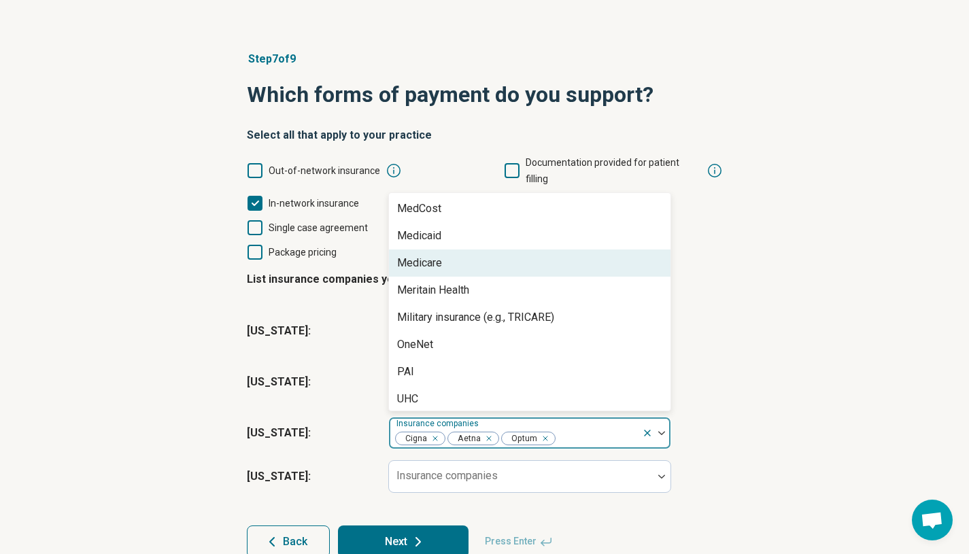
scroll to position [250, 0]
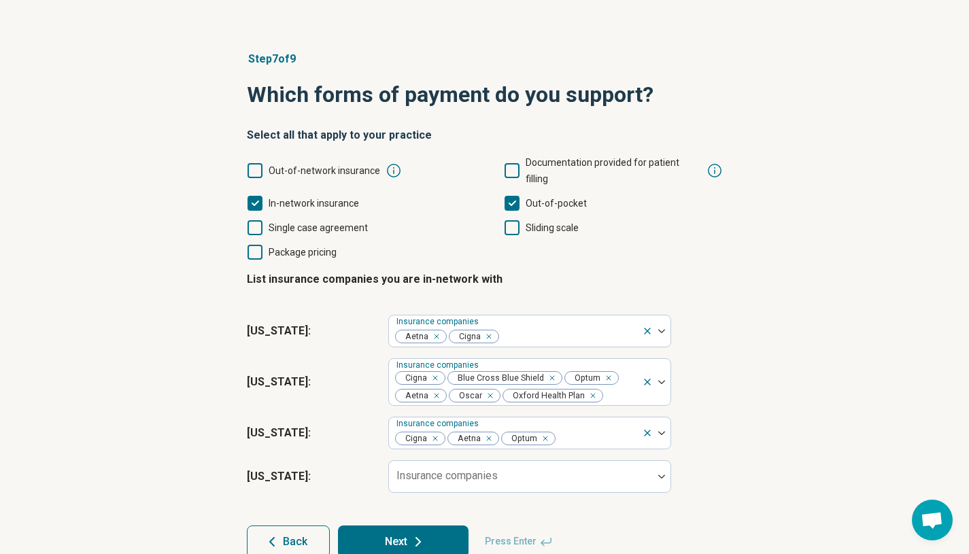
click at [735, 325] on div "Step 7 of 9 Which forms of payment do you support? Select all that apply to you…" at bounding box center [485, 305] width 520 height 562
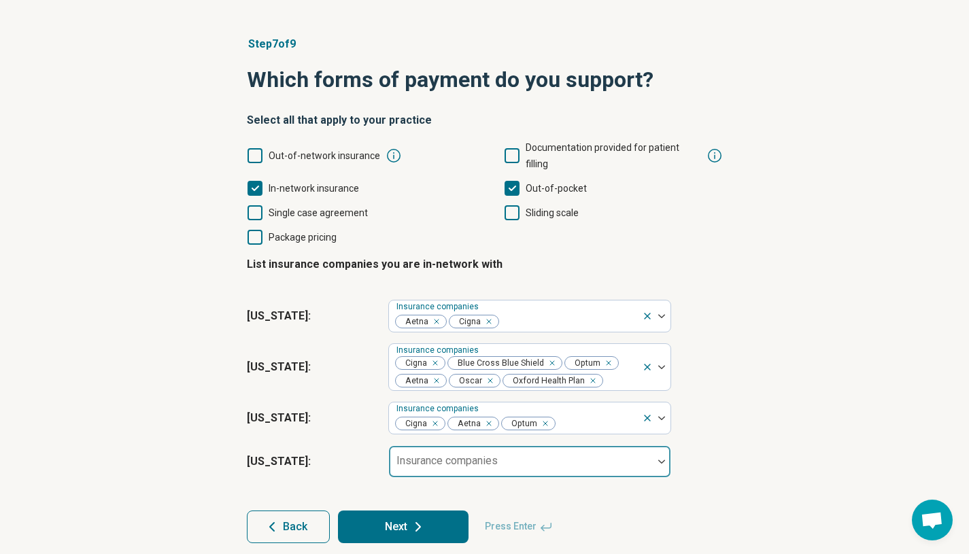
click at [481, 450] on div "Insurance companies" at bounding box center [529, 462] width 283 height 33
click at [468, 458] on div at bounding box center [521, 467] width 253 height 19
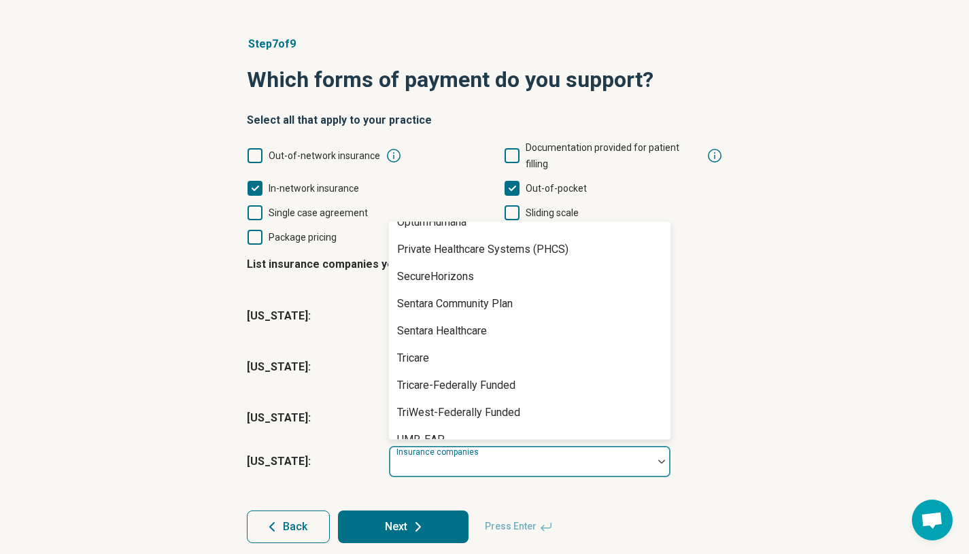
scroll to position [886, 0]
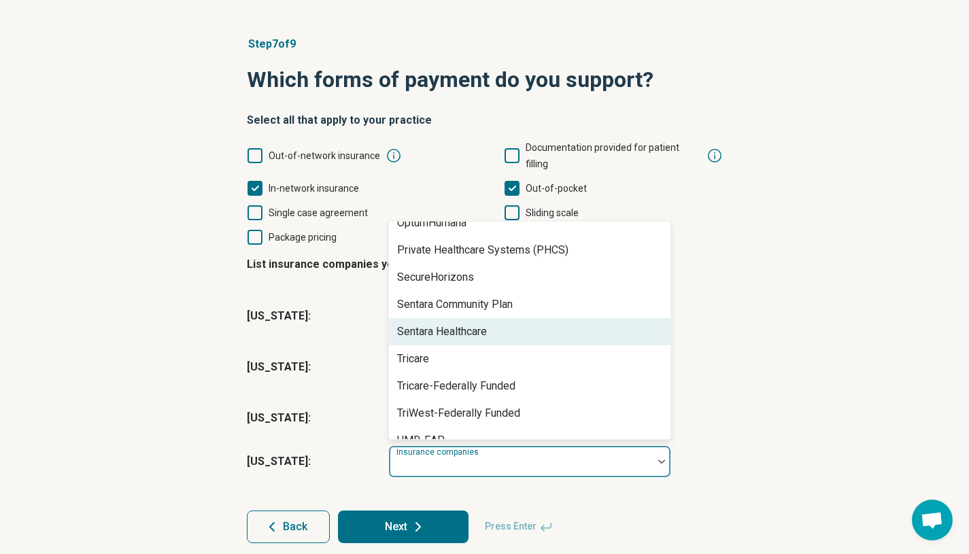
click at [474, 324] on div "Sentara Healthcare" at bounding box center [442, 332] width 90 height 16
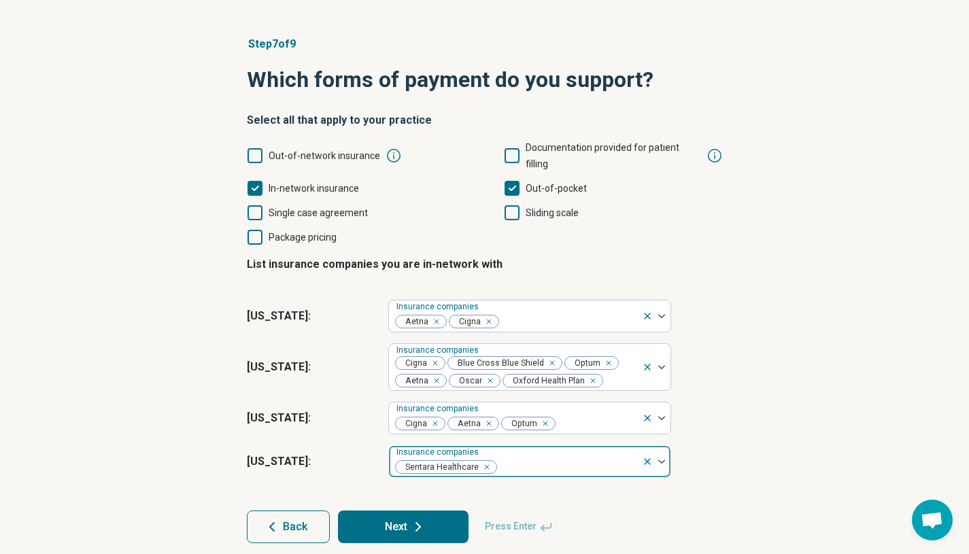
click at [488, 459] on div "Remove [object Object]" at bounding box center [485, 467] width 16 height 16
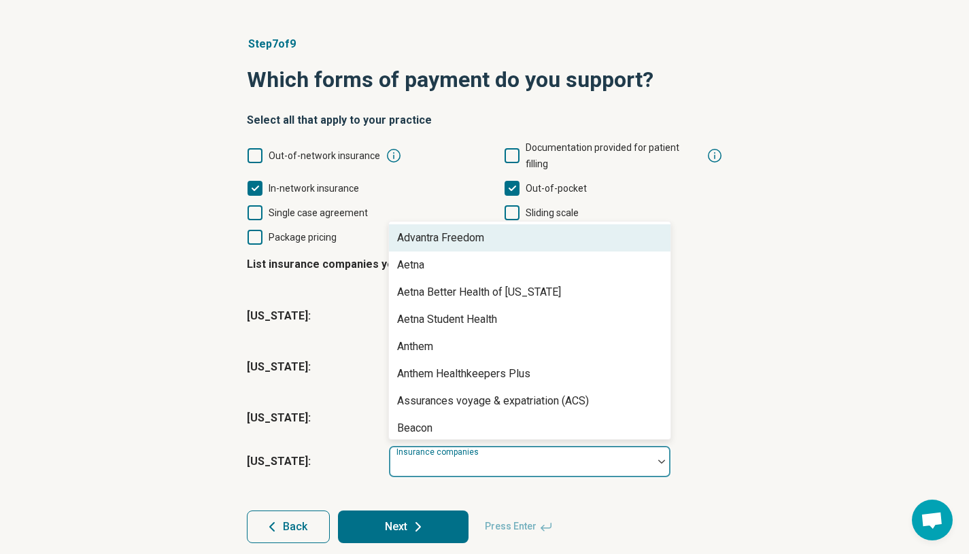
click at [461, 458] on div at bounding box center [521, 467] width 253 height 19
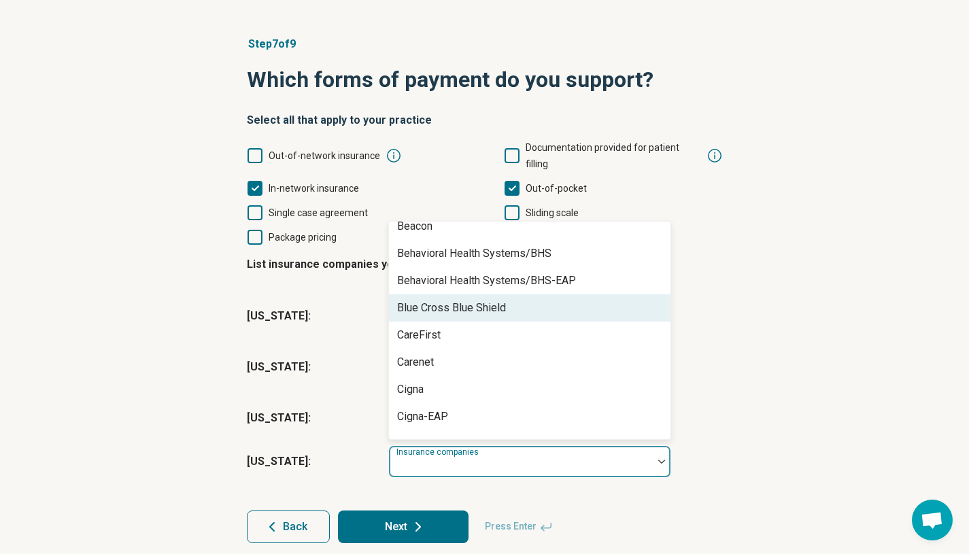
scroll to position [205, 0]
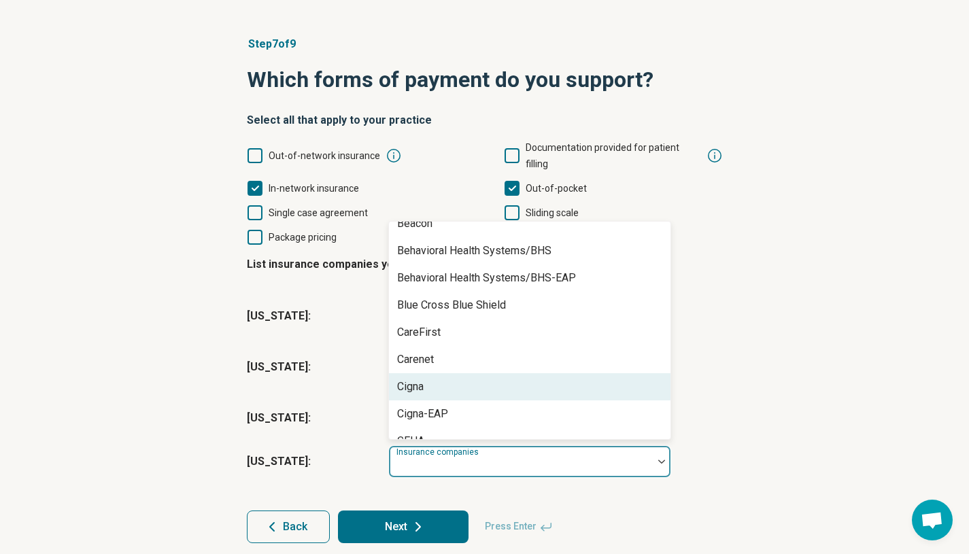
click at [433, 376] on div "Cigna" at bounding box center [530, 386] width 282 height 27
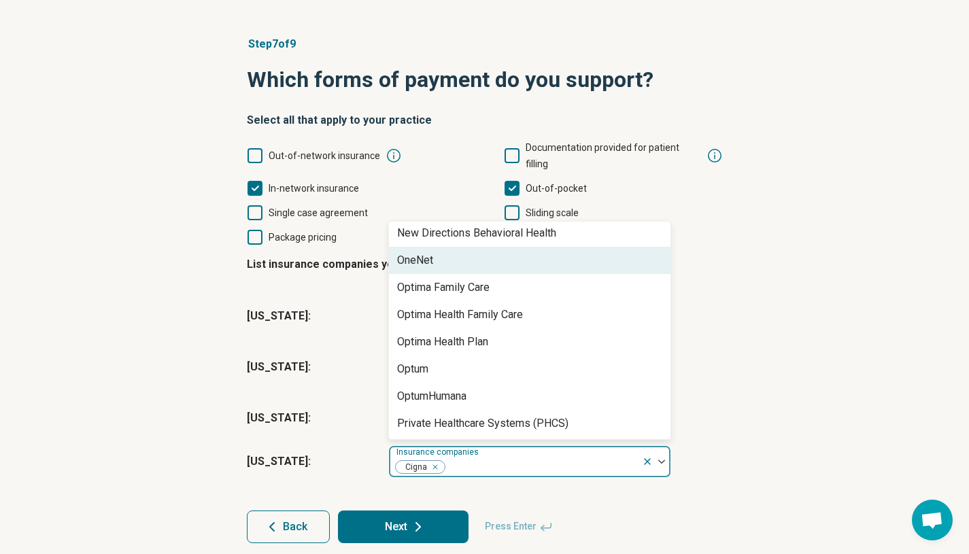
scroll to position [686, 0]
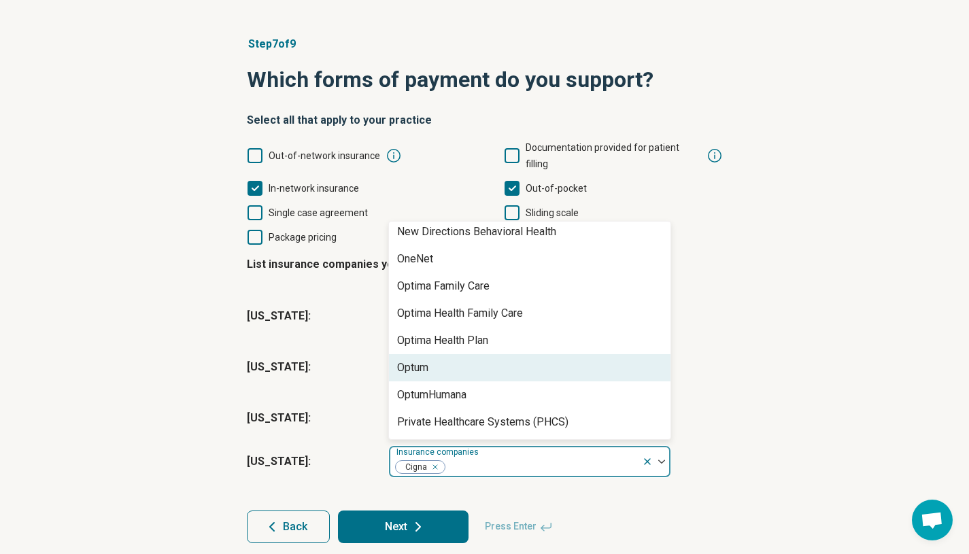
click at [467, 354] on div "Optum" at bounding box center [530, 367] width 282 height 27
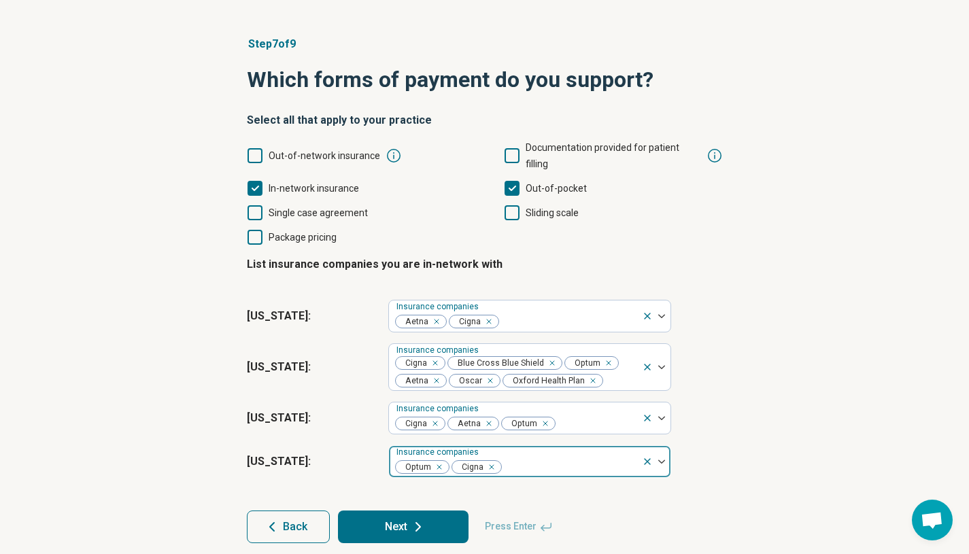
click at [532, 458] on div at bounding box center [569, 467] width 133 height 19
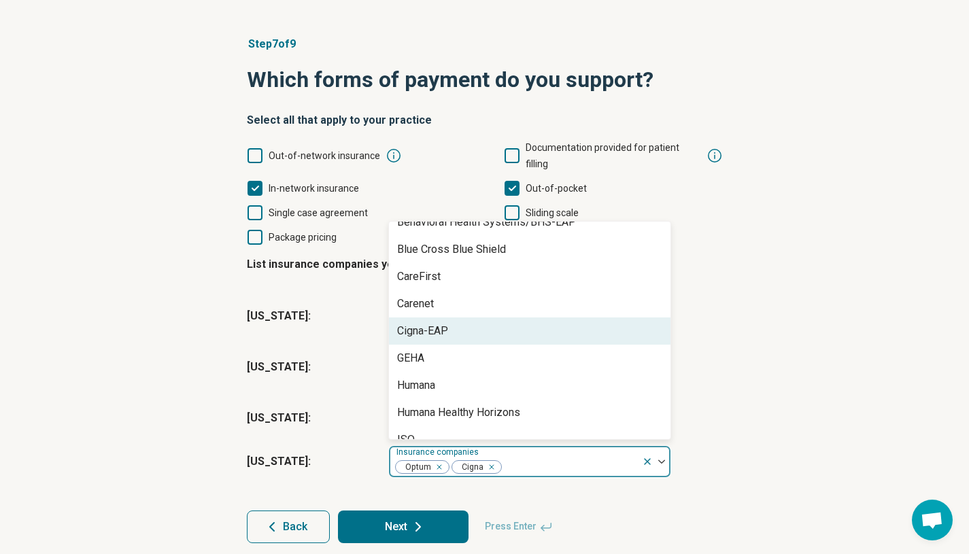
scroll to position [255, 0]
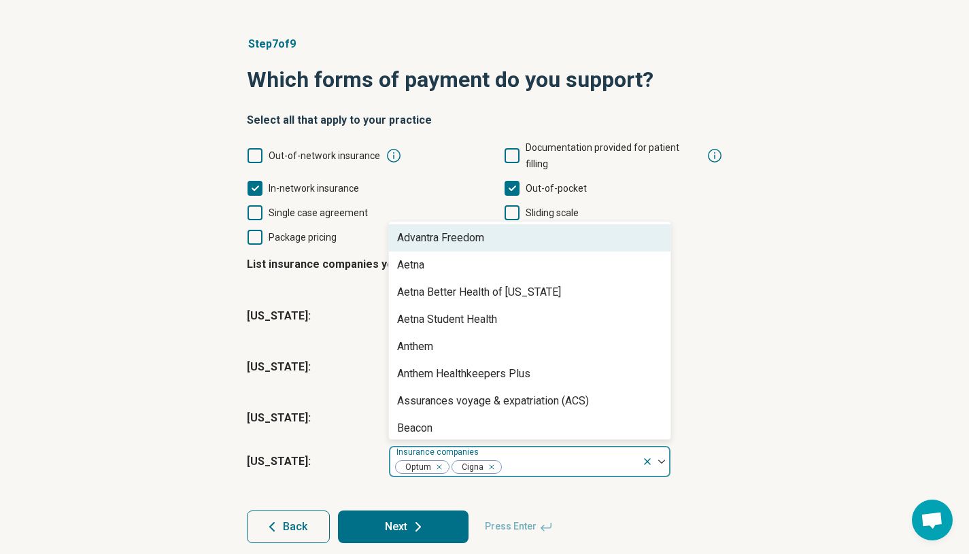
click at [543, 458] on div at bounding box center [569, 467] width 133 height 19
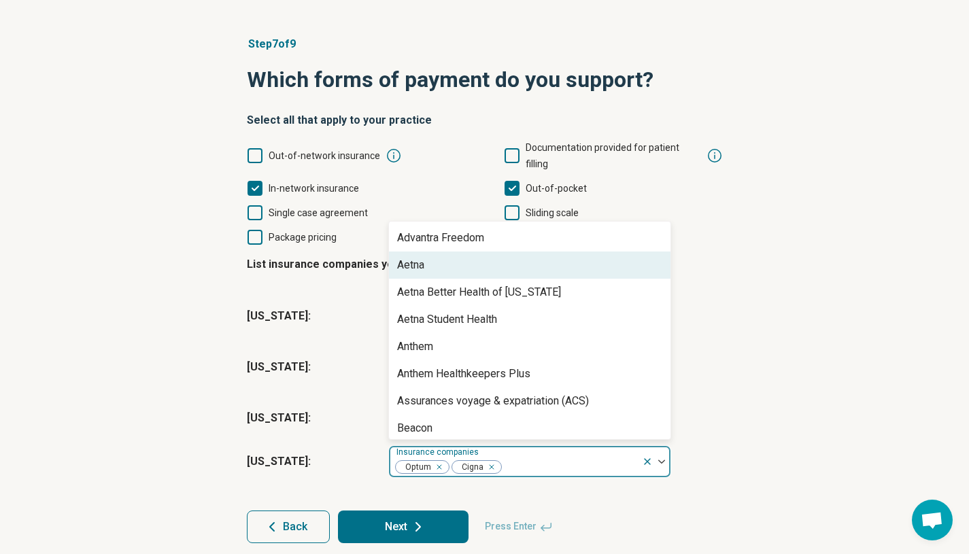
click at [441, 258] on div "Aetna" at bounding box center [530, 265] width 282 height 27
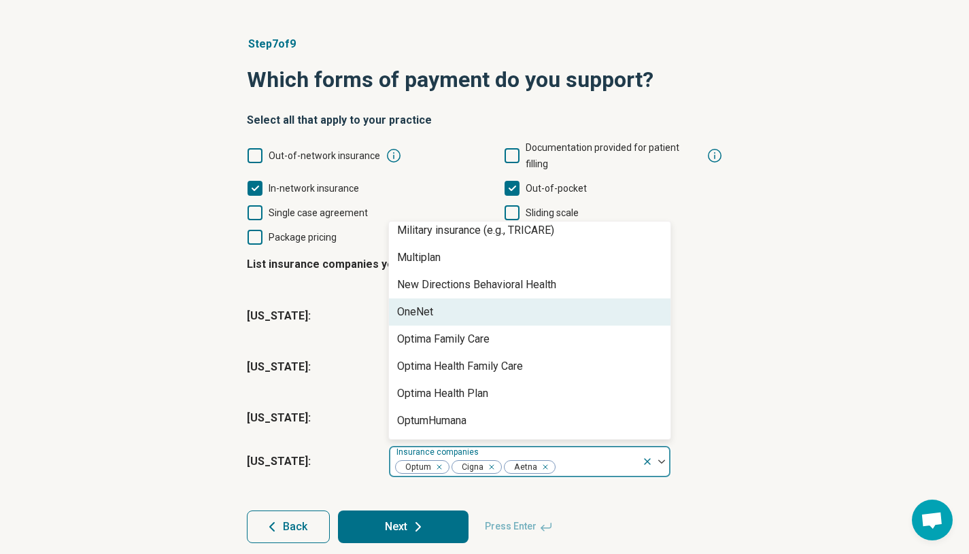
scroll to position [557, 0]
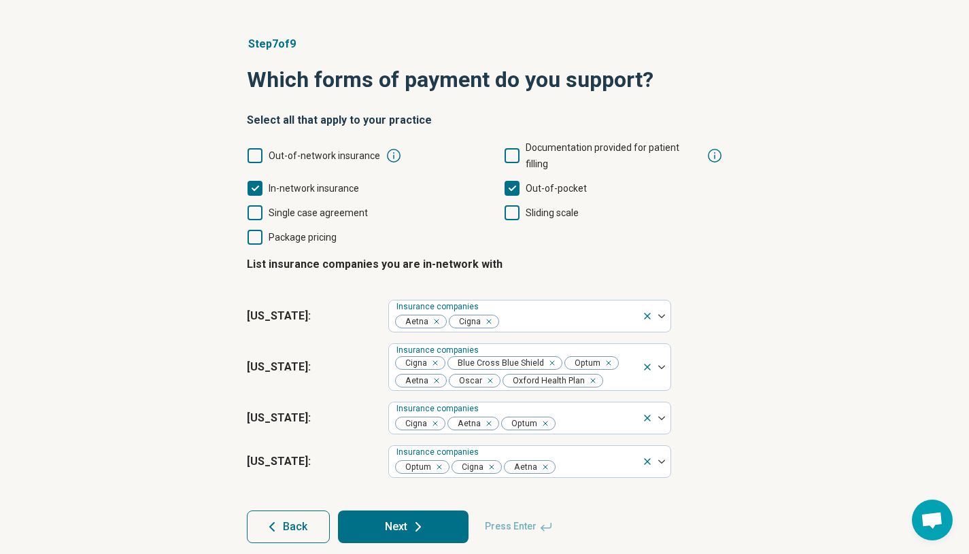
click at [410, 519] on icon at bounding box center [418, 527] width 16 height 16
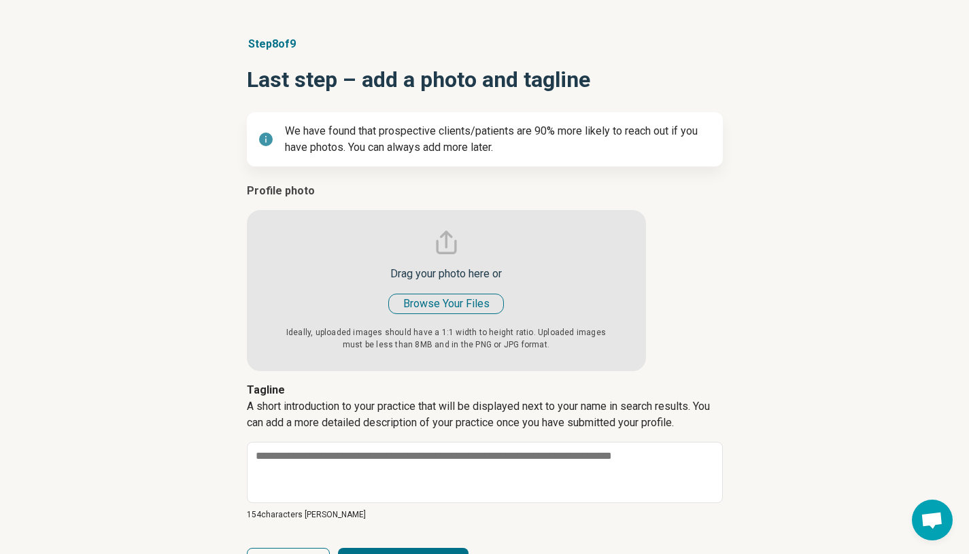
type textarea "*"
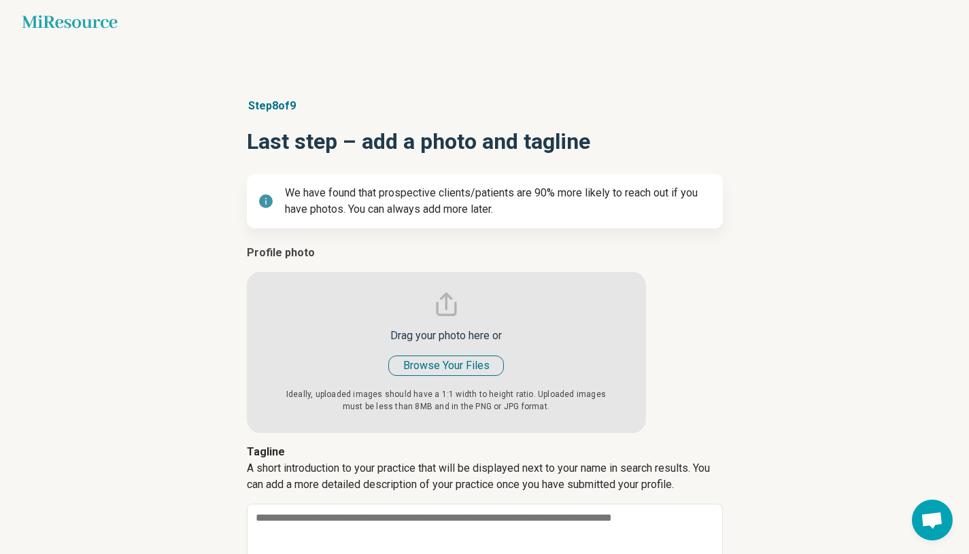
scroll to position [17, 0]
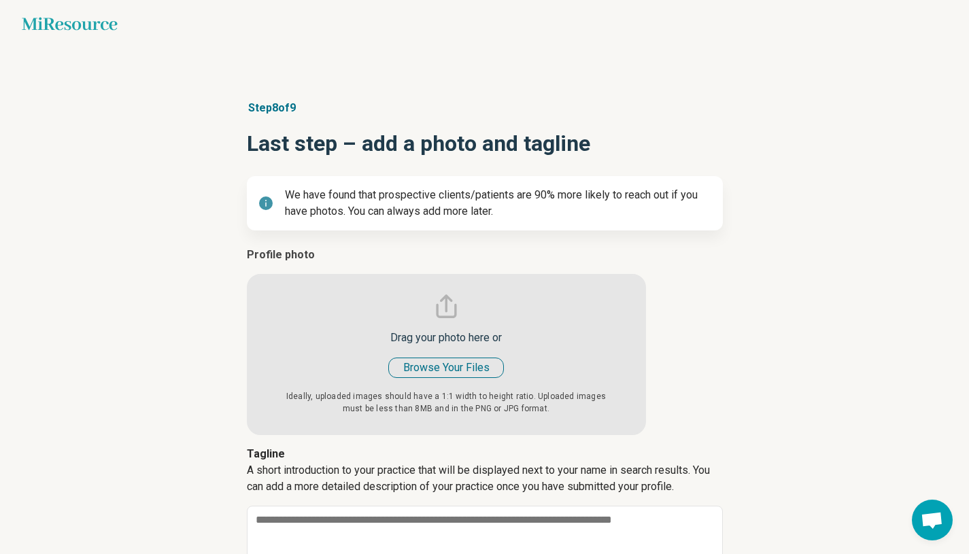
click at [469, 369] on input "file" at bounding box center [446, 341] width 399 height 188
